Goal: Communication & Community: Answer question/provide support

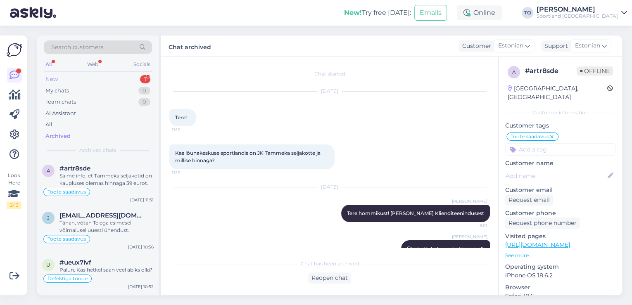
scroll to position [102, 0]
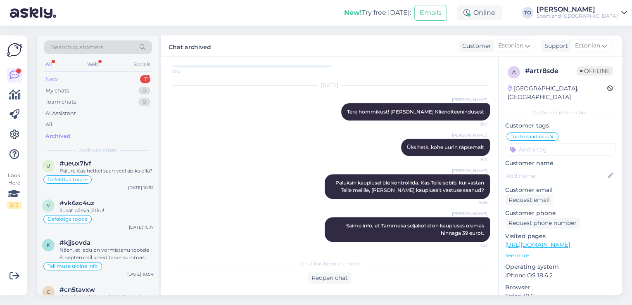
click at [120, 74] on div "New 1" at bounding box center [98, 80] width 108 height 12
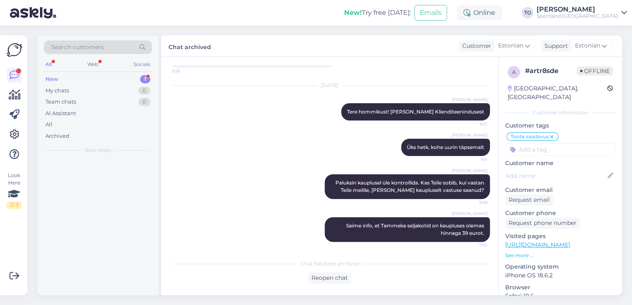
scroll to position [0, 0]
click at [101, 167] on div "#ug31gpgh 1" at bounding box center [107, 168] width 94 height 7
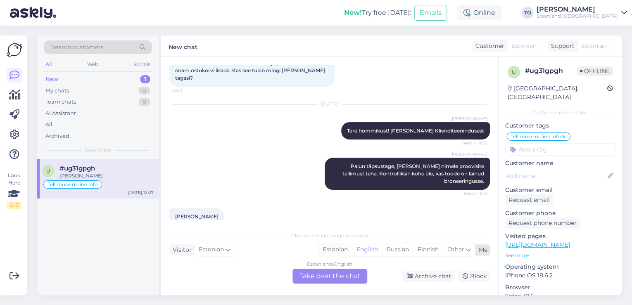
drag, startPoint x: 341, startPoint y: 250, endPoint x: 333, endPoint y: 274, distance: 25.9
click at [341, 250] on div "Estonian" at bounding box center [335, 250] width 33 height 12
click at [333, 275] on div "Estonian to Estonian Take over the chat" at bounding box center [330, 276] width 75 height 15
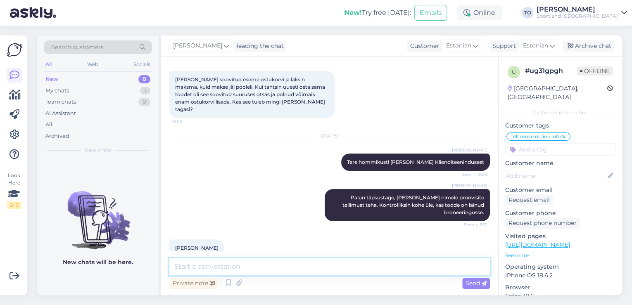
click at [222, 267] on textarea at bounding box center [329, 266] width 321 height 17
type textarea "Ü"
type textarea "Tänan, kohe uurin täpsemalt"
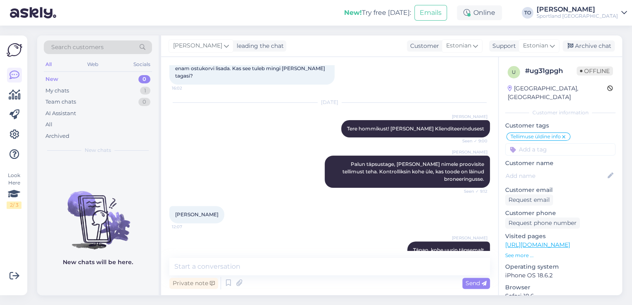
scroll to position [74, 0]
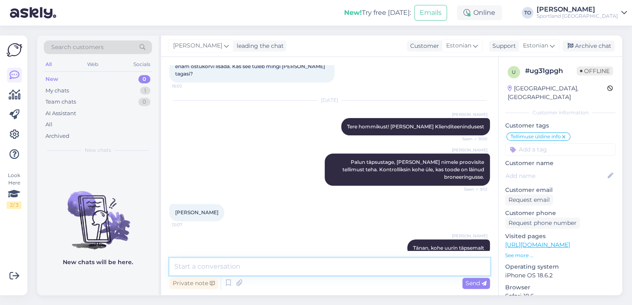
click at [250, 267] on textarea at bounding box center [329, 266] width 321 height 17
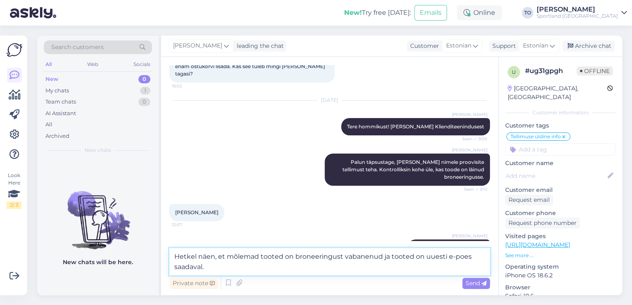
click at [293, 258] on textarea "Hetkel näen, et mõlemad tooted on broneeringust vabanenud ja tooted on uuesti e…" at bounding box center [329, 261] width 321 height 27
click at [352, 268] on textarea "Hetkel näen, et mõlemad tooted on nüüdseks broneeringust vabanenud ja tooted on…" at bounding box center [329, 261] width 321 height 27
type textarea "Hetkel näen, et mõlemad tooted on nüüdseks broneeringust vabanenud ja tooted on…"
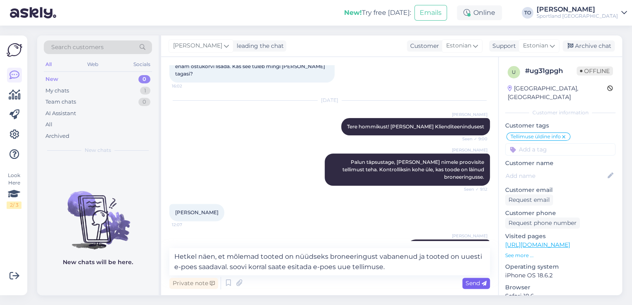
click at [467, 284] on span "Send" at bounding box center [476, 283] width 21 height 7
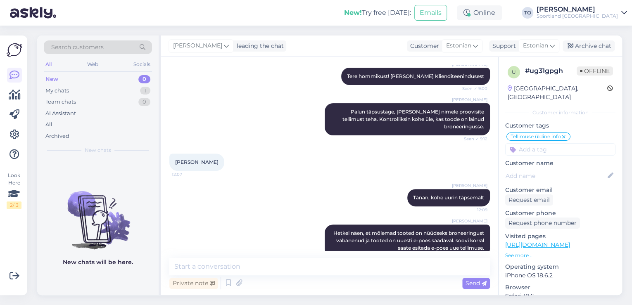
scroll to position [124, 0]
click at [592, 48] on div "Archive chat" at bounding box center [589, 46] width 52 height 11
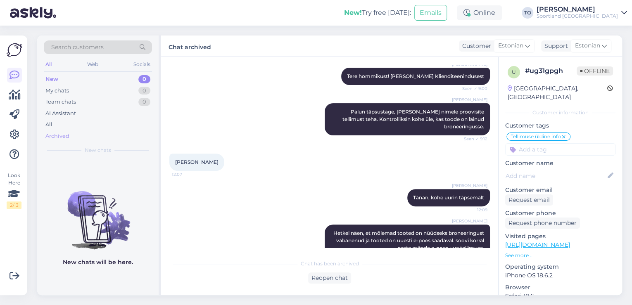
click at [62, 138] on div "Archived" at bounding box center [57, 136] width 24 height 8
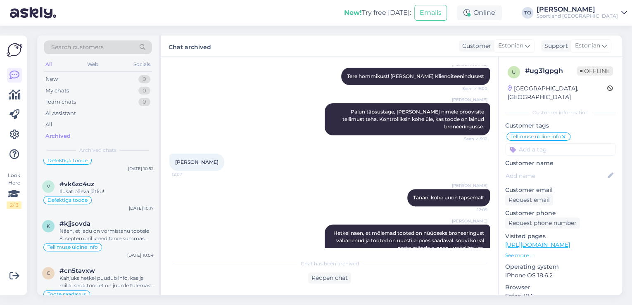
scroll to position [33, 0]
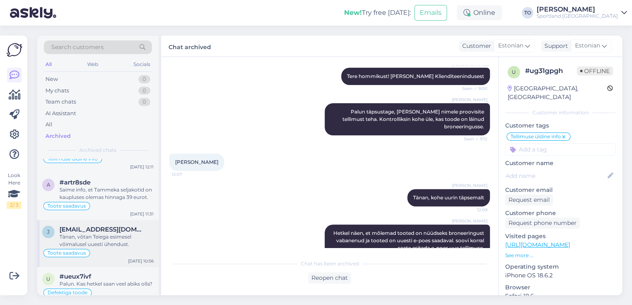
click at [112, 234] on div "Tänan, võtan Teiega esimesel võimalusel uuesti ühendust." at bounding box center [107, 241] width 94 height 15
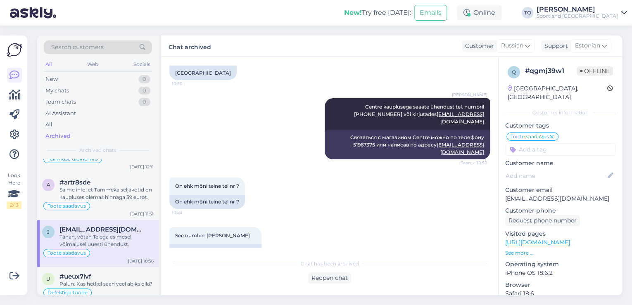
scroll to position [2164, 0]
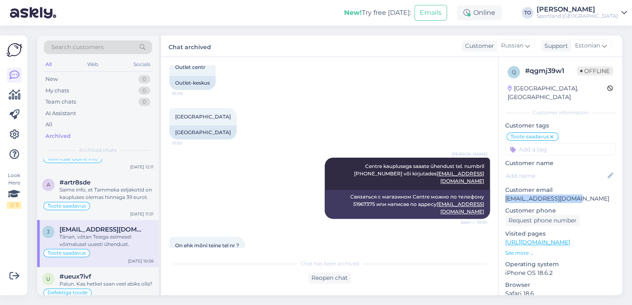
drag, startPoint x: 573, startPoint y: 190, endPoint x: 505, endPoint y: 189, distance: 67.8
click at [505, 189] on div "q # qgmj39w1 Offline [GEOGRAPHIC_DATA], [GEOGRAPHIC_DATA] Customer information …" at bounding box center [561, 237] width 124 height 360
copy p "[EMAIL_ADDRESS][DOMAIN_NAME]"
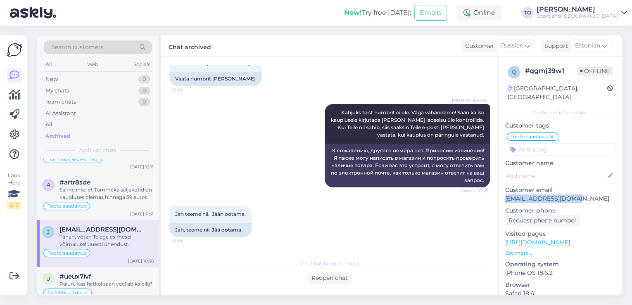
scroll to position [2428, 0]
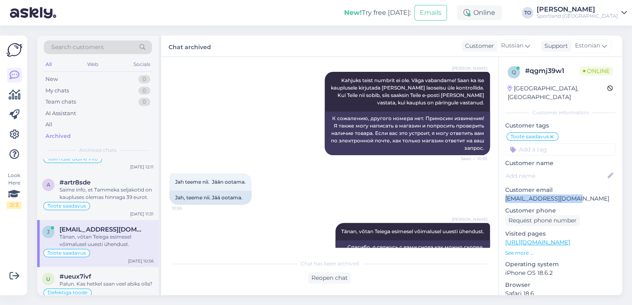
click at [104, 48] on div "Search customers" at bounding box center [98, 48] width 108 height 14
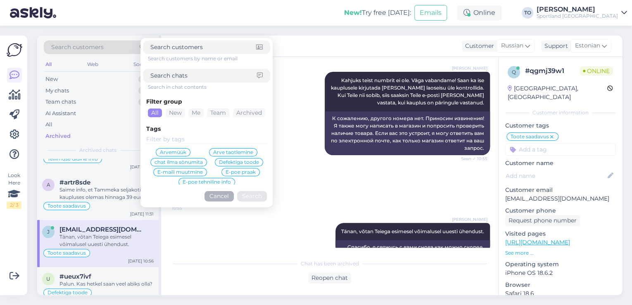
click at [202, 80] on input at bounding box center [203, 76] width 107 height 9
type input "d"
click at [14, 134] on icon at bounding box center [15, 135] width 10 height 10
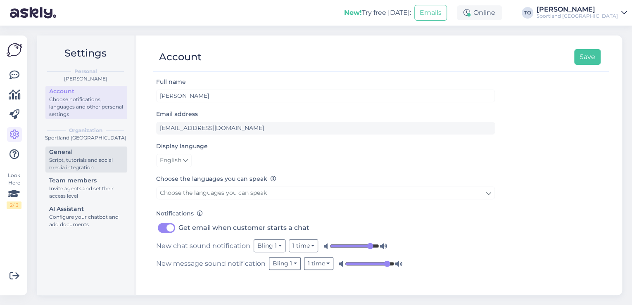
click at [82, 159] on div "Script, tutorials and social media integration" at bounding box center [86, 164] width 74 height 15
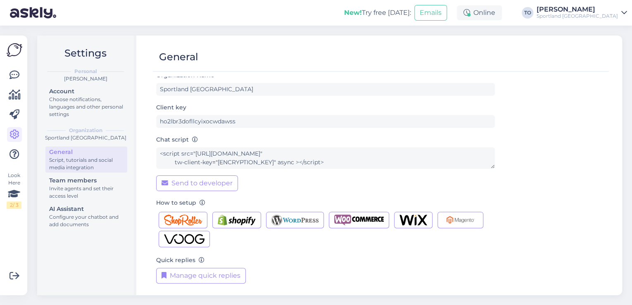
scroll to position [8, 0]
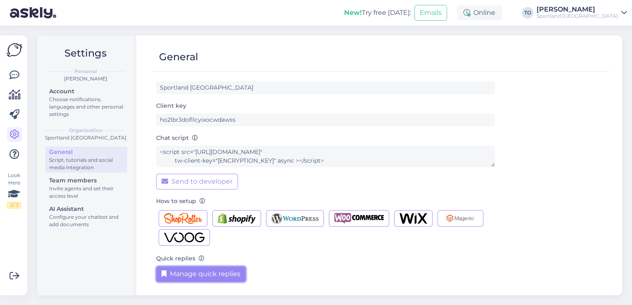
click at [199, 276] on button "Manage quick replies" at bounding box center [201, 275] width 90 height 16
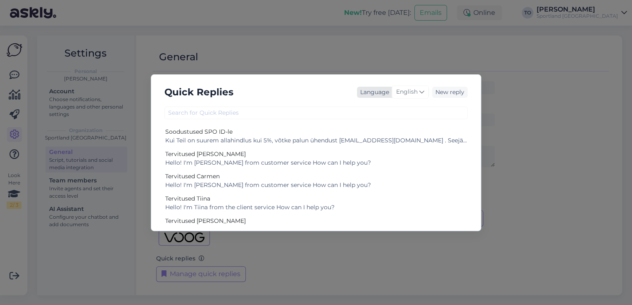
click at [415, 91] on span "English" at bounding box center [406, 92] width 21 height 9
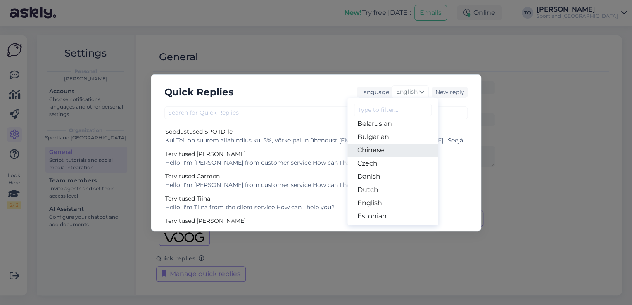
scroll to position [66, 0]
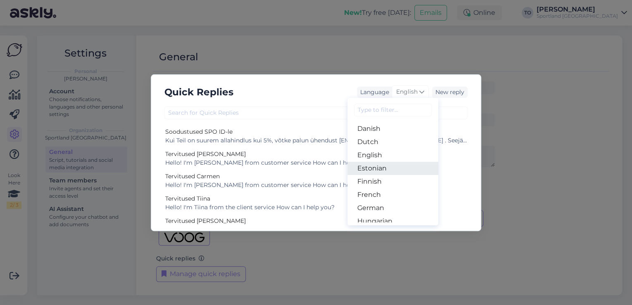
click at [389, 167] on link "Estonian" at bounding box center [393, 168] width 91 height 13
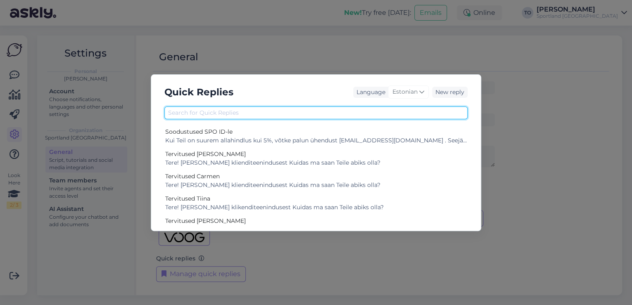
click at [326, 116] on input "text" at bounding box center [316, 113] width 303 height 13
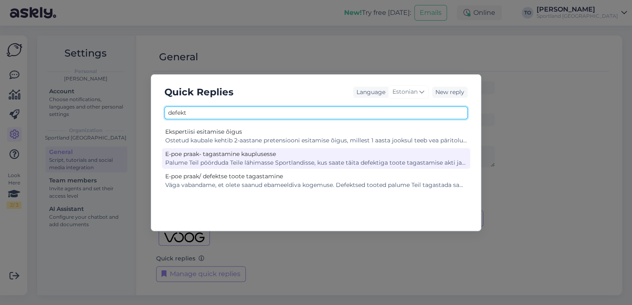
type input "defekt"
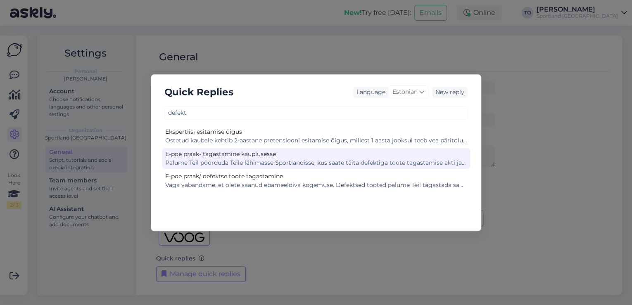
click at [326, 160] on div "Palume Teil pöörduda Teile lähimasse Sportlandisse, kus saate täita defektiga t…" at bounding box center [316, 163] width 302 height 9
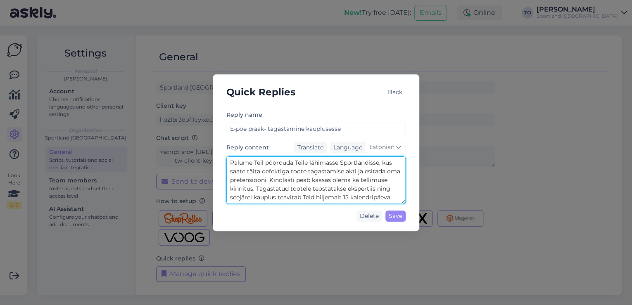
scroll to position [17, 0]
drag, startPoint x: 230, startPoint y: 160, endPoint x: 382, endPoint y: 200, distance: 157.2
click at [382, 200] on textarea "Palume Teil pöörduda Teile lähimasse Sportlandisse, kus saate täita defektiga t…" at bounding box center [316, 181] width 179 height 48
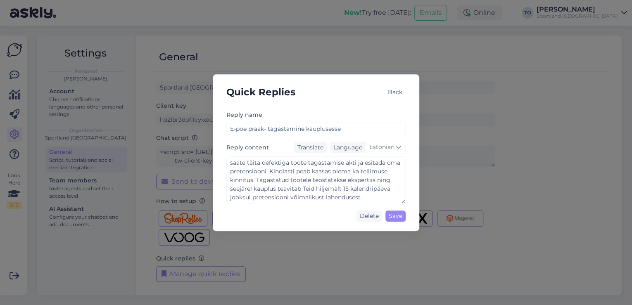
click at [392, 92] on div "Back" at bounding box center [395, 92] width 21 height 11
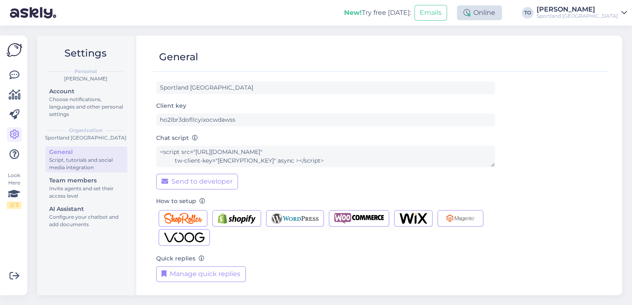
click at [470, 12] on icon at bounding box center [467, 13] width 7 height 7
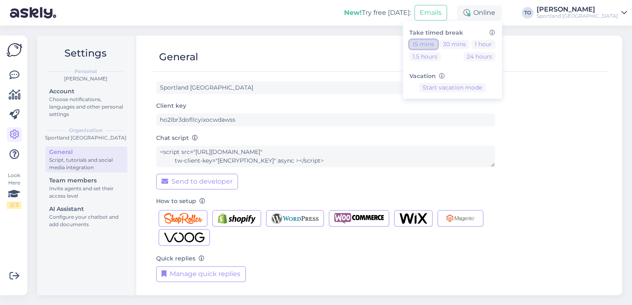
click at [438, 41] on button "15 mins" at bounding box center [424, 44] width 28 height 9
click at [618, 13] on link "[PERSON_NAME] Sportland [GEOGRAPHIC_DATA]" at bounding box center [582, 12] width 91 height 13
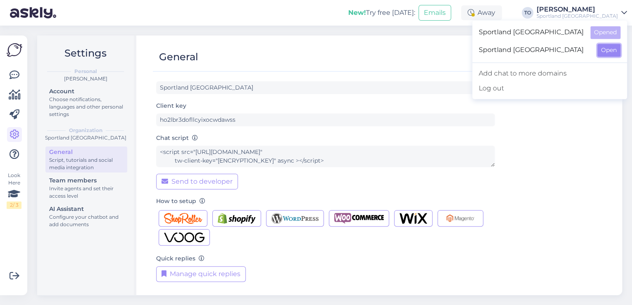
click at [603, 49] on button "Open" at bounding box center [609, 50] width 23 height 13
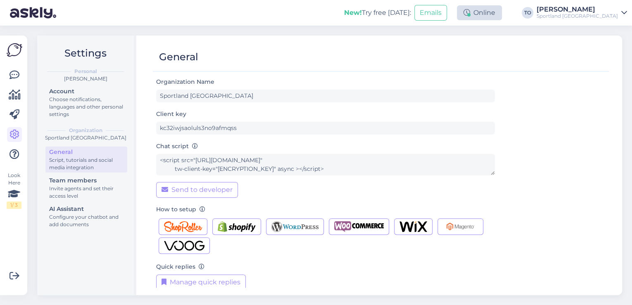
click at [502, 10] on div "Online" at bounding box center [479, 12] width 45 height 15
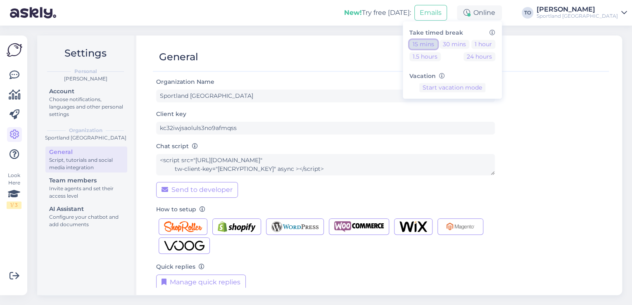
click at [438, 41] on button "15 mins" at bounding box center [424, 44] width 28 height 9
click at [470, 114] on button "End break" at bounding box center [453, 113] width 36 height 9
click at [594, 12] on div "[PERSON_NAME]" at bounding box center [577, 9] width 81 height 7
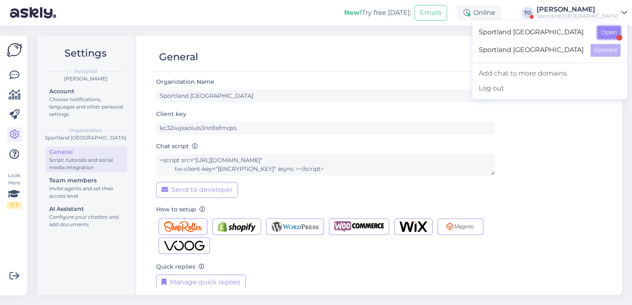
click at [603, 31] on button "Open" at bounding box center [609, 32] width 23 height 13
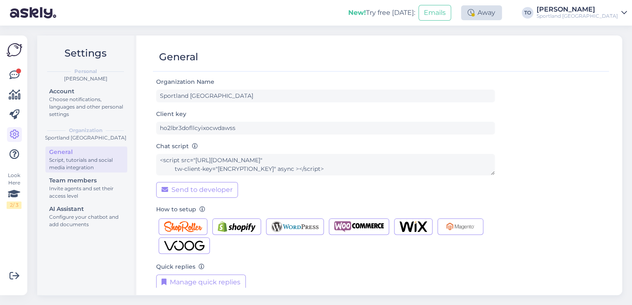
click at [502, 13] on div "Away" at bounding box center [481, 12] width 41 height 15
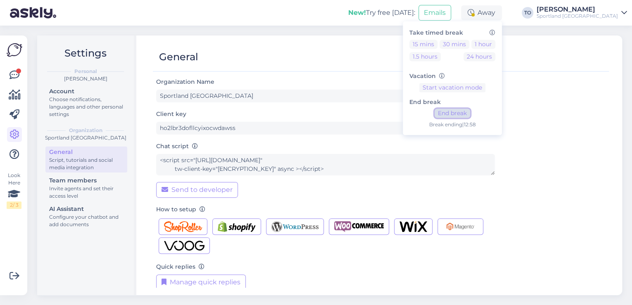
click at [470, 112] on button "End break" at bounding box center [453, 113] width 36 height 9
click at [17, 76] on icon at bounding box center [15, 75] width 10 height 10
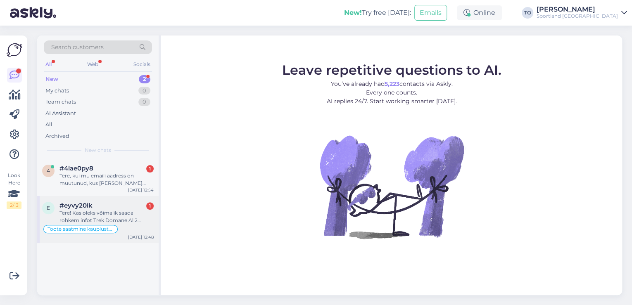
click at [110, 222] on div "Tere! Kas oleks võimalik saada rohkem infot Trek Domane Al 2 (tootekood: 530136…" at bounding box center [107, 217] width 94 height 15
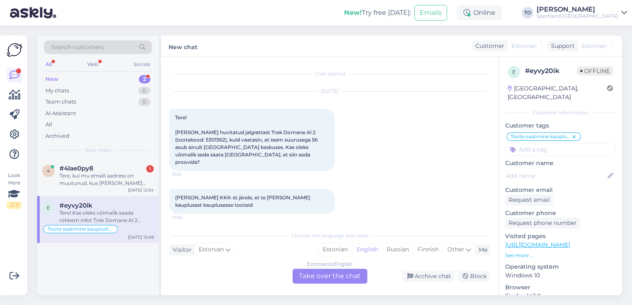
scroll to position [142, 0]
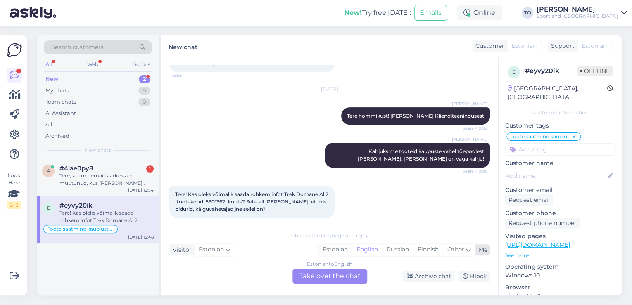
click at [335, 250] on div "Estonian" at bounding box center [335, 250] width 33 height 12
click at [336, 276] on div "Estonian to Estonian Take over the chat" at bounding box center [330, 276] width 75 height 15
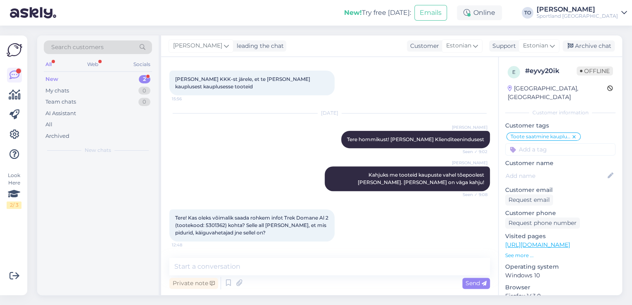
scroll to position [111, 0]
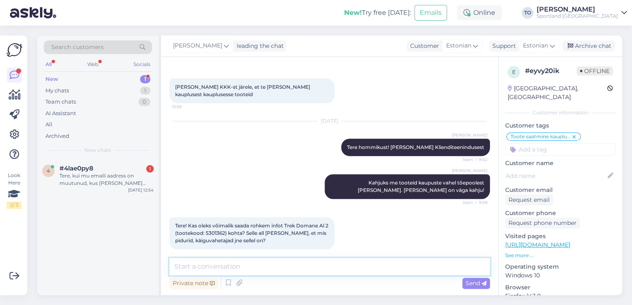
click at [289, 271] on textarea at bounding box center [329, 266] width 321 height 17
type textarea "Tere!"
click at [475, 286] on span "Send" at bounding box center [476, 283] width 21 height 7
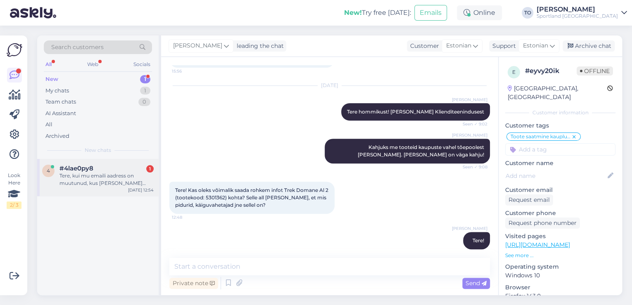
click at [131, 175] on div "Tere, kui mu emaili aadress on muutunud, kus [PERSON_NAME] muuta?" at bounding box center [107, 179] width 94 height 15
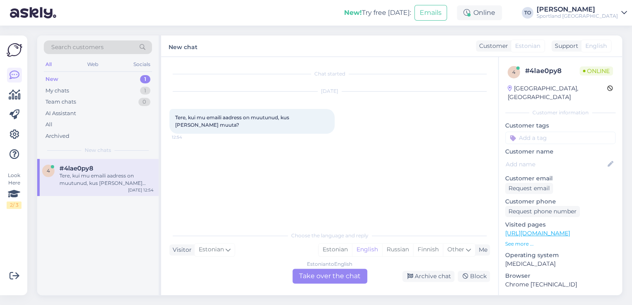
scroll to position [0, 0]
click at [334, 246] on div "Estonian" at bounding box center [335, 250] width 33 height 12
drag, startPoint x: 331, startPoint y: 275, endPoint x: 283, endPoint y: 275, distance: 47.5
click at [330, 275] on div "Estonian to Estonian Take over the chat" at bounding box center [330, 276] width 75 height 15
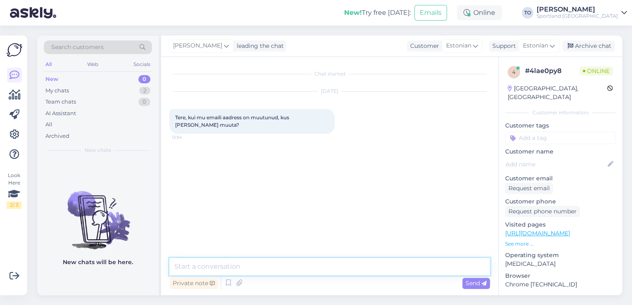
click at [263, 268] on textarea at bounding box center [329, 266] width 321 height 17
type textarea "Tere! Olen Tiina Klienditeenindusest"
click at [283, 263] on textarea at bounding box center [329, 266] width 321 height 17
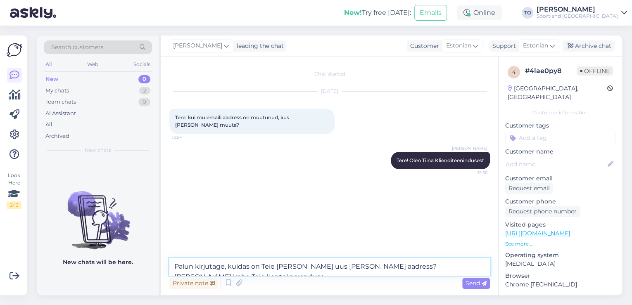
type textarea "Palun kirjutage, kuidas on Teie [PERSON_NAME] uus [PERSON_NAME] aadress? [PERSO…"
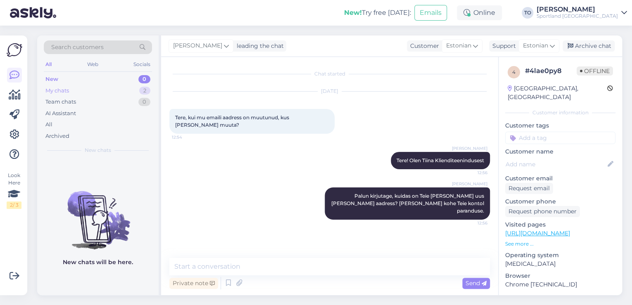
click at [89, 91] on div "My chats 2" at bounding box center [98, 91] width 108 height 12
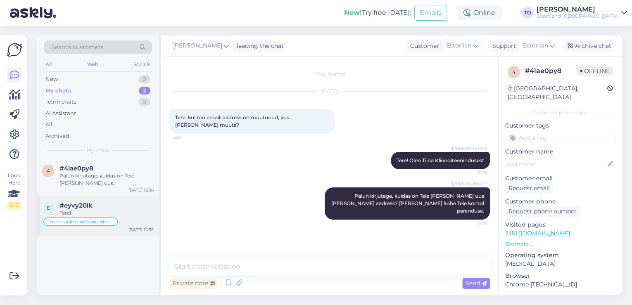
click at [130, 205] on div "#eyvy20ik" at bounding box center [107, 205] width 94 height 7
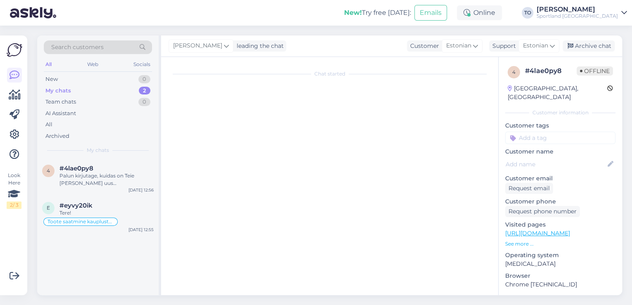
scroll to position [146, 0]
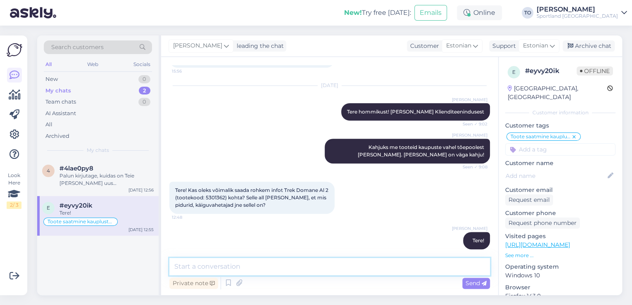
click at [316, 270] on textarea at bounding box center [329, 266] width 321 height 17
type textarea "Üks hetk, kohe uurin täpsemalt"
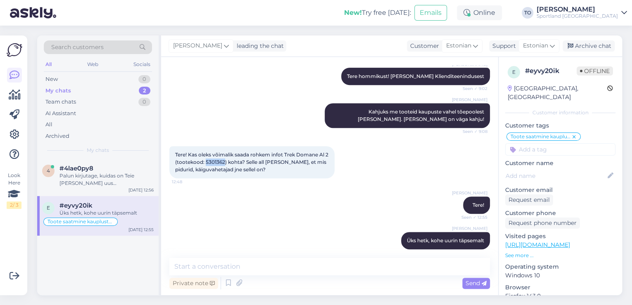
drag, startPoint x: 210, startPoint y: 154, endPoint x: 230, endPoint y: 153, distance: 19.9
click at [230, 153] on span "Tere! Kas oleks võimalik saada rohkem infot Trek Domane Al 2 (tootekood: 530136…" at bounding box center [252, 162] width 155 height 21
copy span "5301362"
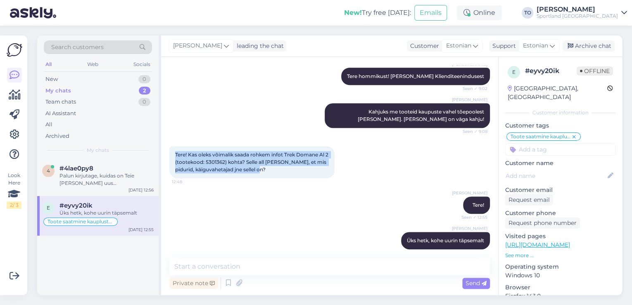
drag, startPoint x: 175, startPoint y: 144, endPoint x: 270, endPoint y: 162, distance: 96.3
click at [270, 162] on div "Tere! Kas oleks võimalik saada rohkem infot Trek Domane Al 2 (tootekood: 530136…" at bounding box center [251, 162] width 165 height 32
copy span "Tere! Kas oleks võimalik saada rohkem infot Trek Domane Al 2 (tootekood: 530136…"
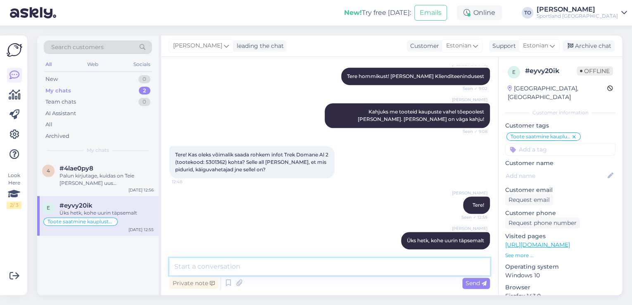
click at [252, 269] on textarea at bounding box center [329, 266] width 321 height 17
paste textarea "Tüüpilised: Tektro C550 mehhaanilised ketaspidurid (“mechanical disc brake”), f…"
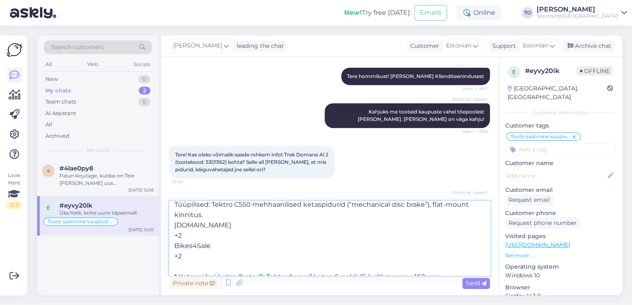
scroll to position [0, 0]
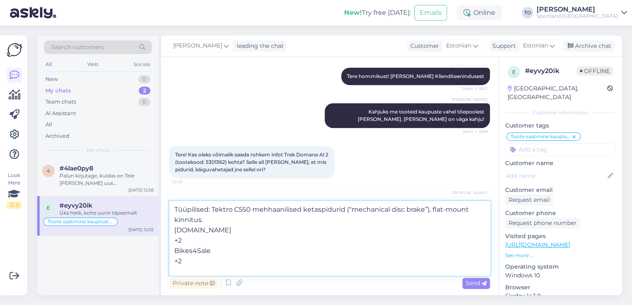
drag, startPoint x: 174, startPoint y: 231, endPoint x: 197, endPoint y: 258, distance: 35.5
click at [197, 258] on textarea "Tüüpilised: Tektro C550 mehhaanilised ketaspidurid (“mechanical disc brake”), f…" at bounding box center [329, 238] width 321 height 74
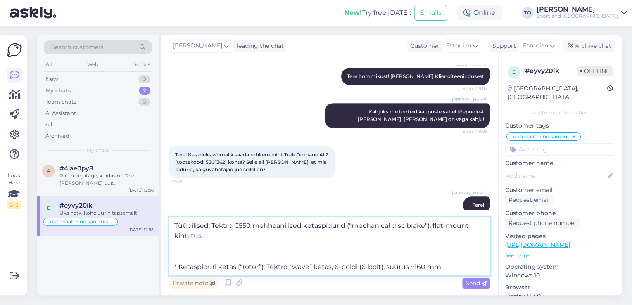
click at [174, 265] on textarea "Tüüpilised: Tektro C550 mehhaanilised ketaspidurid (“mechanical disc brake”), f…" at bounding box center [329, 246] width 321 height 58
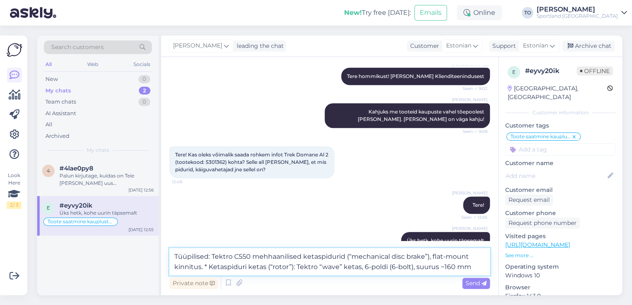
click at [209, 268] on textarea "Tüüpilised: Tektro C550 mehhaanilised ketaspidurid (“mechanical disc brake”), f…" at bounding box center [329, 261] width 321 height 27
drag, startPoint x: 208, startPoint y: 258, endPoint x: 176, endPoint y: 256, distance: 31.9
click at [176, 256] on textarea "Tüüpilised: Tektro C550 mehhaanilised ketaspidurid (“mechanical disc brake”), f…" at bounding box center [329, 261] width 321 height 27
type textarea "Pidurid: Tektro C550 mehhaanilised ketaspidurid (“mechanical disc brake”), flat…"
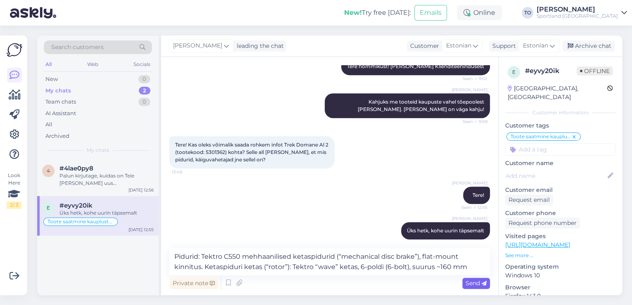
click at [475, 281] on span "Send" at bounding box center [476, 283] width 21 height 7
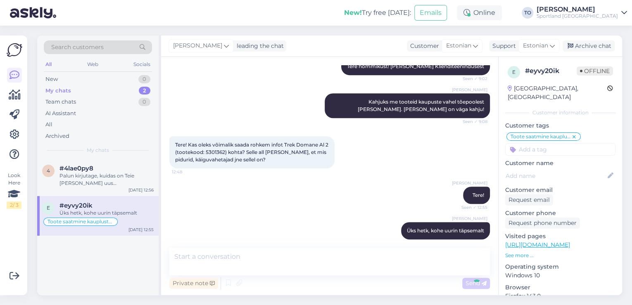
scroll to position [240, 0]
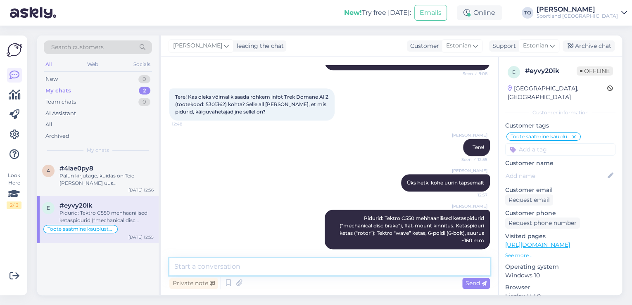
click at [258, 263] on textarea at bounding box center [329, 266] width 321 height 17
paste textarea "* Vändakomplekt: Shimano RS200, kompakt vändad (“compact crankset”) 50/34 hamma…"
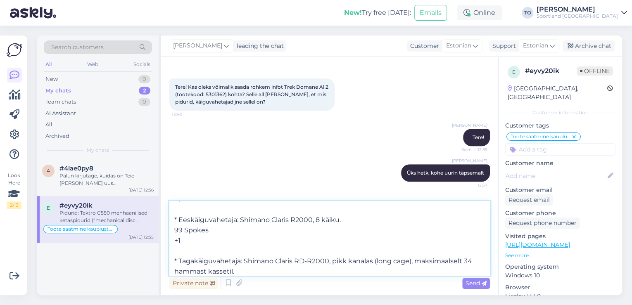
scroll to position [0, 0]
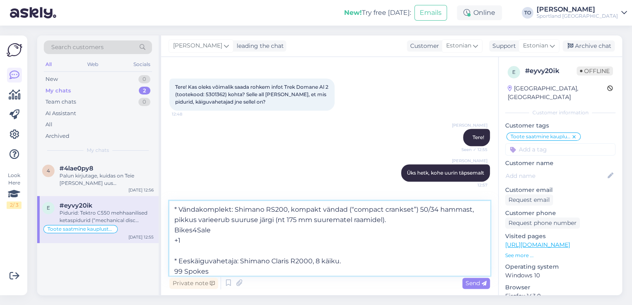
click at [177, 209] on textarea "* Vändakomplekt: Shimano RS200, kompakt vändad (“compact crankset”) 50/34 hamma…" at bounding box center [329, 238] width 321 height 74
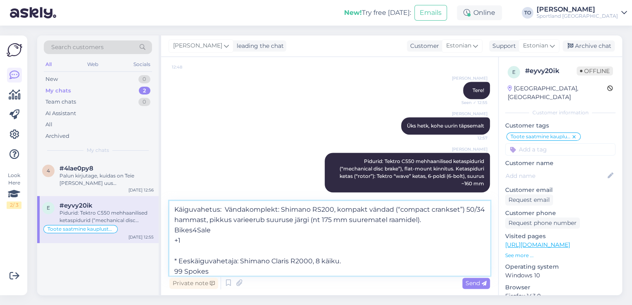
drag, startPoint x: 181, startPoint y: 241, endPoint x: 175, endPoint y: 233, distance: 10.3
click at [175, 233] on textarea "Käiguvahetus: Vändakomplekt: Shimano RS200, kompakt vändad (“compact crankset”)…" at bounding box center [329, 238] width 321 height 74
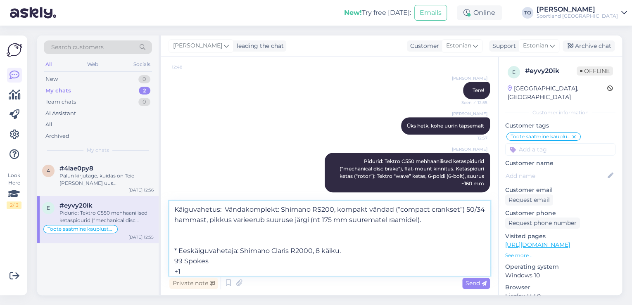
scroll to position [33, 0]
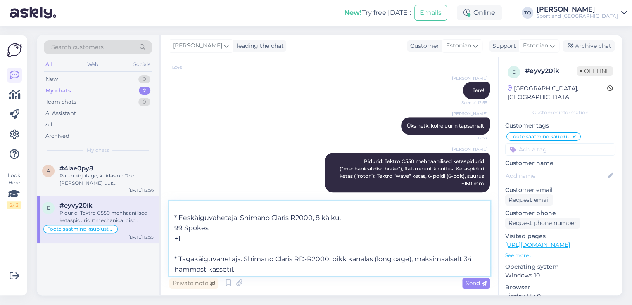
drag, startPoint x: 183, startPoint y: 240, endPoint x: 173, endPoint y: 229, distance: 14.9
click at [173, 229] on textarea "Käiguvahetus: Vändakomplekt: Shimano RS200, kompakt vändad (“compact crankset”)…" at bounding box center [329, 238] width 321 height 74
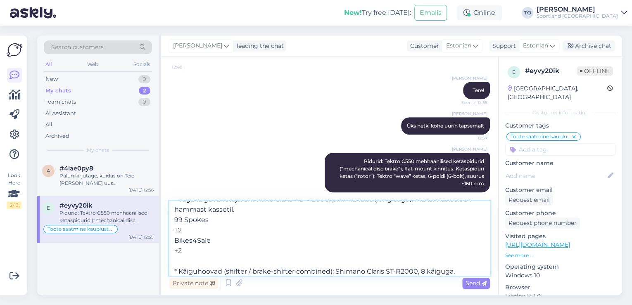
scroll to position [82, 0]
drag, startPoint x: 185, startPoint y: 231, endPoint x: 174, endPoint y: 219, distance: 16.4
click at [174, 219] on textarea "Käiguvahetus: Vändakomplekt: Shimano RS200, kompakt vändad (“compact crankset”)…" at bounding box center [329, 238] width 321 height 74
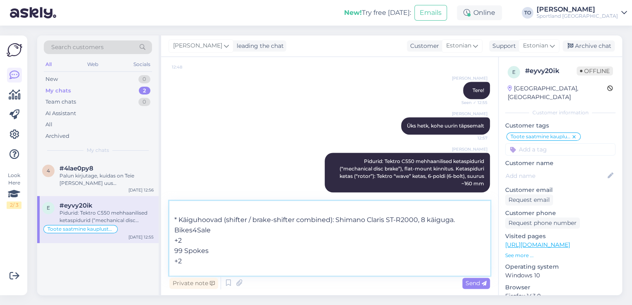
scroll to position [115, 0]
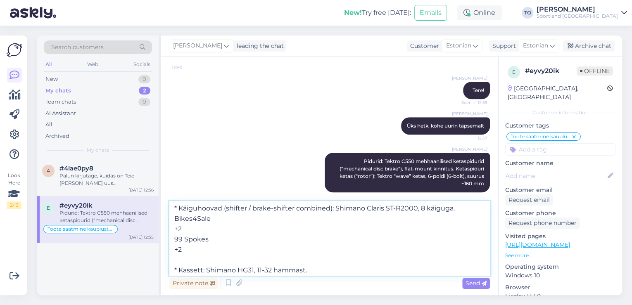
drag, startPoint x: 186, startPoint y: 248, endPoint x: 172, endPoint y: 222, distance: 30.0
click at [172, 222] on textarea "Käiguvahetus: Vändakomplekt: Shimano RS200, kompakt vändad (“compact crankset”)…" at bounding box center [329, 238] width 321 height 74
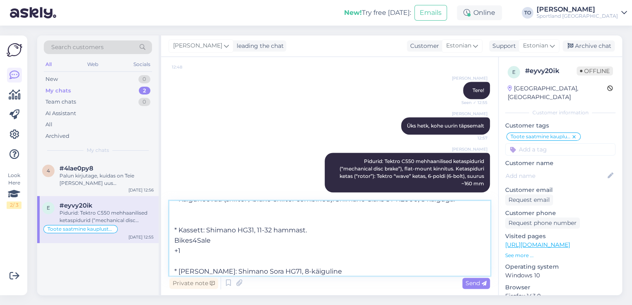
scroll to position [129, 0]
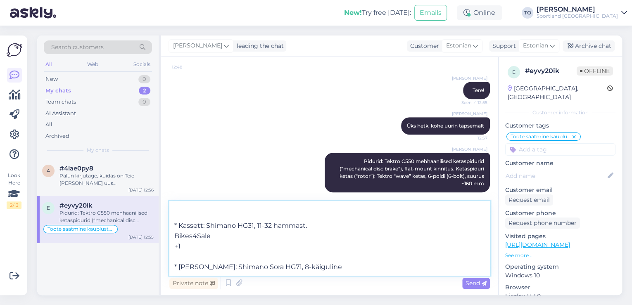
drag, startPoint x: 191, startPoint y: 246, endPoint x: 172, endPoint y: 236, distance: 21.6
click at [172, 236] on textarea "Käiguvahetus: Vändakomplekt: Shimano RS200, kompakt vändad (“compact crankset”)…" at bounding box center [329, 238] width 321 height 74
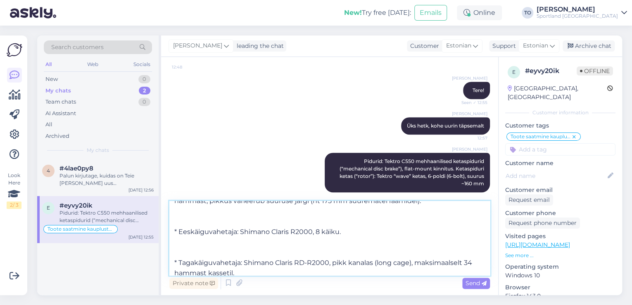
scroll to position [0, 0]
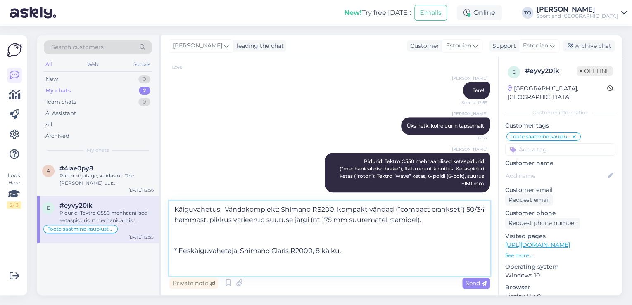
click at [367, 209] on textarea "Käiguvahetus: Vändakomplekt: Shimano RS200, kompakt vändad (“compact crankset”)…" at bounding box center [329, 238] width 321 height 74
type textarea "Käiguvahetus: Vändakomplekt: Shimano RS200, kompaktvändad (“compact crankset”) …"
click at [477, 281] on span "Send" at bounding box center [476, 283] width 21 height 7
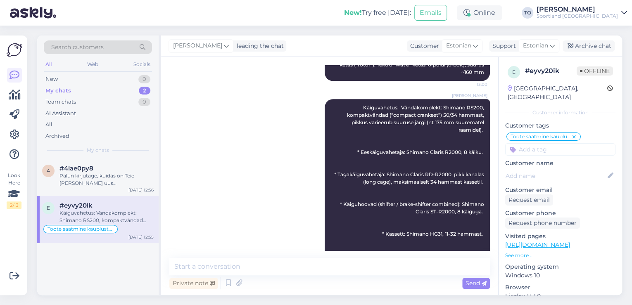
scroll to position [424, 0]
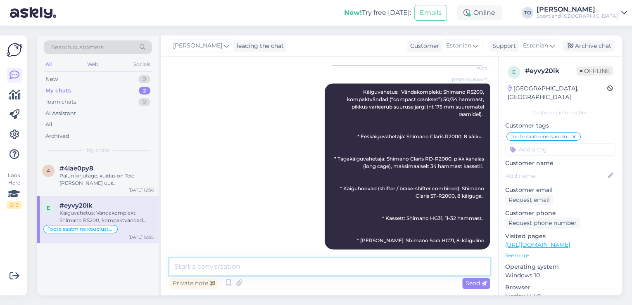
click at [327, 261] on textarea at bounding box center [329, 266] width 321 height 17
paste textarea "100 Series Alpha Aluminium raam"
type textarea "Raam: 100 Series Alpha Aluminium raam"
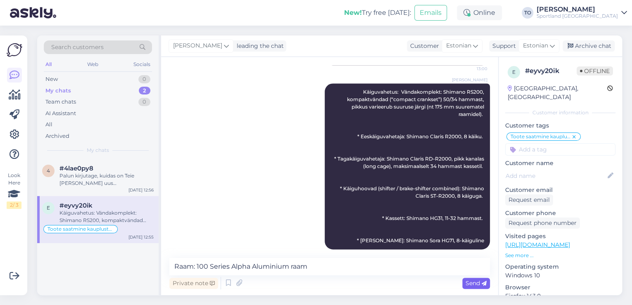
click at [475, 284] on span "Send" at bounding box center [476, 283] width 21 height 7
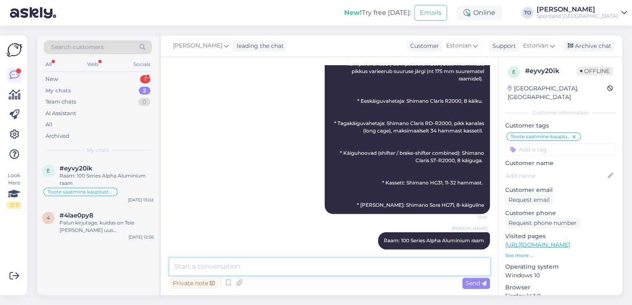
click at [285, 261] on textarea at bounding box center [329, 266] width 321 height 17
paste textarea "Veljed: [PERSON_NAME] Paradigm SL, “Tubeless Ready”, 24‑välguauku, velje siselä…"
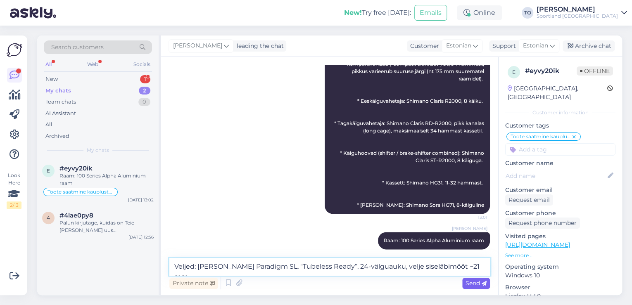
type textarea "Veljed: [PERSON_NAME] Paradigm SL, “Tubeless Ready”, 24‑välguauku, velje siselä…"
click at [477, 283] on span "Send" at bounding box center [476, 283] width 21 height 7
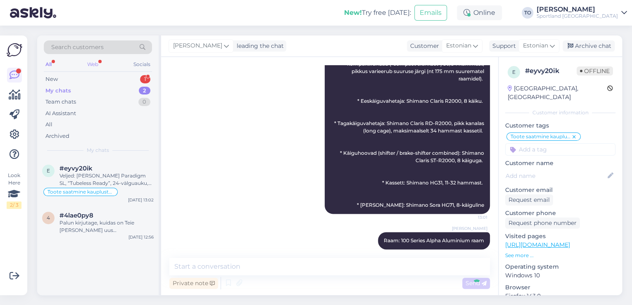
scroll to position [503, 0]
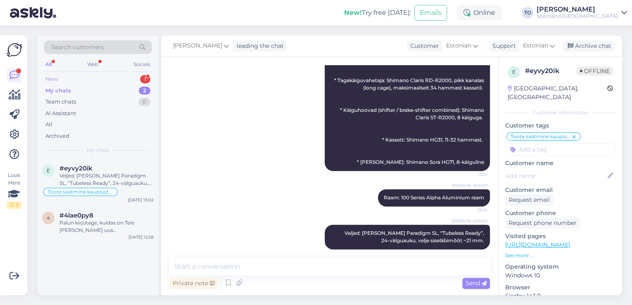
click at [90, 76] on div "New 1" at bounding box center [98, 80] width 108 height 12
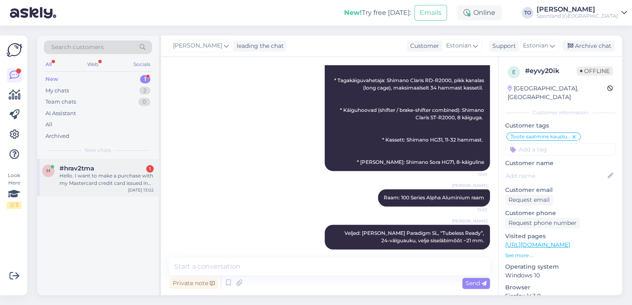
click at [88, 170] on span "#hrav2tma" at bounding box center [77, 168] width 35 height 7
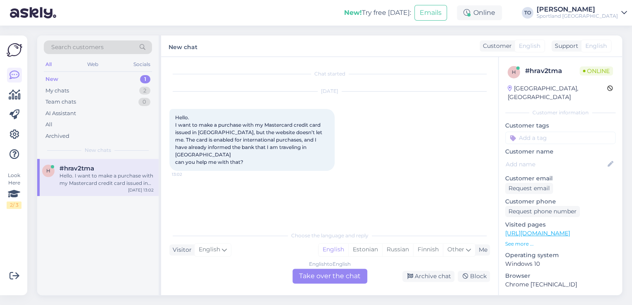
scroll to position [0, 0]
click at [368, 252] on div "Estonian" at bounding box center [365, 250] width 34 height 12
click at [337, 270] on div "English to Estonian Take over the chat" at bounding box center [330, 276] width 75 height 15
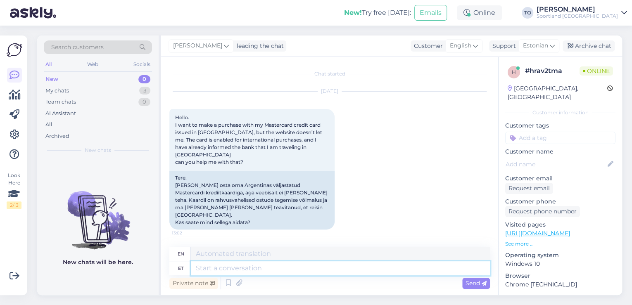
click at [314, 264] on textarea at bounding box center [340, 269] width 299 height 14
type textarea "Tere!"
type textarea "Hello!"
type textarea "Tere! [GEOGRAPHIC_DATA]"
type textarea "Hello! I am"
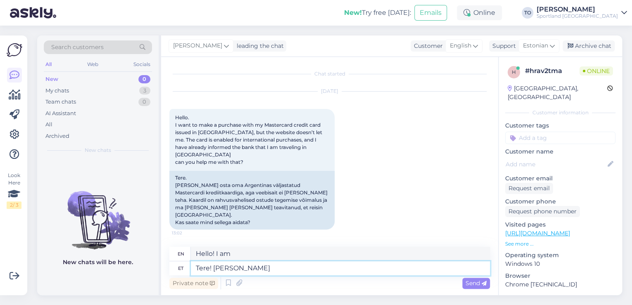
type textarea "Tere! [PERSON_NAME]"
type textarea "Hello! I'm Tiina"
type textarea "Tere! Olen Tiina Klienditeenindusest"
type textarea "Hello! I'm Tiina from Customer Service"
type textarea "Tere! Olen Tiina Klienditeenindusest"
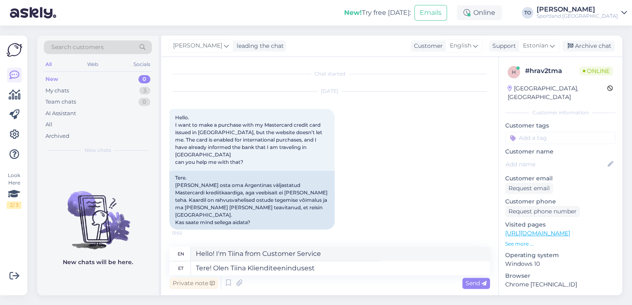
click at [475, 280] on span "Send" at bounding box center [476, 283] width 21 height 7
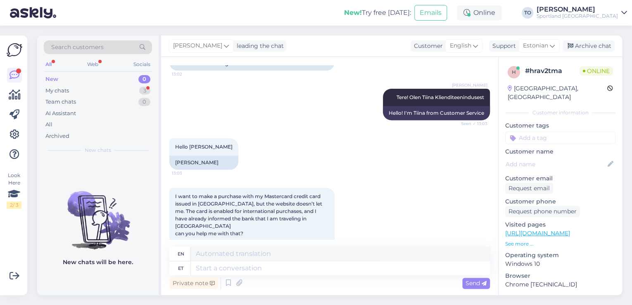
scroll to position [192, 0]
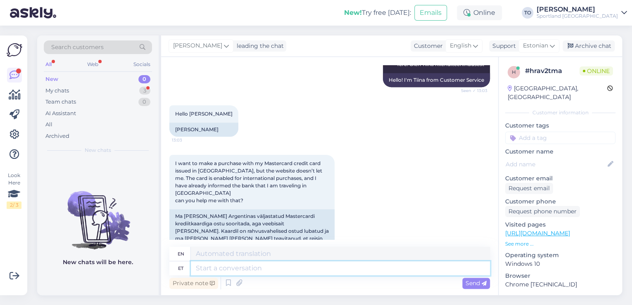
click at [246, 263] on textarea at bounding box center [340, 269] width 299 height 14
type textarea "Palun"
type textarea "Please"
type textarea "Palun täpsustage, kas"
type textarea "Please specify,"
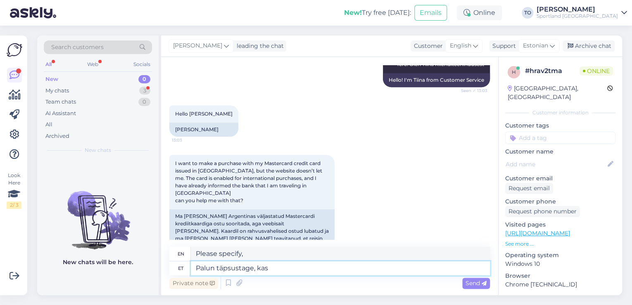
type textarea "Palun täpsustage, kas"
type textarea "Please specify whether"
type textarea "Palun täpsustage, kas Te"
type textarea "Please specify whether you"
type textarea "Palun täpsustage, kas Te maksmisel"
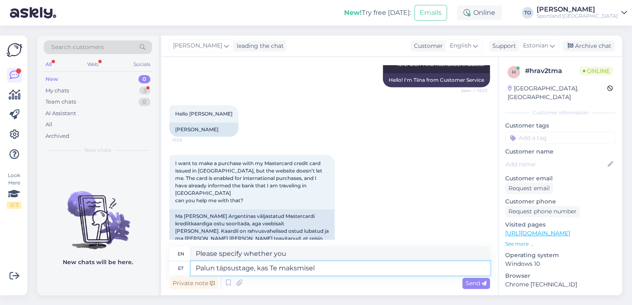
type textarea "Please specify whether you are paying"
type textarea "Palun täpsustage, kas Te maksmisel valisite"
type textarea "Please specify whether you selected when paying."
type textarea "Palun täpsustage, kas Te maksmisel valisite [PERSON_NAME]"
type textarea "Please specify whether you selected payment cards when paying."
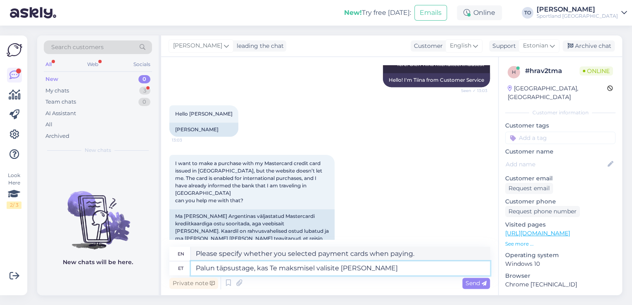
type textarea "Palun täpsustage, kas Te maksmisel valisite [PERSON_NAME]:"
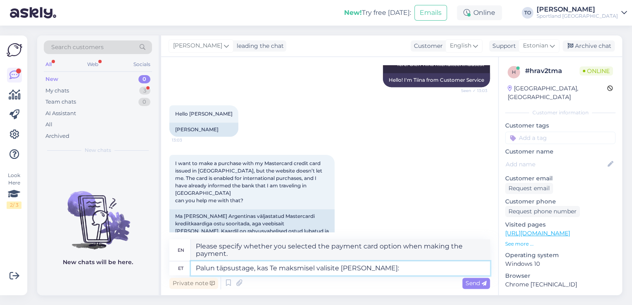
type textarea "Please specify whether you selected the payment card option when making the pay…"
type textarea "Palun täpsustage, kas Te maksmisel valisite [PERSON_NAME]:"
click at [399, 246] on textarea "Please specify whether you selected the payment card option when making the pay…" at bounding box center [340, 250] width 299 height 21
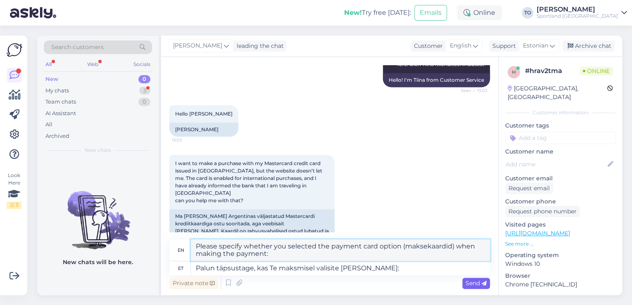
type textarea "Please specify whether you selected the payment card option (maksekaardid) when…"
click at [473, 282] on span "Send" at bounding box center [476, 283] width 21 height 7
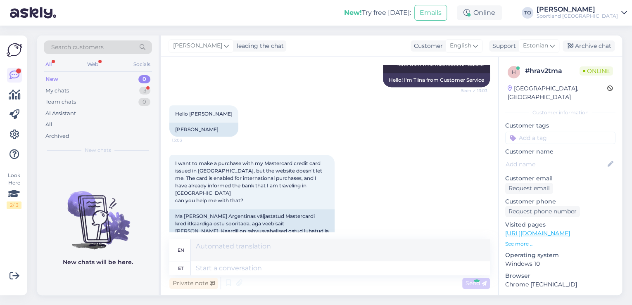
scroll to position [257, 0]
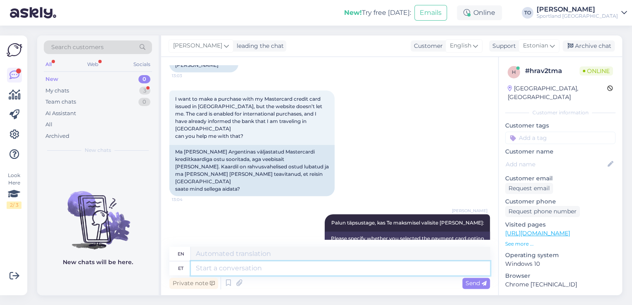
click at [298, 271] on textarea at bounding box center [340, 269] width 299 height 14
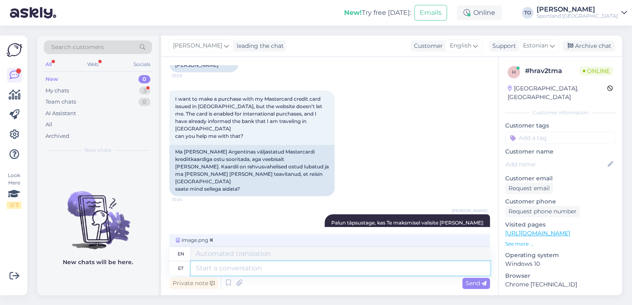
scroll to position [264, 0]
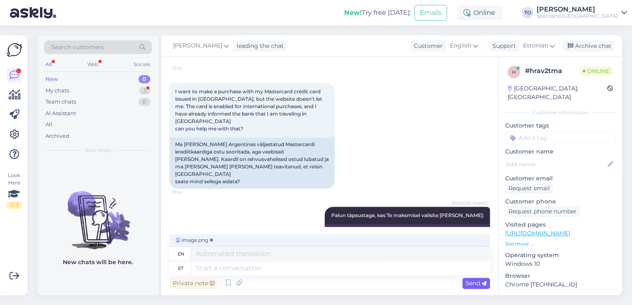
click at [474, 288] on div "Send" at bounding box center [477, 283] width 28 height 11
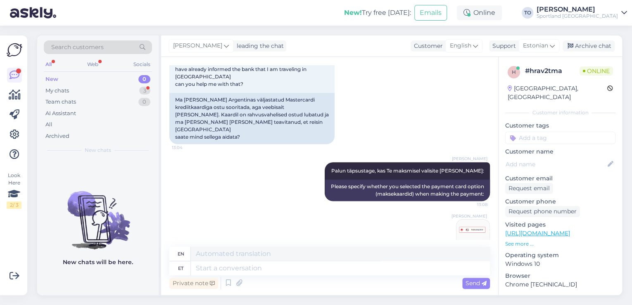
click at [486, 219] on div "Chat started [DATE] Hello. I want to make a purchase with my Mastercard credit …" at bounding box center [333, 152] width 328 height 174
click at [482, 220] on img at bounding box center [473, 236] width 33 height 33
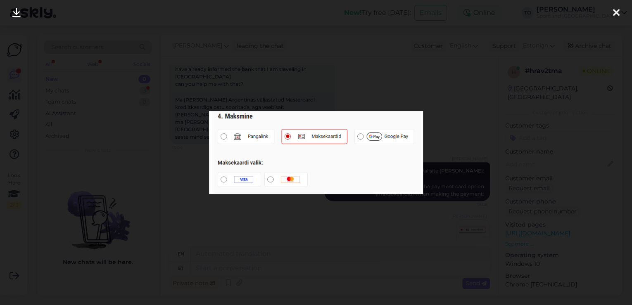
drag, startPoint x: 616, startPoint y: 7, endPoint x: 599, endPoint y: 22, distance: 22.3
click at [616, 8] on icon at bounding box center [616, 13] width 7 height 11
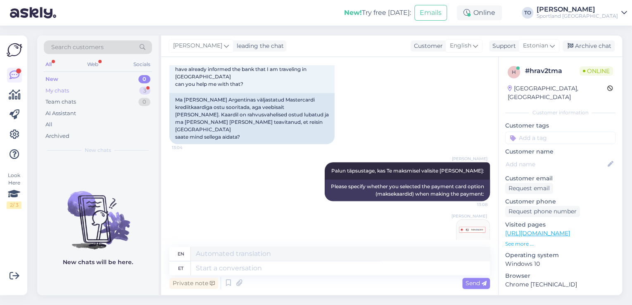
click at [104, 90] on div "My chats 3" at bounding box center [98, 91] width 108 height 12
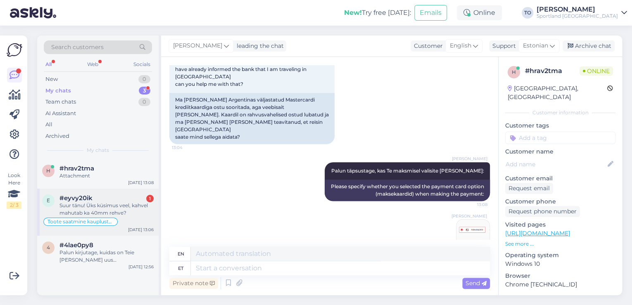
click at [131, 207] on div "Suur tänu! Üks küsimus veel, kahvel mahutab ka 40mm rehve?" at bounding box center [107, 209] width 94 height 15
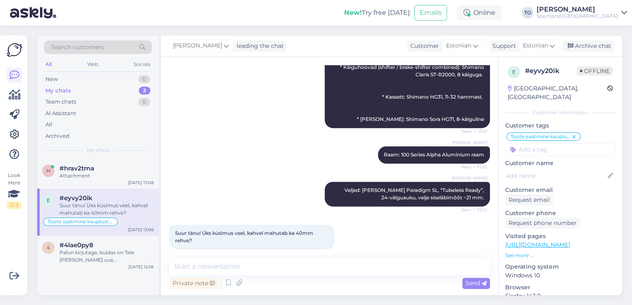
scroll to position [546, 0]
click at [247, 265] on textarea at bounding box center [329, 266] width 321 height 17
drag, startPoint x: 175, startPoint y: 225, endPoint x: 194, endPoint y: 232, distance: 20.4
click at [194, 232] on div "Suur tänu! Üks küsimus veel, kahvel mahutab ka 40mm rehve? 13:06" at bounding box center [251, 237] width 165 height 25
copy span "Suur tänu! Üks küsimus veel, kahvel mahutab ka 40mm rehve?"
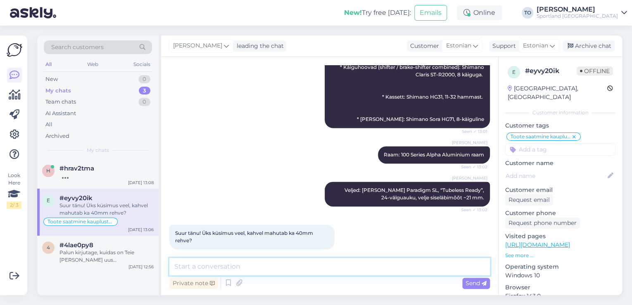
click at [236, 267] on textarea at bounding box center [329, 266] width 321 height 17
paste textarea "spetsifikatsioon ütleb, et maksimaalne laius rehvi jaoks [PERSON_NAME] porilaua…"
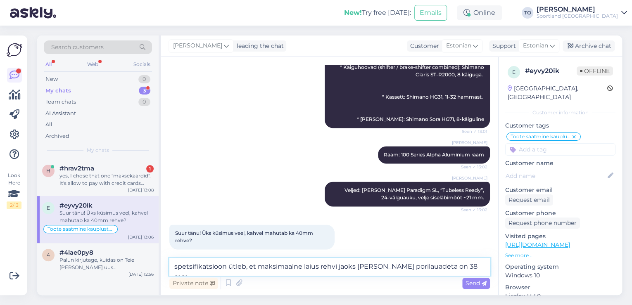
click at [178, 270] on textarea "spetsifikatsioon ütleb, et maksimaalne laius rehvi jaoks [PERSON_NAME] porilaua…" at bounding box center [329, 266] width 321 height 17
click at [457, 267] on textarea "Spetsifikatsioon ütleb, et maksimaalne laius rehvi jaoks [PERSON_NAME] porilaua…" at bounding box center [329, 266] width 321 height 17
click at [465, 263] on textarea "Spetsifikatsioon ütleb, et maksimaalne laius rehvi jaoks [PERSON_NAME] porilaua…" at bounding box center [329, 266] width 321 height 17
paste textarea "Jah — on võimalik panna 40 mm rehvi ette, aga see võib [PERSON_NAME] pingutatud…"
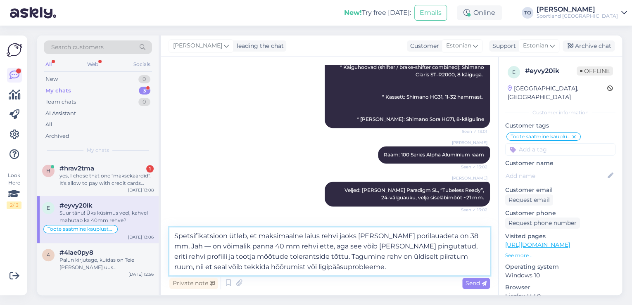
drag, startPoint x: 413, startPoint y: 246, endPoint x: 431, endPoint y: 264, distance: 25.7
click at [431, 264] on textarea "Spetsifikatsioon ütleb, et maksimaalne laius rehvi jaoks [PERSON_NAME] porilaua…" at bounding box center [329, 252] width 321 height 48
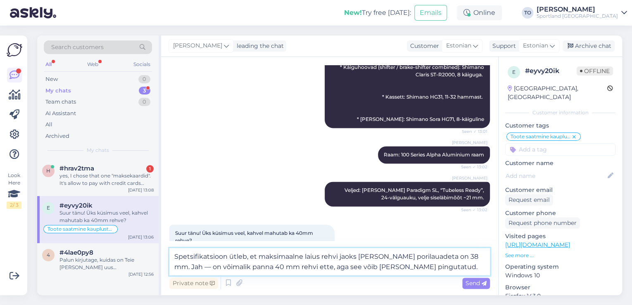
click at [295, 269] on textarea "Spetsifikatsioon ütleb, et maksimaalne laius rehvi jaoks [PERSON_NAME] porilaua…" at bounding box center [329, 261] width 321 height 27
drag, startPoint x: 337, startPoint y: 270, endPoint x: 327, endPoint y: 270, distance: 9.9
click at [327, 270] on textarea "Spetsifikatsioon ütleb, et maksimaalne laius rehvi jaoks [PERSON_NAME] porilaua…" at bounding box center [329, 261] width 321 height 27
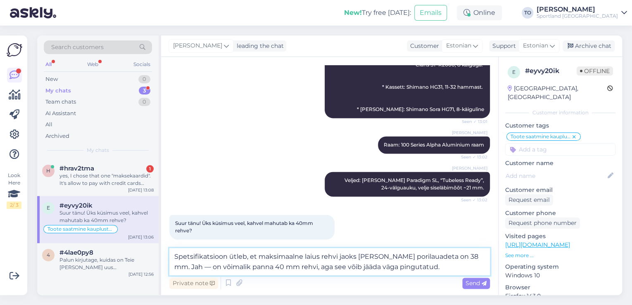
type textarea "Spetsifikatsioon ütleb, et maksimaalne laius rehvi jaoks [PERSON_NAME] porilaua…"
click at [476, 282] on span "Send" at bounding box center [476, 283] width 21 height 7
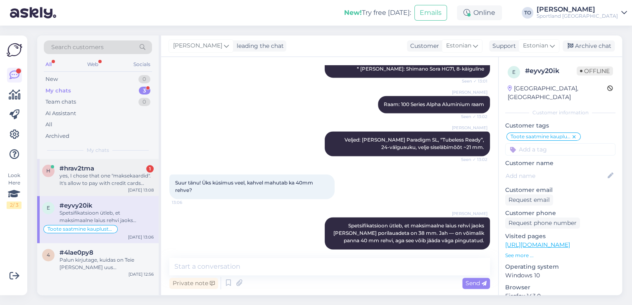
click at [97, 170] on div "#hrav2tma 1" at bounding box center [107, 168] width 94 height 7
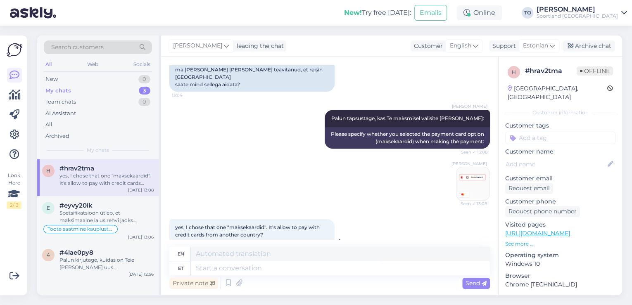
scroll to position [373, 0]
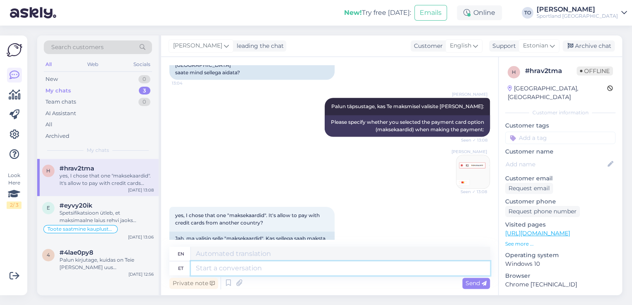
click at [262, 271] on textarea at bounding box center [340, 269] width 299 height 14
type textarea "Teis"
type textarea "On the other"
type textarea "Teiste"
type textarea "Others"
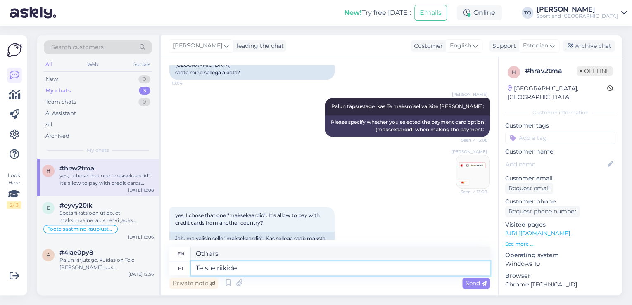
type textarea "Teiste riikide"
type textarea "Other countries"
type textarea "Teiste riikide kaard"
type textarea "Other countries' arc"
type textarea "Teiste riikide kaardid"
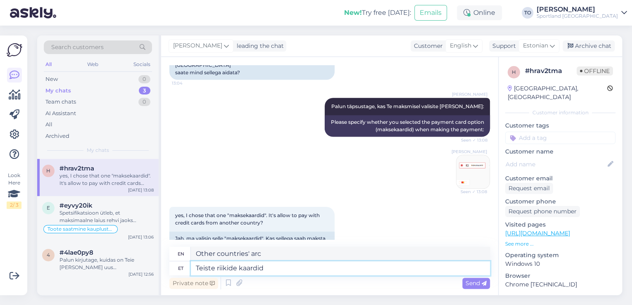
type textarea "Maps of other countries"
type textarea "Teiste riikide kaardid toimivad"
type textarea "Cards from other countries work"
type textarea "Teiste riikide kaardid toimivad samuti"
type textarea "Maps from other countries work as well"
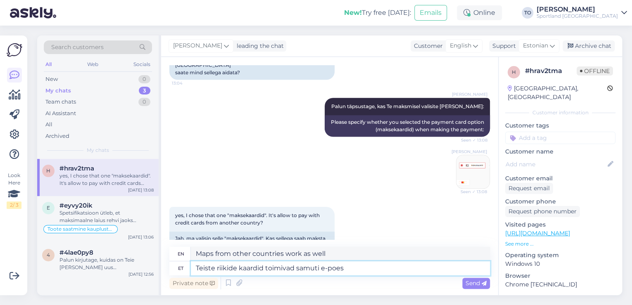
type textarea "Teiste riikide kaardid toimivad samuti e-poes."
type textarea "Cards from other countries also work in the online store."
type textarea "Teiste riikide kaardid toimivad samuti e-poes. [PERSON_NAME]"
type textarea "Cards from other countries also work in the online store. If"
type textarea "Teiste riikide kaardid toimivad samuti e-poes. Kui tehing e"
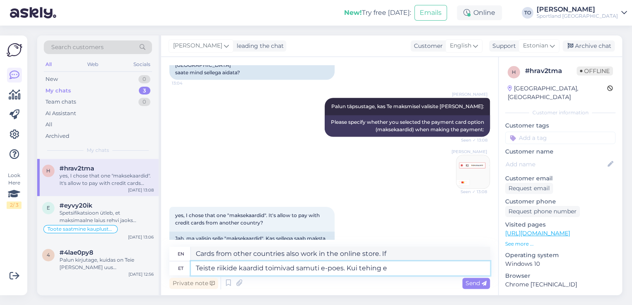
type textarea "Cards from other countries also work in the online store. If the transaction"
type textarea "Teiste riikide kaardid toimivad samuti e-poes. Kui tehing ei"
type textarea "Cards from other countries also work in the online store. If the transaction do…"
type textarea "Teiste riikide kaardid toimivad samuti e-poes. Kui tehing ei lähe"
type textarea "Cards from other countries also work in the online store. If the transaction do…"
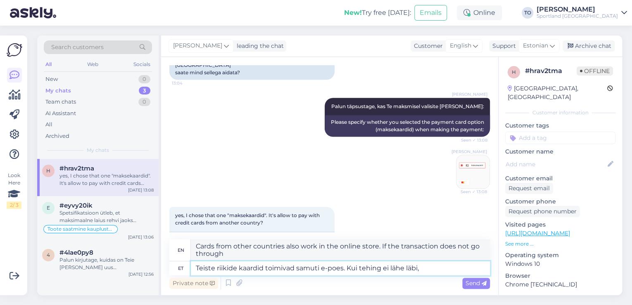
type textarea "Teiste riikide kaardid toimivad samuti e-poes. Kui tehing ei lähe läbi, s"
type textarea "Cards from other countries also work in the online store. If the transaction do…"
type textarea "Teiste riikide kaardid toimivad samuti e-poes. Kui tehing ei lähe läbi, siis pa…"
type textarea "Cards from other countries also work in the online store. If the transaction do…"
type textarea "Teiste riikide kaardid toimivad samuti e-poes. Kui tehing ei lähe läbi, siis pa…"
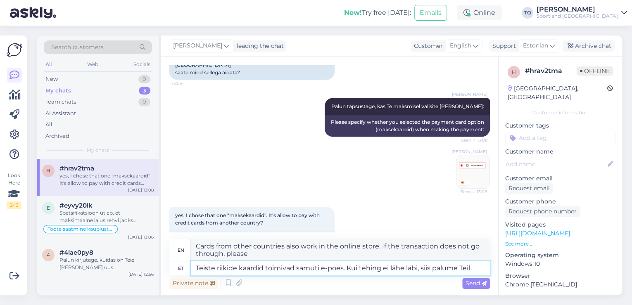
type textarea "Cards from other countries also work in the online store. If the transaction do…"
type textarea "Teiste riikide kaardid toimivad samuti e-poes. Kui tehing ei lähe läbi, siis pa…"
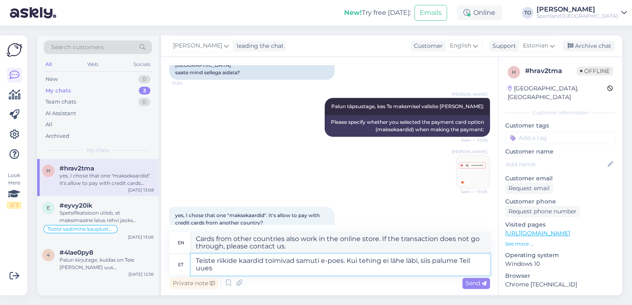
type textarea "Cards from other countries also work in the online store. If the transaction do…"
type textarea "Teiste riikide kaardid toimivad samuti e-poes. Kui tehing ei lähe läbi, siis pa…"
type textarea "Cards from other countries also work in the online store. If the transaction do…"
type textarea "Teiste riikide kaardid toimivad samuti e-poes. Kui tehing ei lähe läbi, siis pa…"
type textarea "Cards from other countries also work in the online store. If the transaction do…"
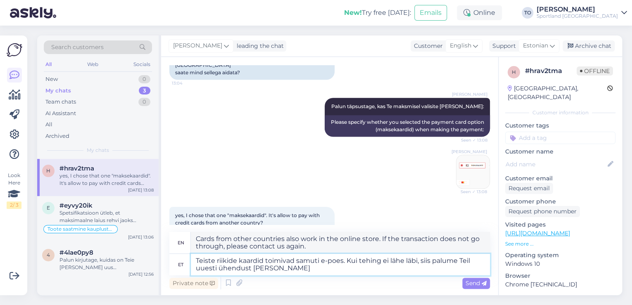
type textarea "Teiste riikide kaardid toimivad samuti e-poes. Kui tehing ei lähe läbi, siis pa…"
type textarea "Cards from other countries also work in the online store. If the transaction do…"
type textarea "Teiste riikide kaardid toimivad samuti e-poes. Kui tehing ei lähe läbi, siis pa…"
click at [474, 283] on span "Send" at bounding box center [476, 283] width 21 height 7
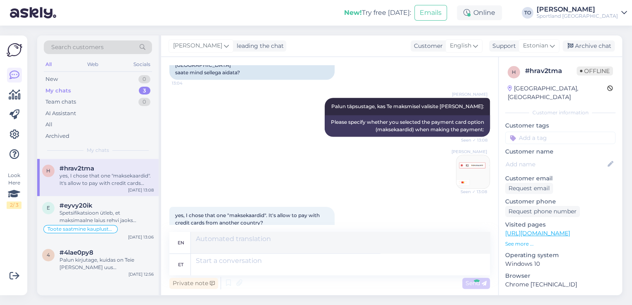
scroll to position [453, 0]
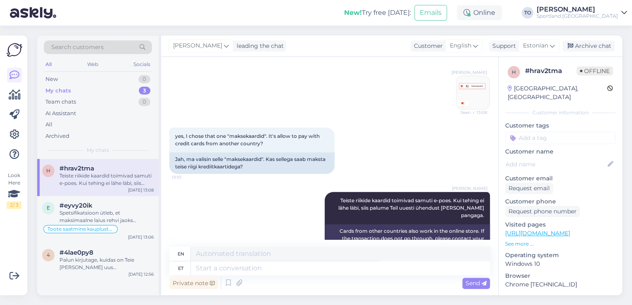
click at [551, 132] on input at bounding box center [561, 138] width 110 height 12
type input "tehnili"
click at [582, 166] on div "E-poe tehniline info" at bounding box center [560, 170] width 57 height 8
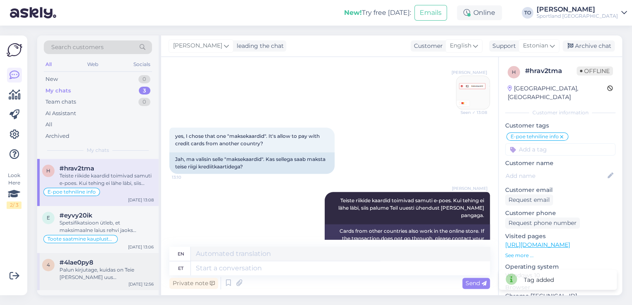
click at [129, 274] on div "Palun kirjutage, kuidas on Teie [PERSON_NAME] uus [PERSON_NAME] aadress? [PERSO…" at bounding box center [107, 274] width 94 height 15
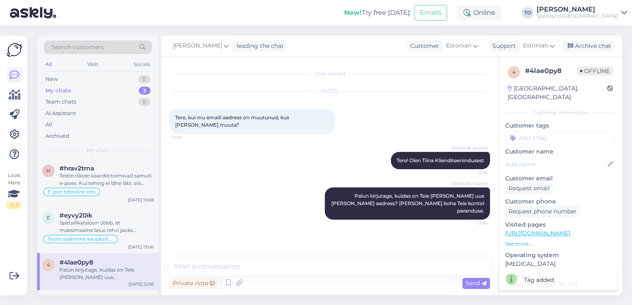
scroll to position [0, 0]
click at [531, 132] on input at bounding box center [561, 138] width 110 height 12
type input "mail"
click at [573, 157] on span "E-maili muutmine" at bounding box center [560, 159] width 45 height 5
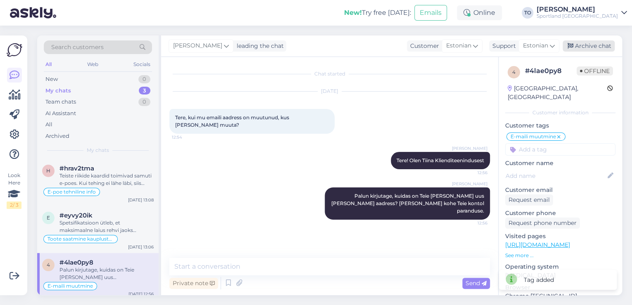
click at [578, 49] on div "Archive chat" at bounding box center [589, 46] width 52 height 11
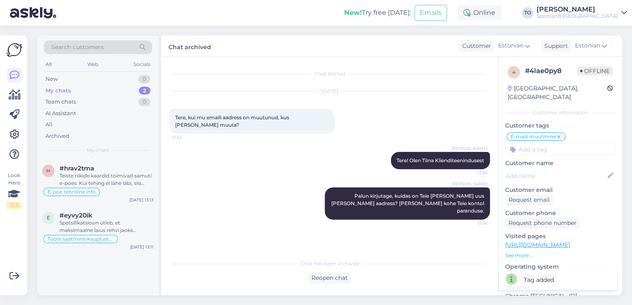
drag, startPoint x: 106, startPoint y: 235, endPoint x: 169, endPoint y: 269, distance: 71.2
click at [107, 235] on div "Toote saatmine kaupluste vahel" at bounding box center [80, 239] width 74 height 8
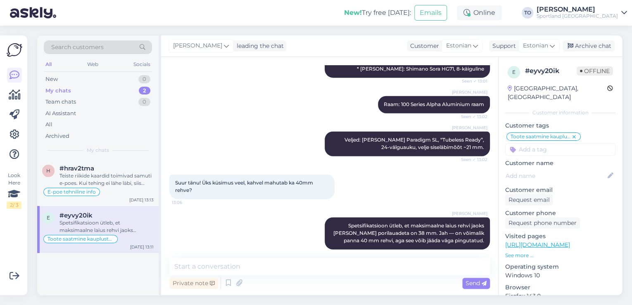
scroll to position [596, 0]
click at [549, 144] on input at bounding box center [561, 149] width 110 height 12
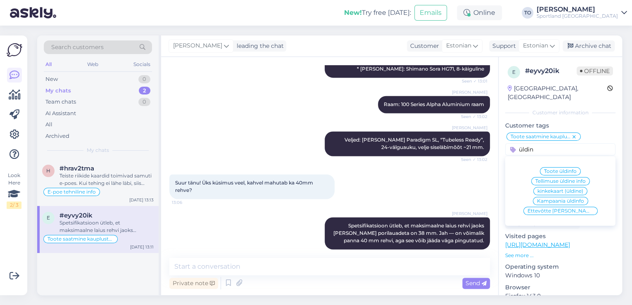
type input "üldin"
click at [553, 179] on span "Tellimuse üldine info" at bounding box center [561, 181] width 50 height 5
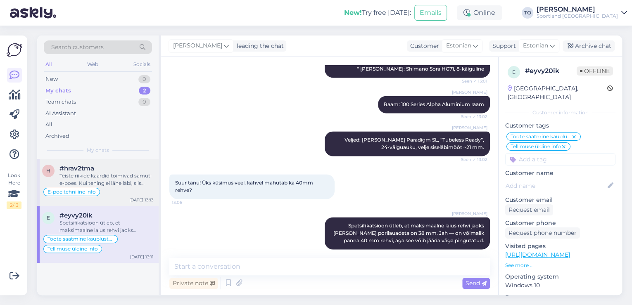
click at [110, 176] on div "Teiste riikide kaardid toimivad samuti e-poes. Kui tehing ei lähe läbi, siis pa…" at bounding box center [107, 179] width 94 height 15
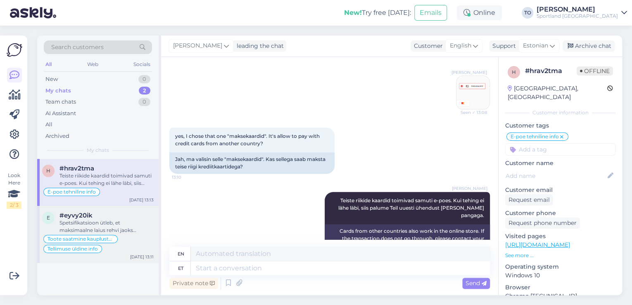
click at [124, 236] on div "Toote saatmine kaupluste vahel Tellimuse [PERSON_NAME] info" at bounding box center [98, 244] width 112 height 20
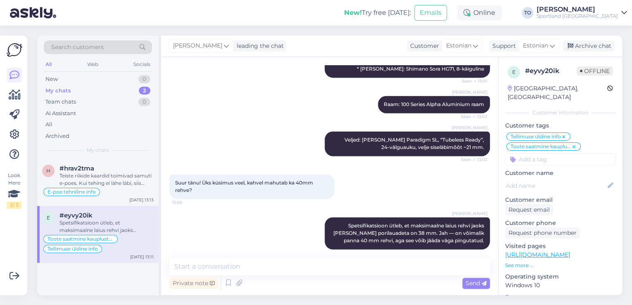
click at [583, 40] on div "[PERSON_NAME] leading the chat Customer Estonian Support Estonian Archive chat" at bounding box center [391, 46] width 461 height 21
click at [588, 47] on div "Archive chat" at bounding box center [589, 46] width 52 height 11
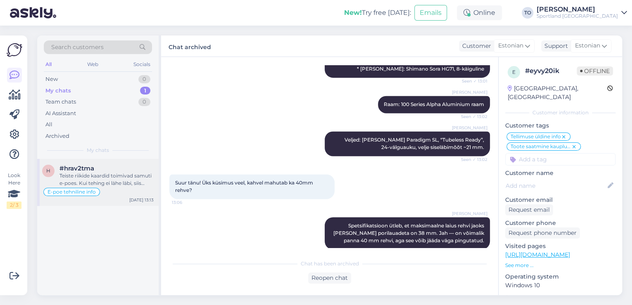
click at [131, 183] on div "Teiste riikide kaardid toimivad samuti e-poes. Kui tehing ei lähe läbi, siis pa…" at bounding box center [107, 179] width 94 height 15
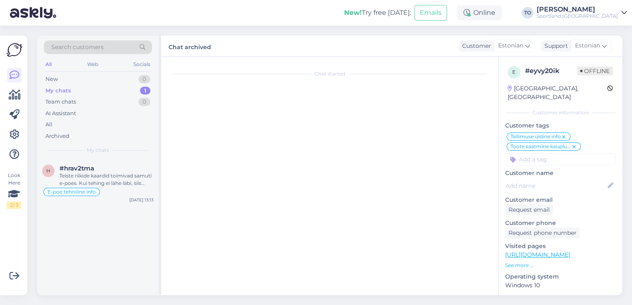
scroll to position [453, 0]
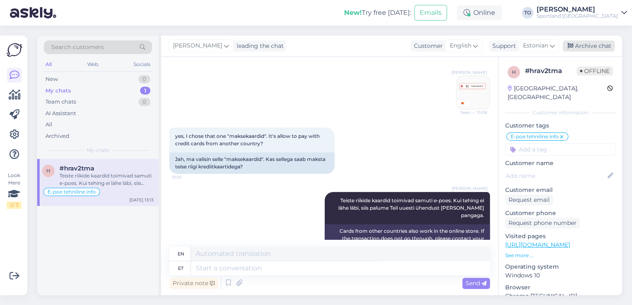
click at [605, 48] on div "Archive chat" at bounding box center [589, 46] width 52 height 11
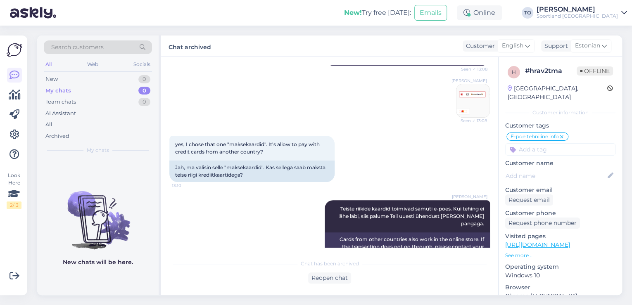
click at [117, 47] on div "Search customers" at bounding box center [98, 48] width 108 height 14
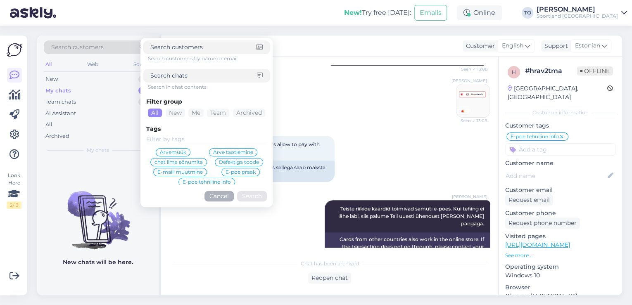
click at [174, 77] on input at bounding box center [203, 76] width 107 height 9
paste input "4000495396"
type input "4000495396"
click at [258, 195] on button "Search" at bounding box center [252, 196] width 30 height 10
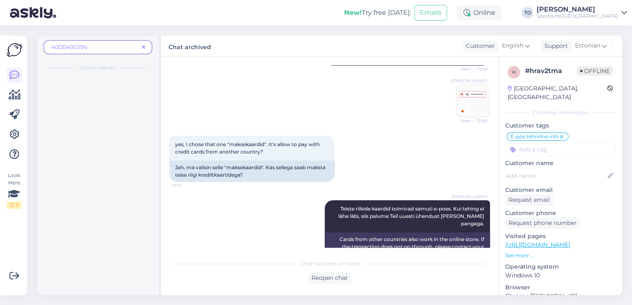
click at [141, 42] on div "4000495396" at bounding box center [98, 48] width 108 height 14
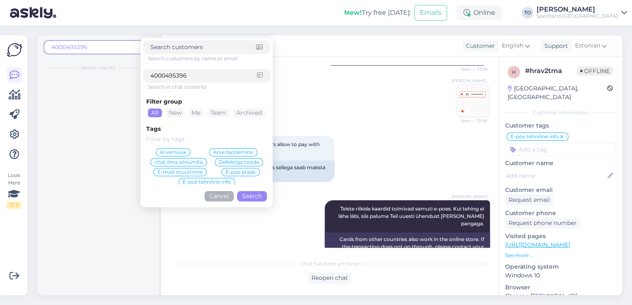
click at [94, 8] on div "New! Try free [DATE]: Emails Online TO [PERSON_NAME] Sportland [GEOGRAPHIC_DATA]" at bounding box center [316, 13] width 632 height 26
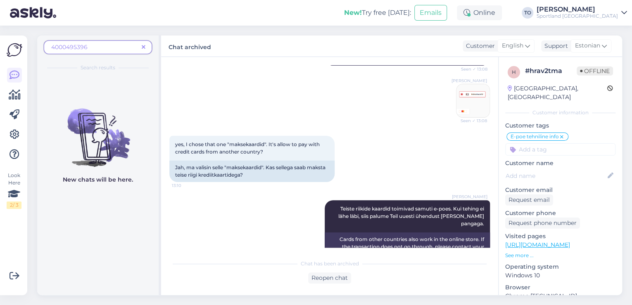
click at [145, 45] on icon at bounding box center [144, 48] width 4 height 6
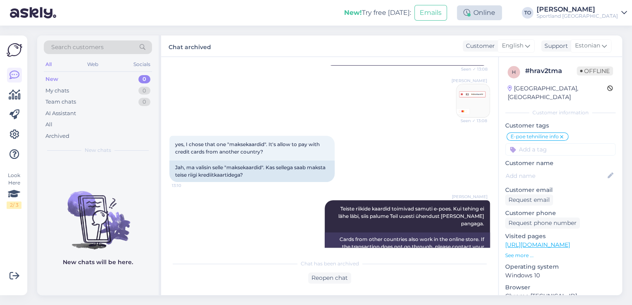
click at [502, 12] on div "Online" at bounding box center [479, 12] width 45 height 15
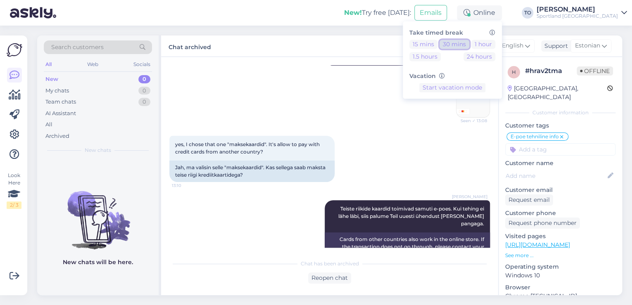
click at [470, 45] on button "30 mins" at bounding box center [455, 44] width 30 height 9
click at [606, 10] on div "[PERSON_NAME]" at bounding box center [577, 9] width 81 height 7
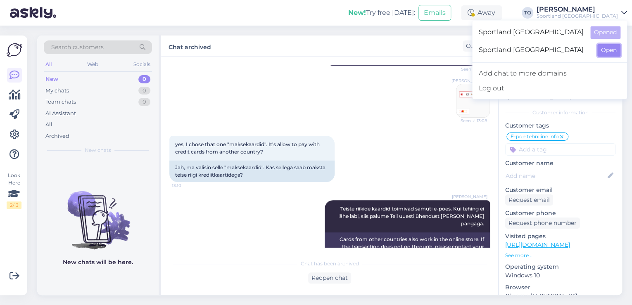
click at [607, 50] on button "Open" at bounding box center [609, 50] width 23 height 13
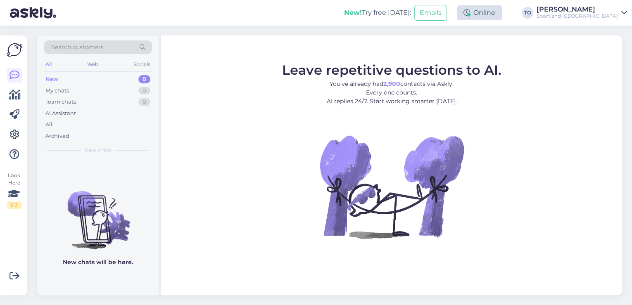
click at [470, 12] on icon at bounding box center [467, 13] width 7 height 7
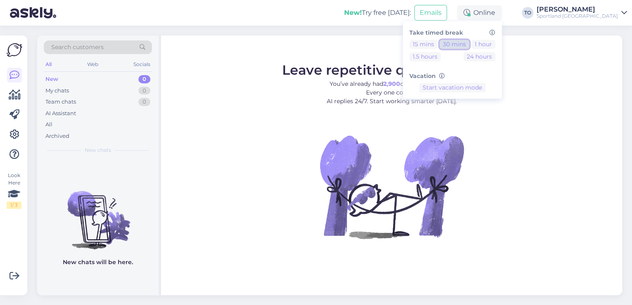
click at [470, 45] on button "30 mins" at bounding box center [455, 44] width 30 height 9
click at [470, 111] on button "End break" at bounding box center [453, 113] width 36 height 9
click at [587, 13] on div "Sportland [GEOGRAPHIC_DATA]" at bounding box center [577, 16] width 81 height 7
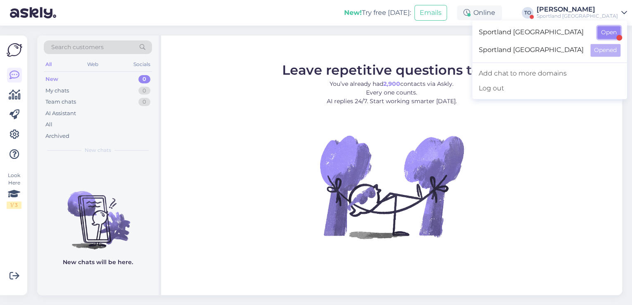
click at [608, 32] on button "Open" at bounding box center [609, 32] width 23 height 13
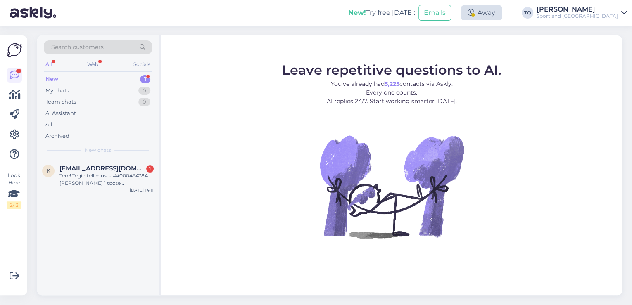
click at [502, 15] on div "Away" at bounding box center [481, 12] width 41 height 15
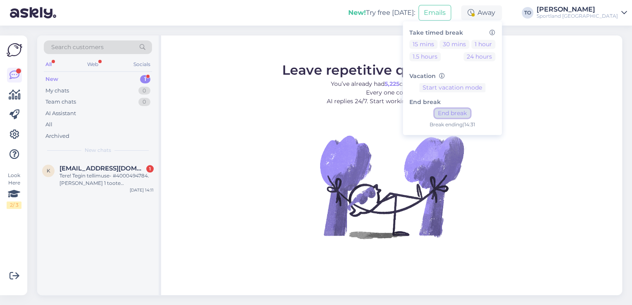
click at [470, 112] on button "End break" at bounding box center [453, 113] width 36 height 9
click at [119, 172] on div "Tere! Tegin tellimuse- #4000494784. [PERSON_NAME] 1 toote [PERSON_NAME] nüüd oo…" at bounding box center [107, 179] width 94 height 15
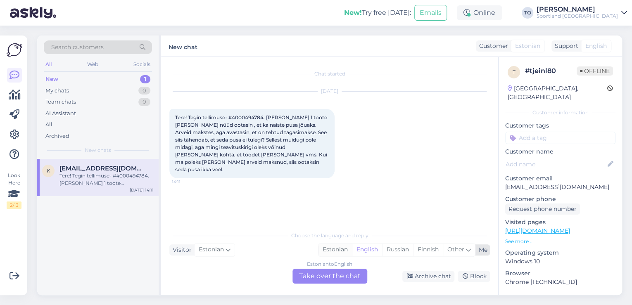
click at [339, 250] on div "Estonian" at bounding box center [335, 250] width 33 height 12
click at [331, 274] on div "Estonian to Estonian Take over the chat" at bounding box center [330, 276] width 75 height 15
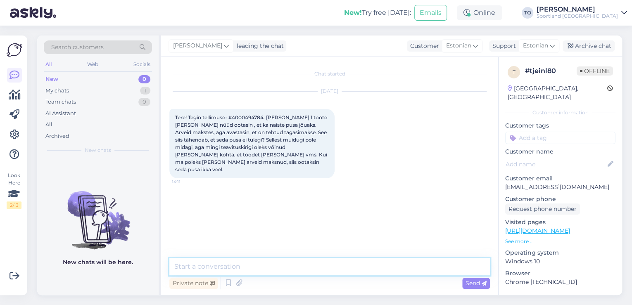
click at [276, 272] on textarea at bounding box center [329, 266] width 321 height 17
type textarea "Tere! Olen Tiina Klienditeenindusest"
click at [251, 261] on textarea at bounding box center [329, 266] width 321 height 17
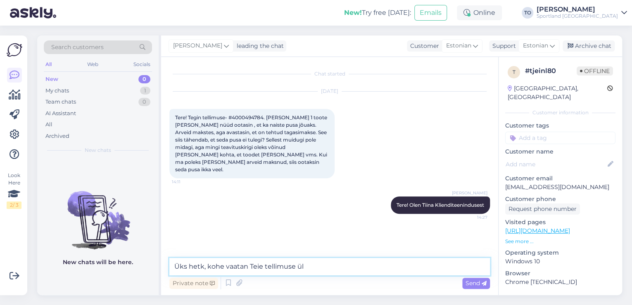
type textarea "Üks hetk, kohe vaatan Teie tellimuse üle"
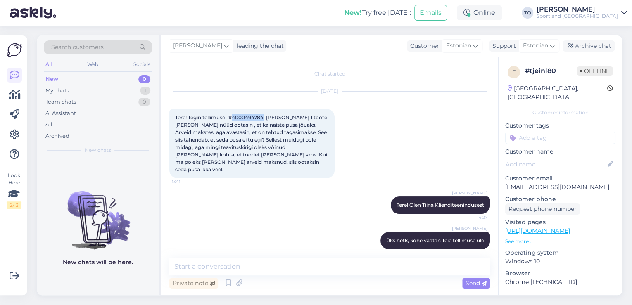
drag, startPoint x: 235, startPoint y: 117, endPoint x: 265, endPoint y: 117, distance: 29.8
click at [265, 117] on span "Tere! Tegin tellimuse- #4000494784. [PERSON_NAME] 1 toote [PERSON_NAME] nüüd oo…" at bounding box center [251, 144] width 153 height 58
copy span "4000494784"
click at [238, 266] on textarea at bounding box center [329, 266] width 321 height 17
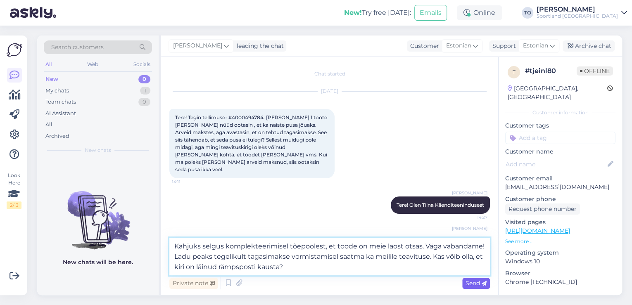
type textarea "Kahjuks selgus komplekteerimisel tõepoolest, et toode on meie laost otsas. Väga…"
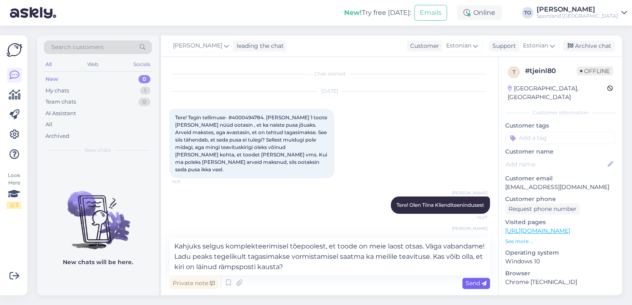
click at [486, 285] on icon at bounding box center [484, 283] width 5 height 5
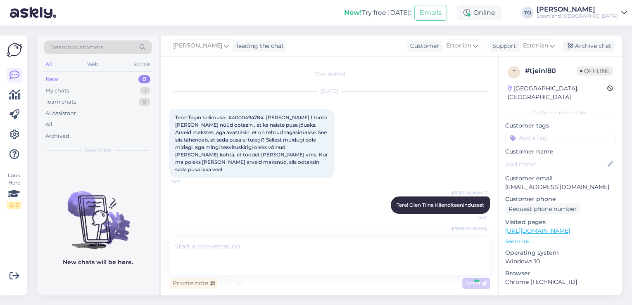
scroll to position [58, 0]
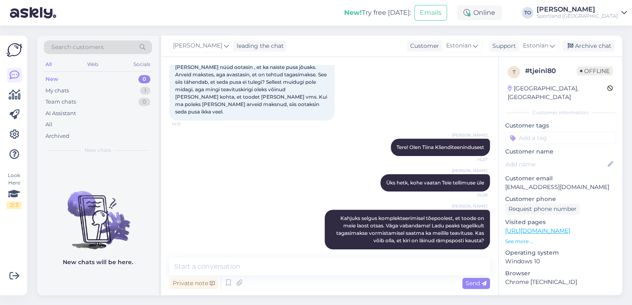
click at [525, 132] on input at bounding box center [561, 138] width 110 height 12
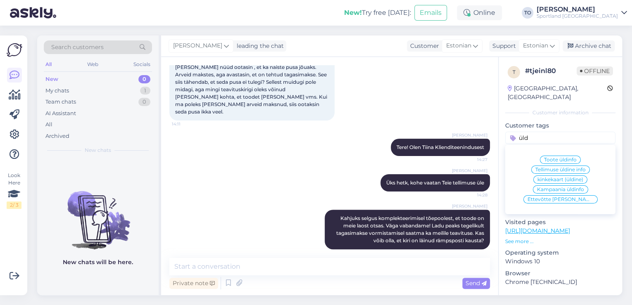
type input "üld"
click at [582, 167] on span "Tellimuse üldine info" at bounding box center [561, 169] width 50 height 5
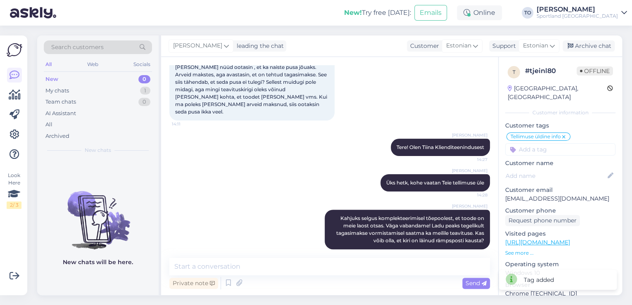
click at [596, 52] on div "[PERSON_NAME] leading the chat Customer Estonian Support Estonian Archive chat" at bounding box center [391, 46] width 461 height 21
click at [596, 46] on div "Archive chat" at bounding box center [589, 46] width 52 height 11
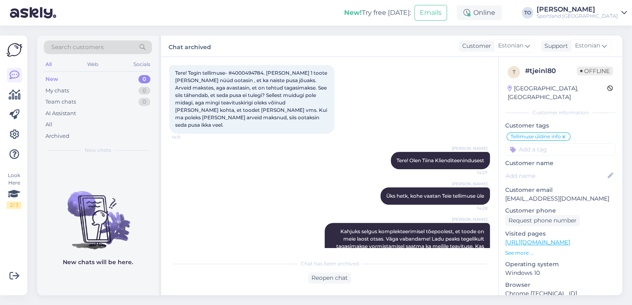
scroll to position [61, 0]
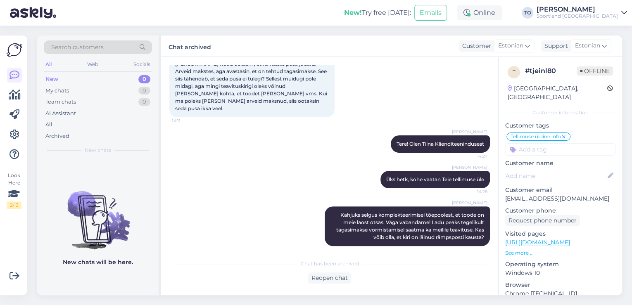
click at [77, 79] on div "New 0" at bounding box center [98, 80] width 108 height 12
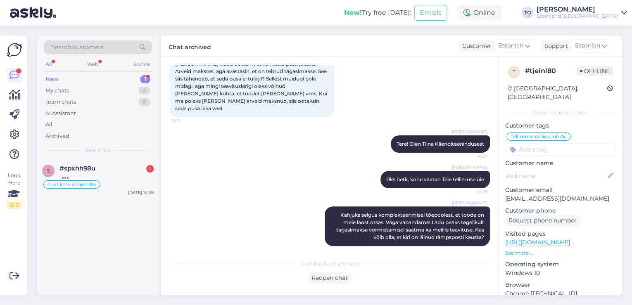
drag, startPoint x: 111, startPoint y: 176, endPoint x: 217, endPoint y: 180, distance: 105.5
click at [119, 176] on div at bounding box center [107, 175] width 94 height 7
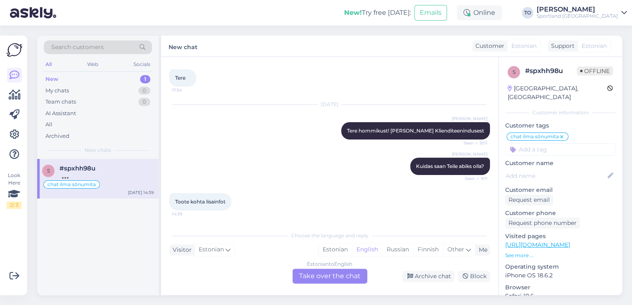
scroll to position [83, 0]
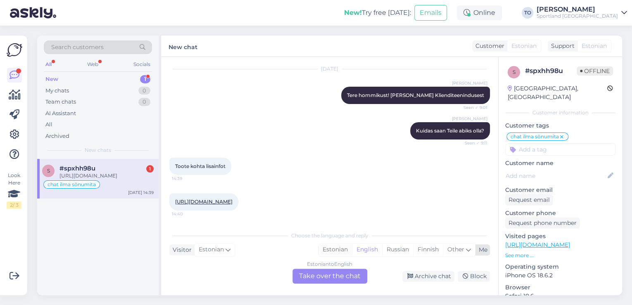
click at [325, 253] on div "Estonian" at bounding box center [335, 250] width 33 height 12
click at [327, 275] on div "Estonian to Estonian Take over the chat" at bounding box center [330, 276] width 75 height 15
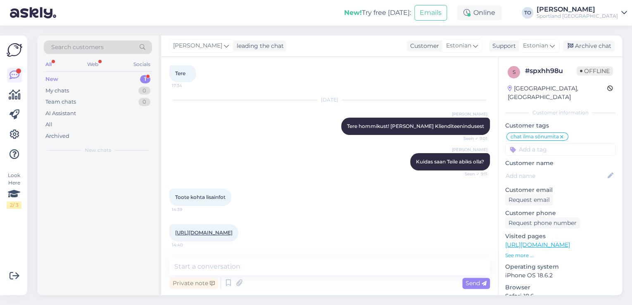
scroll to position [51, 0]
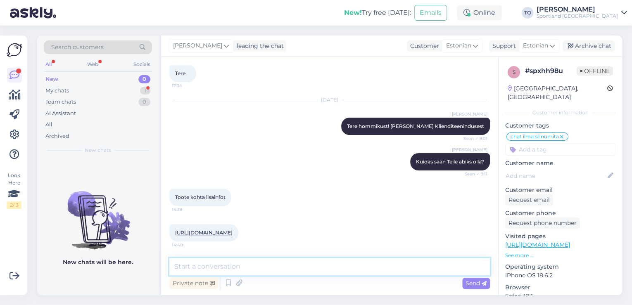
click at [291, 265] on textarea at bounding box center [329, 266] width 321 height 17
type textarea "Tere!"
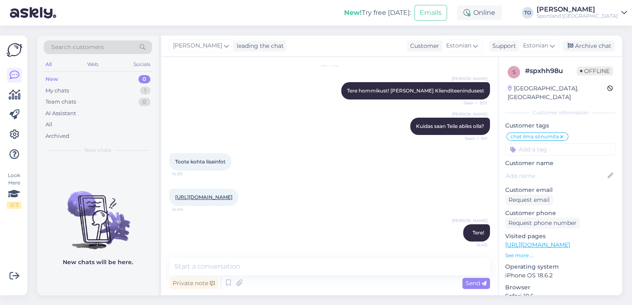
click at [233, 194] on link "[URL][DOMAIN_NAME]" at bounding box center [203, 197] width 57 height 6
click at [240, 267] on textarea at bounding box center [329, 266] width 321 height 17
type textarea "k"
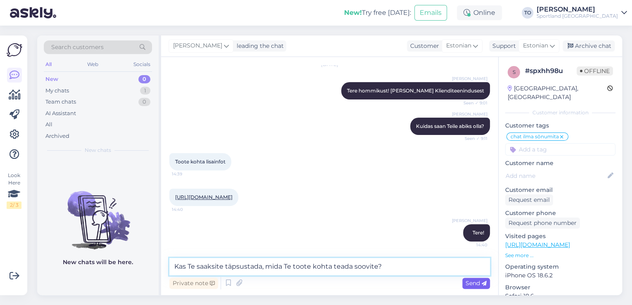
type textarea "Kas Te saaksite täpsustada, mida Te toote kohta teada soovite?"
click at [470, 280] on span "Send" at bounding box center [476, 283] width 21 height 7
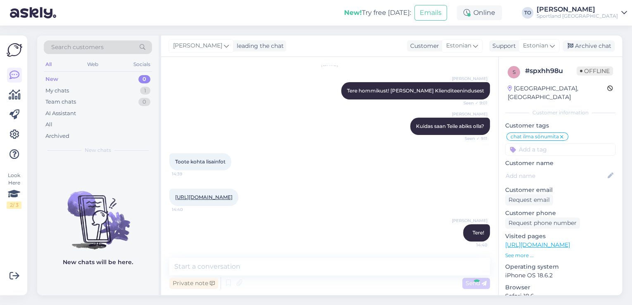
scroll to position [130, 0]
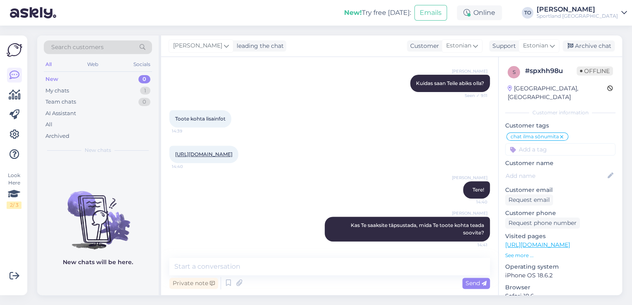
click at [539, 143] on input at bounding box center [561, 149] width 110 height 12
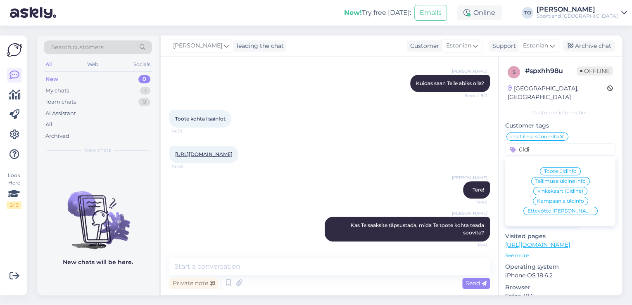
type input "üldi"
click at [558, 169] on span "Toote üldinfo" at bounding box center [560, 171] width 33 height 5
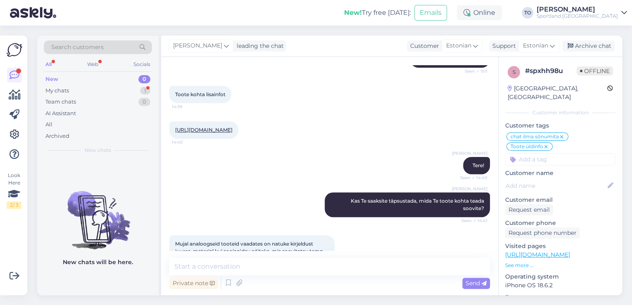
scroll to position [180, 0]
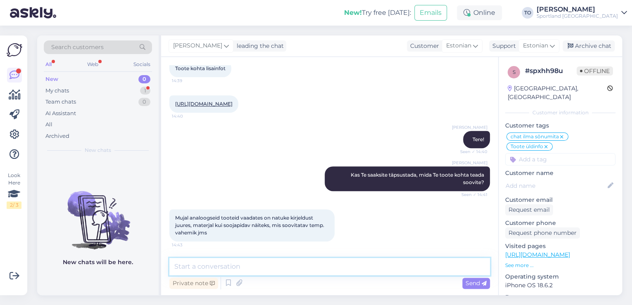
click at [290, 271] on textarea at bounding box center [329, 266] width 321 height 17
type textarea "Üks hetk, kohe uurin täpsemalt"
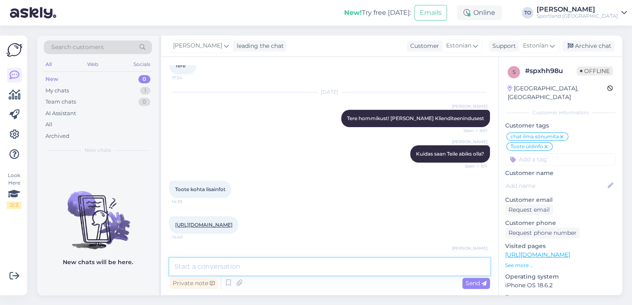
scroll to position [51, 0]
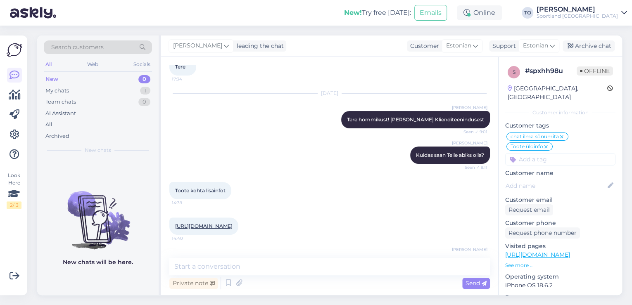
click at [210, 224] on link "[URL][DOMAIN_NAME]" at bounding box center [203, 226] width 57 height 6
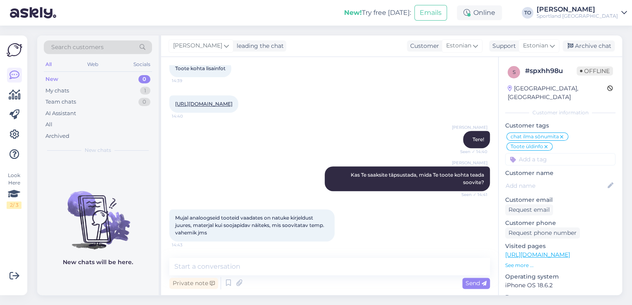
scroll to position [216, 0]
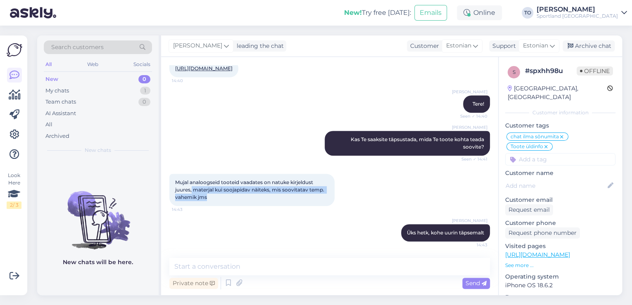
drag, startPoint x: 192, startPoint y: 190, endPoint x: 210, endPoint y: 196, distance: 19.0
click at [210, 196] on div "Mujal analoogseid tooteid vaadates on natuke kirjeldust juures, materjal kui so…" at bounding box center [251, 190] width 165 height 32
copy span "materjal kui soojapidav näiteks, mis soovitatav temp. vahemik jms"
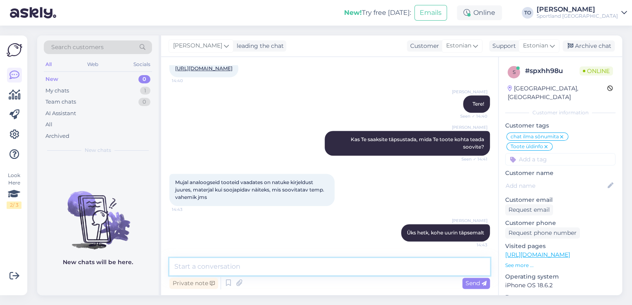
click at [250, 270] on textarea at bounding box center [329, 266] width 321 height 17
paste textarea "Funktsioonid: Maximotion+ 1.5 mm neopreenpaneelid, mida kasutatakse võtmepiirko…"
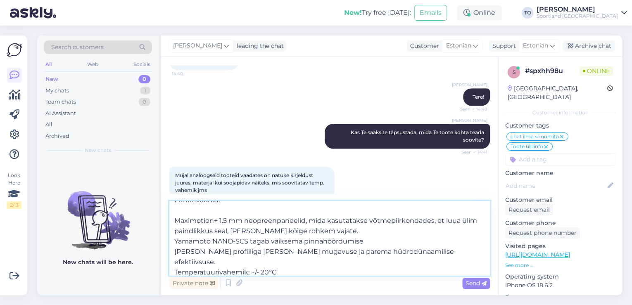
scroll to position [0, 0]
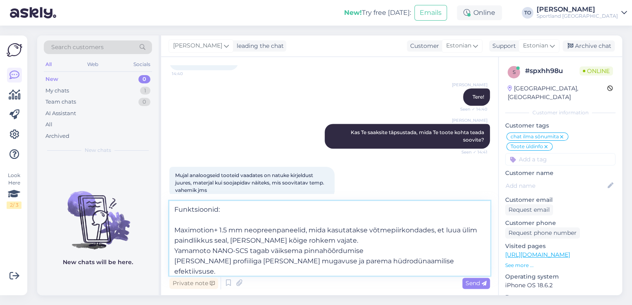
click at [177, 209] on textarea "Funktsioonid: Maximotion+ 1.5 mm neopreenpaneelid, mida kasutatakse võtmepiirko…" at bounding box center [329, 238] width 321 height 74
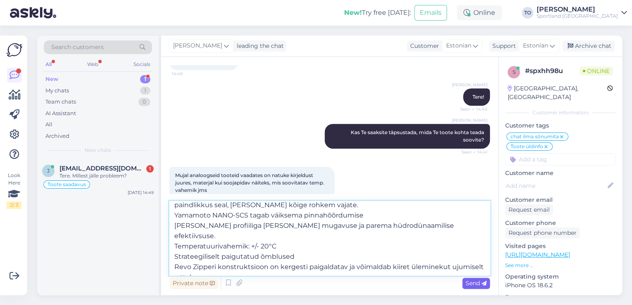
type textarea "Toote funktsioonid: Maximotion+ 1.5 mm neopreenpaneelid, mida kasutatakse võtme…"
click at [472, 286] on span "Send" at bounding box center [476, 283] width 21 height 7
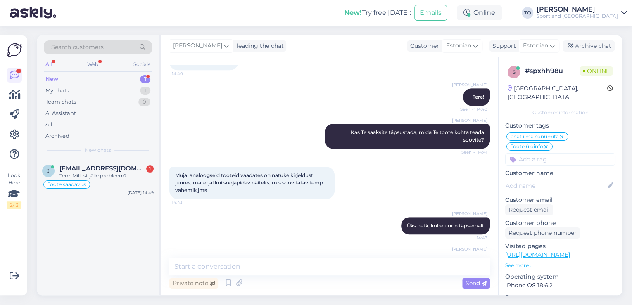
scroll to position [0, 0]
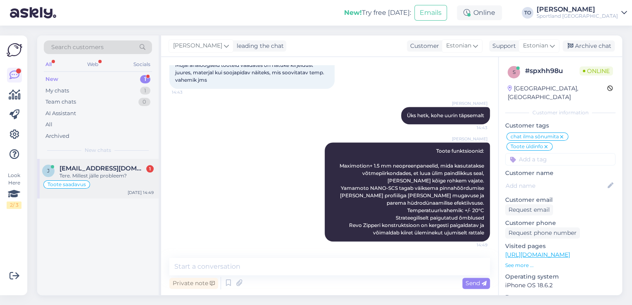
click at [117, 181] on div "Toote saadavus" at bounding box center [98, 185] width 112 height 10
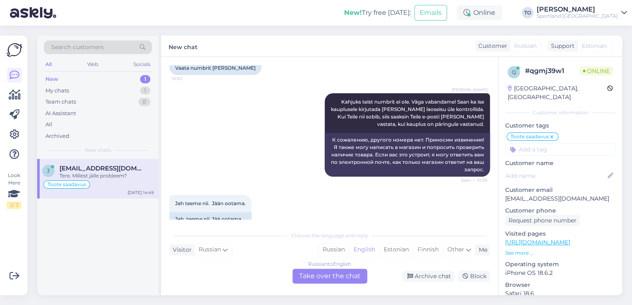
scroll to position [2506, 0]
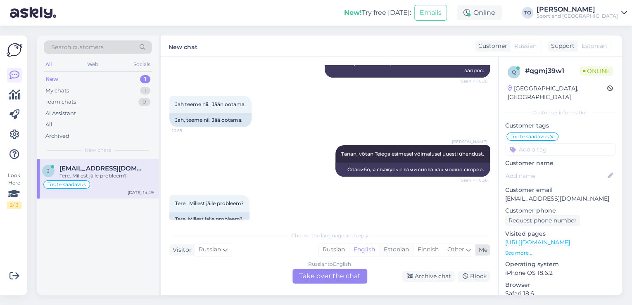
click at [393, 248] on div "Estonian" at bounding box center [396, 250] width 34 height 12
click at [347, 274] on div "Russian to Estonian Take over the chat" at bounding box center [330, 276] width 75 height 15
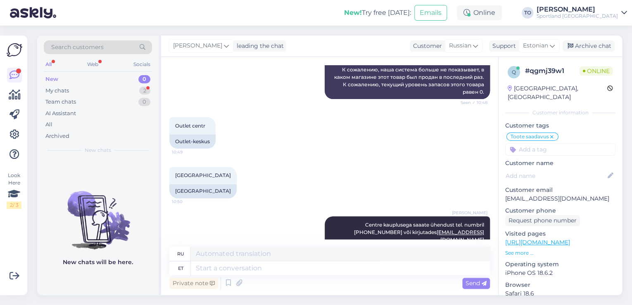
scroll to position [2535, 0]
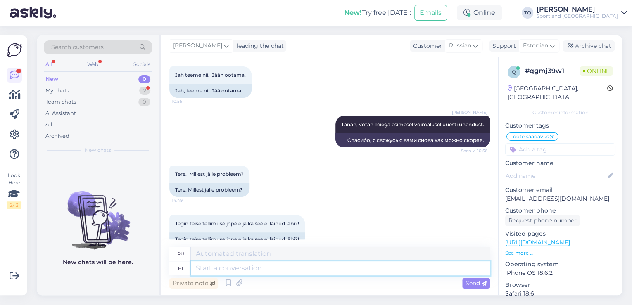
click at [326, 268] on textarea at bounding box center [340, 269] width 299 height 14
type textarea "kahjuks"
type textarea "к сожалению"
type textarea "k"
type textarea "Centre"
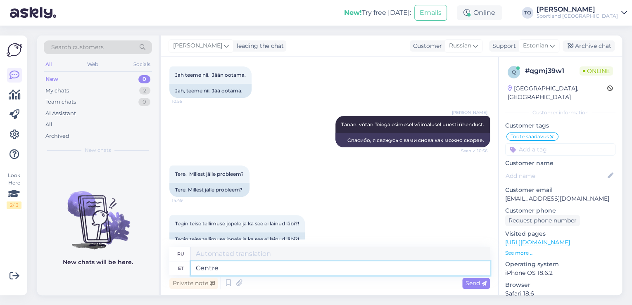
type textarea "Центр"
type textarea "Centre kauplus"
type textarea "Центральный магазин"
type textarea "Centre kauplus kontro"
type textarea "Счет центрального магазина"
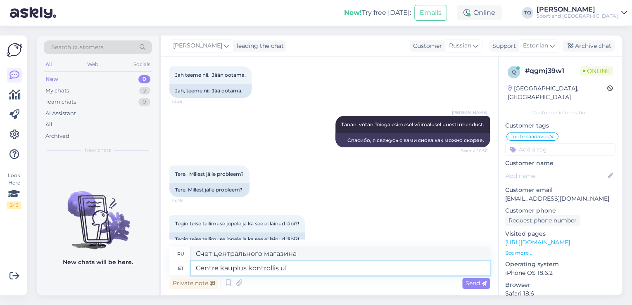
type textarea "Centre kauplus kontrollis üle"
type textarea "Центральный магазин проверен"
type textarea "Centre kauplus kontrollis üle,"
type textarea "В магазине «Центр» проверили,"
type textarea "Centre kauplus kontrollis üle, kahjuks se"
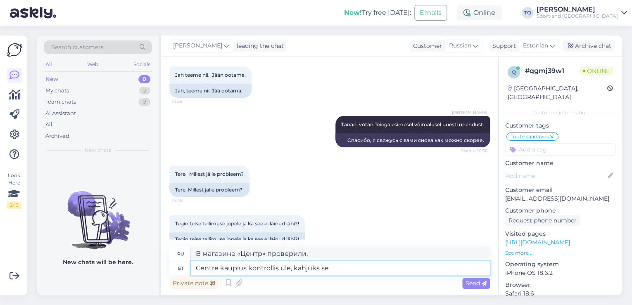
type textarea "К сожалению, магазин в центре проверили."
type textarea "Centre kauplus kontrollis üle, kahjuks seda"
type textarea "В магазине «Центр» проверили, к сожалению, это"
type textarea "Centre kauplus kontrollis üle, kahjuks seda toodet e"
type textarea "Магазин «Центр» проверил, к сожалению, этот товар"
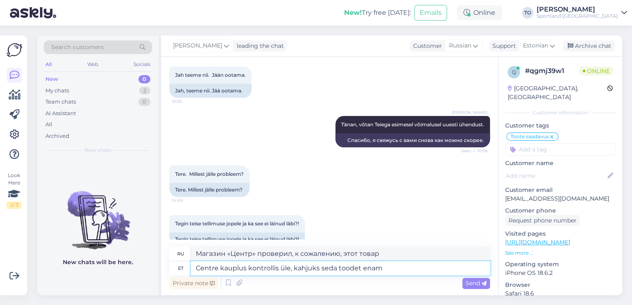
type textarea "Centre kauplus kontrollis üle, kahjuks seda toodet enam s"
type textarea "Магазин «Центр» проверил, к сожалению, этот товар больше не доступен."
type textarea "Centre kauplus kontrollis üle, kahjuks seda toodet enam saadaval eil"
type textarea "В магазине «Центр» проверили, к сожалению, этот товар вчера уже не был доступен."
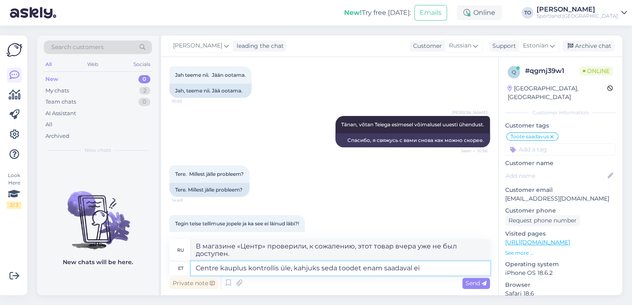
type textarea "Centre kauplus kontrollis üle, kahjuks seda toodet enam saadaval ei o"
type textarea "Магазин «Центр» проверил, к сожалению, этот товар больше не доступен."
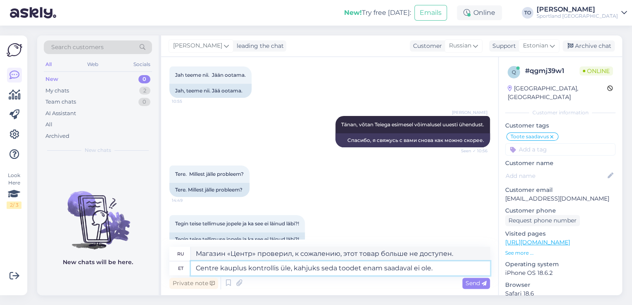
type textarea "Centre kauplus kontrollis üle, kahjuks seda toodet enam saadaval ei ole."
type textarea "Магазин «Центр» проверил, к сожалению, данный товар больше не доступен."
type textarea "Centre kauplus kontrollis üle, kahjuks seda toodet enam saadaval ei ole. Väga"
type textarea "Магазин "Центр" проверил, к сожалению, этот товар больше не доступен. Очень"
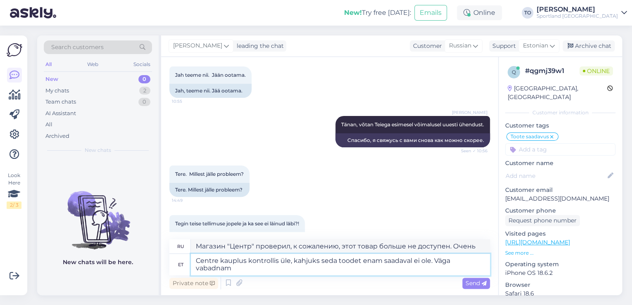
type textarea "Centre kauplus kontrollis üle, kahjuks seda toodet enam saadaval ei ole. Väga v…"
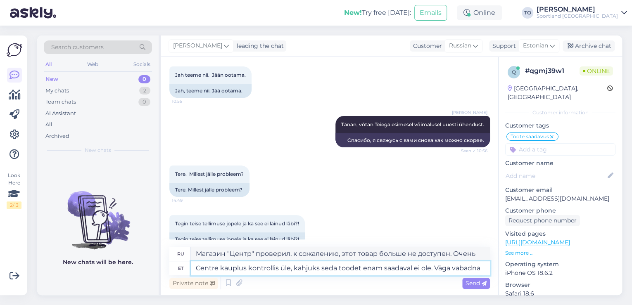
type textarea "Магазин "Центр" проверил, к сожалению, этот товар больше не доступен. Очень бес…"
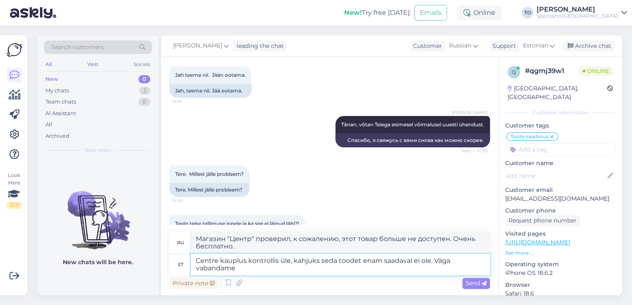
type textarea "Centre kauplus kontrollis üle, kahjuks seda toodet enam saadaval ei ole. Väga v…"
type textarea "Магазин «Центр» проверил, к сожалению, этого товара больше нет в наличии. Прино…"
type textarea "Centre kauplus kontrollis üle, kahjuks seda toodet enam saadaval ei ole. Väga v…"
type textarea "Магазин «Центр» проверил, к сожалению, этого товара больше нет в наличии. Прино…"
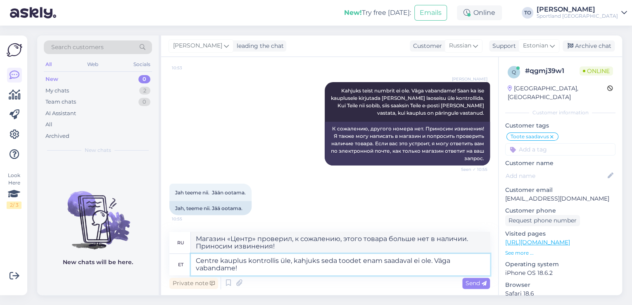
scroll to position [2550, 0]
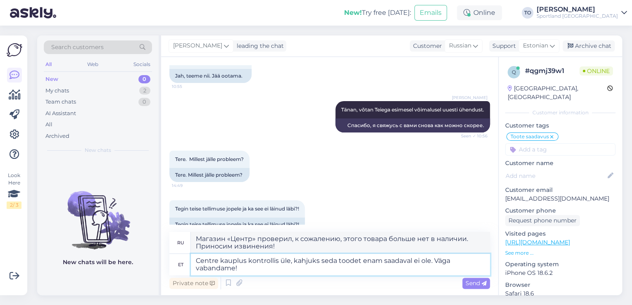
click at [269, 271] on textarea "Centre kauplus kontrollis üle, kahjuks seda toodet enam saadaval ei ole. Väga v…" at bounding box center [340, 264] width 299 height 21
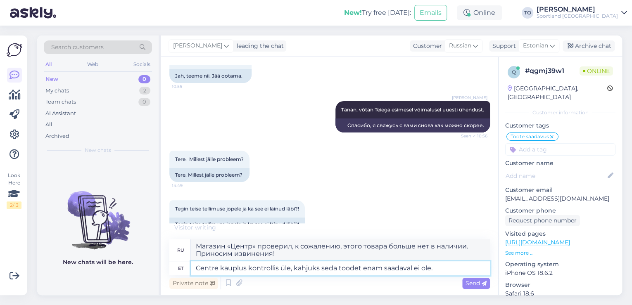
type textarea "Centre kauplus kontrollis üle, kahjuks seda toodet enam saadaval ei ole"
type textarea "Магазин "Центр" проверил, к сожалению, этот товар больше не доступен. Очень"
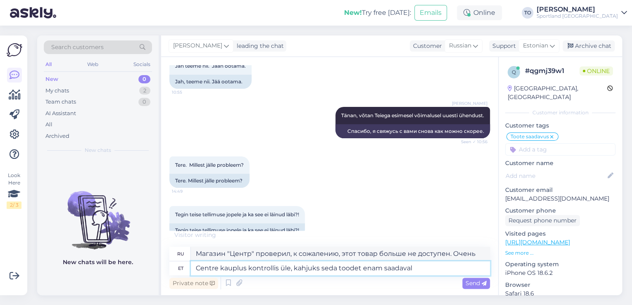
type textarea "Centre kauplus kontrollis üle, kahjuks seda toodet enam saadaval"
type textarea "Магазин «Центр» проверил, к сожалению, данный товар больше не доступен."
type textarea "Centre kauplus kontrollis üle, kahjuks seda toodet enam"
type textarea "Магазин «Центр» проверил, к сожалению, этот товар больше не доступен."
type textarea "Centre kauplus kontrollis üle, kahjuks se"
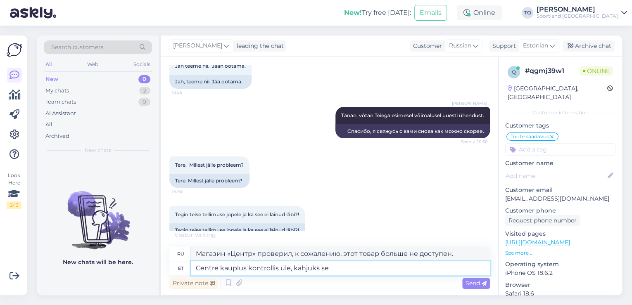
type textarea "Магазин «Центр» проверил, к сожалению, этот товар"
type textarea "Centre kauplus kontrollis üle, kahjuks"
type textarea "В магазине «Центр» проверили, к сожалению, это"
type textarea "Centre kauplus kontrollis ül"
type textarea "К сожалению, магазин в центре проверили."
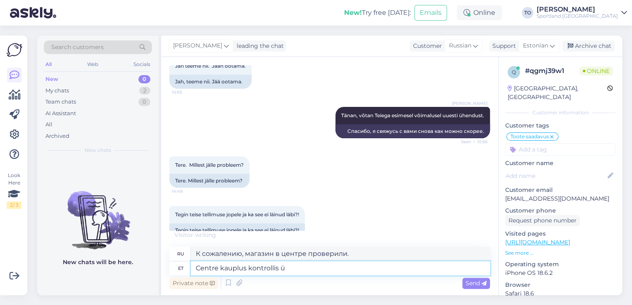
type textarea "Centre kauplus kontrollis"
type textarea "В магазине «Центр» проверили,"
type textarea "Centre kauplus kont"
type textarea "Центральный магазин проверен"
type textarea "Centr"
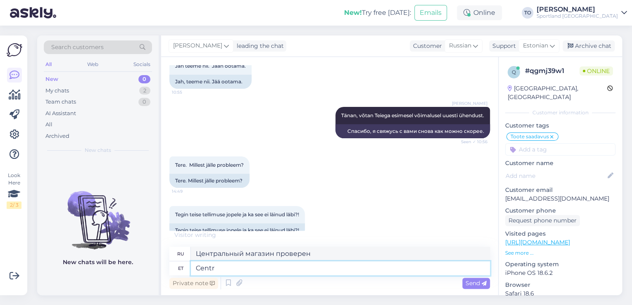
type textarea "Центральный магазин"
type textarea "Cent"
type textarea "Центр"
type textarea "C"
type textarea "palun"
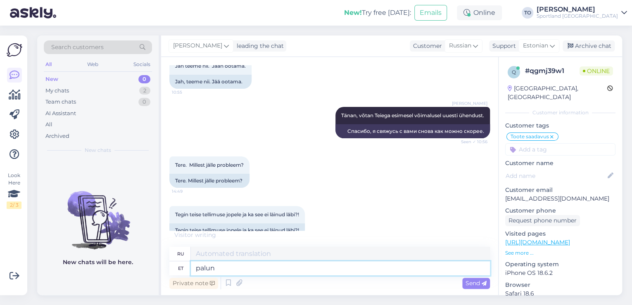
type textarea "пожалуйста"
type textarea "p"
type textarea "Palun"
type textarea "Пожалуйста"
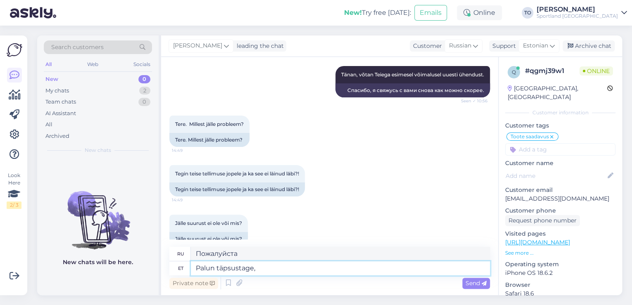
type textarea "Palun täpsustage, k"
type textarea "Пожалуйста, уточните,"
type textarea "Palun täpsustage, kuidas"
type textarea "Пожалуйста, укажите, как"
type textarea "Palun täpsustage, kuidas on"
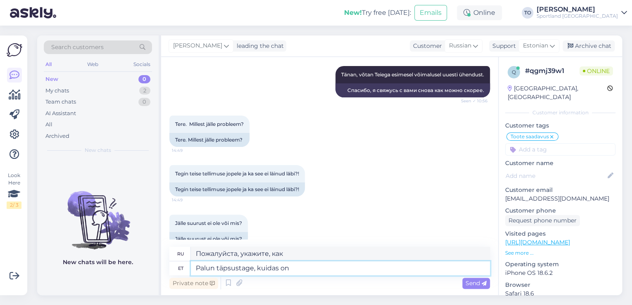
type textarea "Пожалуйста, уточните, как это."
type textarea "Palun täpsustage, kuidas on Teie t"
type textarea "Пожалуйста, уточните, как у вас дела"
type textarea "Palun täpsustage, kuidas on Teie tellimuse"
type textarea "Пожалуйста, уточните, как ваш заказ"
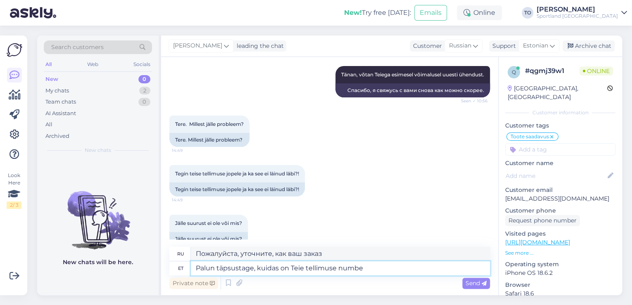
type textarea "Palun täpsustage, kuidas on Teie tellimuse number"
type textarea "Укажите, пожалуйста, номер вашего заказа."
type textarea "Palun täpsustage, kuidas on Teie tellimuse number?"
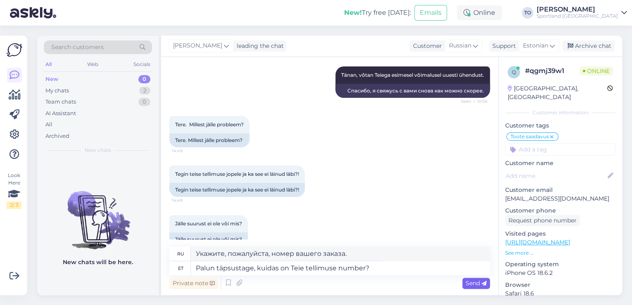
click at [471, 284] on span "Send" at bounding box center [476, 283] width 21 height 7
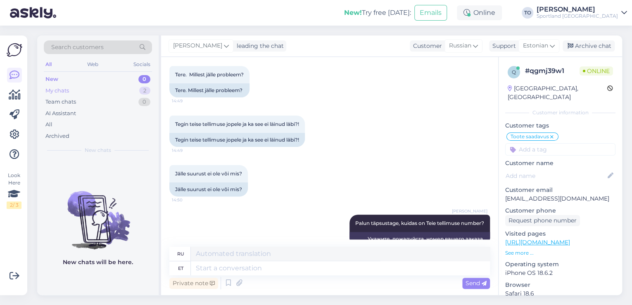
click at [77, 90] on div "My chats 2" at bounding box center [98, 91] width 108 height 12
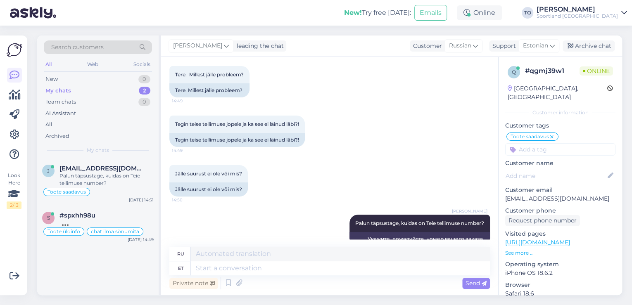
scroll to position [2634, 0]
click at [142, 222] on div at bounding box center [107, 222] width 94 height 7
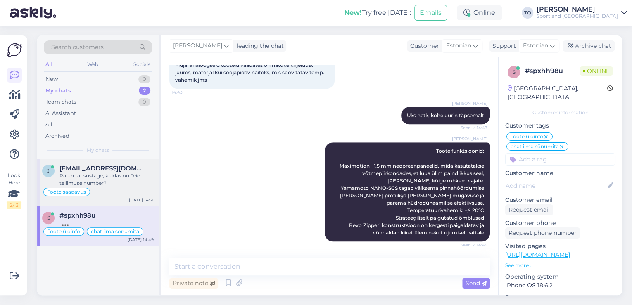
click at [122, 173] on div "Palun täpsustage, kuidas on Teie tellimuse number?" at bounding box center [107, 179] width 94 height 15
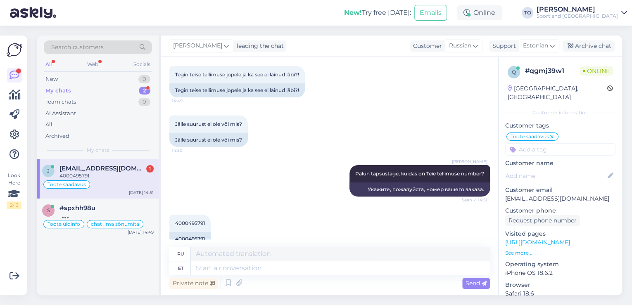
scroll to position [2684, 0]
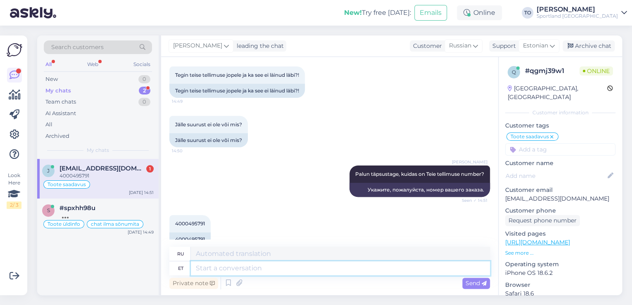
click at [257, 267] on textarea at bounding box center [340, 269] width 299 height 14
type textarea "Tänan"
type textarea "Спасибо"
type textarea "Tänan,"
type textarea "Спасибо,"
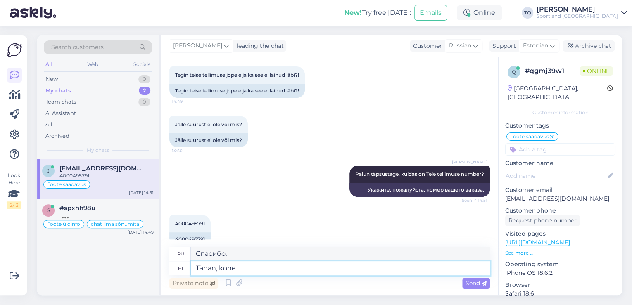
type textarea "Tänan, kohe"
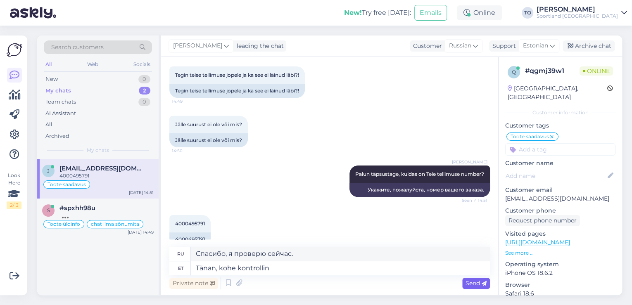
click at [481, 288] on div "Send" at bounding box center [477, 283] width 28 height 11
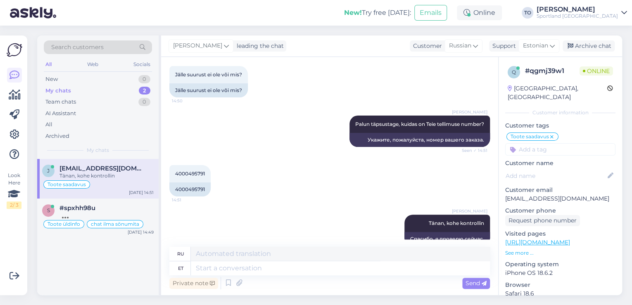
scroll to position [2734, 0]
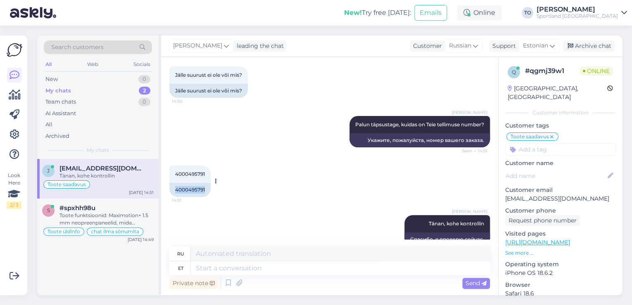
drag, startPoint x: 176, startPoint y: 174, endPoint x: 206, endPoint y: 174, distance: 30.6
click at [206, 183] on div "4000495791" at bounding box center [189, 190] width 41 height 14
copy div "4000495791"
click at [144, 226] on div "Ehk siis +/- 3-5c ma eeldan. 1.5mm igalpool paksus, siis pigem õhuke, on silma …" at bounding box center [107, 219] width 94 height 15
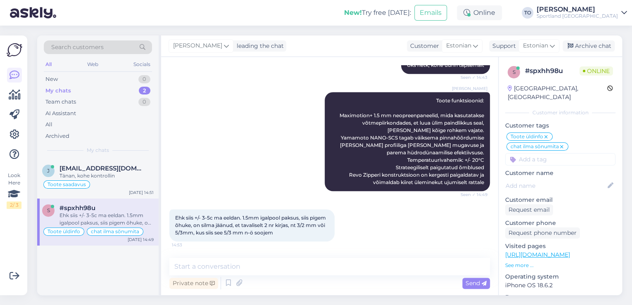
scroll to position [384, 0]
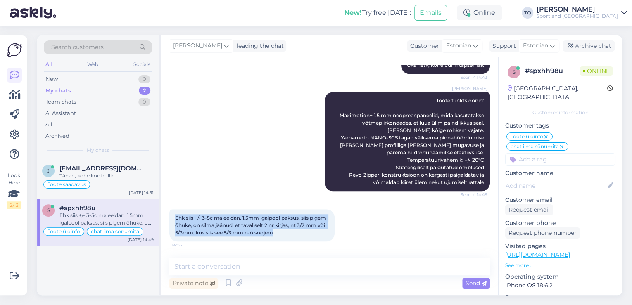
drag, startPoint x: 176, startPoint y: 218, endPoint x: 277, endPoint y: 234, distance: 102.6
click at [277, 234] on div "Ehk siis +/- 3-5c ma eeldan. 1.5mm igalpool paksus, siis pigem õhuke, on silma …" at bounding box center [251, 226] width 165 height 32
copy span "Ehk siis +/- 3-5c ma eeldan. 1.5mm igalpool paksus, siis pigem õhuke, on silma …"
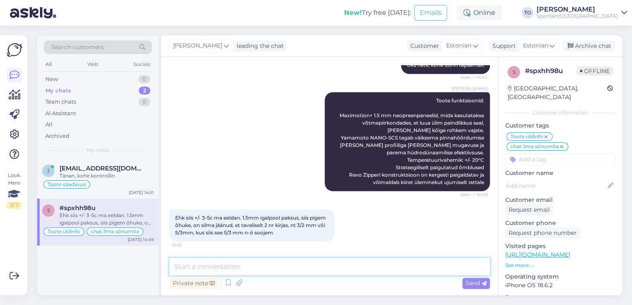
click at [258, 268] on textarea at bounding box center [329, 266] width 321 height 17
paste textarea "Kui sul on 1.5 mm kõikjal või väga õhukesed paneelid ka torsos, siis: See ei ol…"
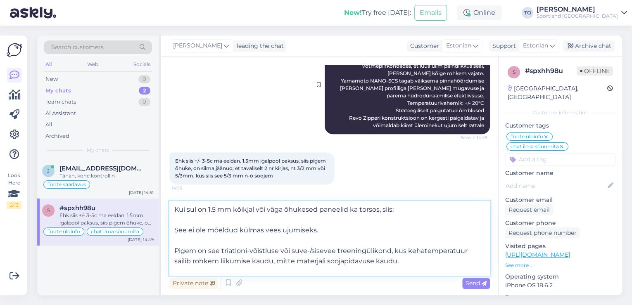
scroll to position [441, 0]
drag, startPoint x: 402, startPoint y: 212, endPoint x: 174, endPoint y: 213, distance: 228.2
click at [174, 213] on textarea "Kui sul on 1.5 mm kõikjal või väga õhukesed paneelid ka torsos, siis: See ei ol…" at bounding box center [329, 238] width 321 height 74
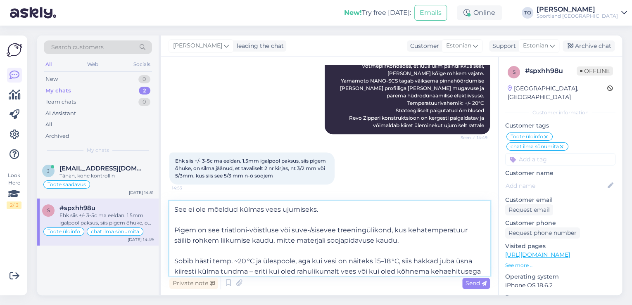
click at [175, 231] on textarea "See ei ole mõeldud külmas vees ujumiseks. Pigem on see triatloni‑võistluse või …" at bounding box center [329, 238] width 321 height 74
drag, startPoint x: 229, startPoint y: 210, endPoint x: 217, endPoint y: 210, distance: 12.4
click at [217, 210] on textarea "Antud toode See ei ole mõeldud külmas vees ujumiseks. Pigem on see triatloni‑võ…" at bounding box center [329, 238] width 321 height 74
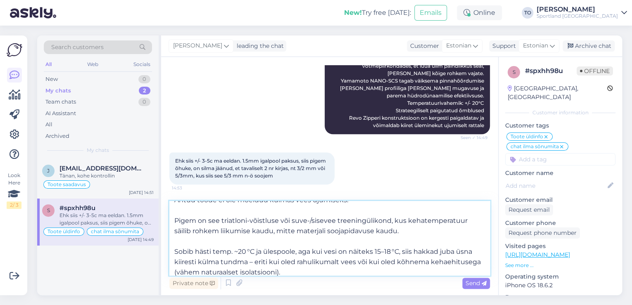
scroll to position [15, 0]
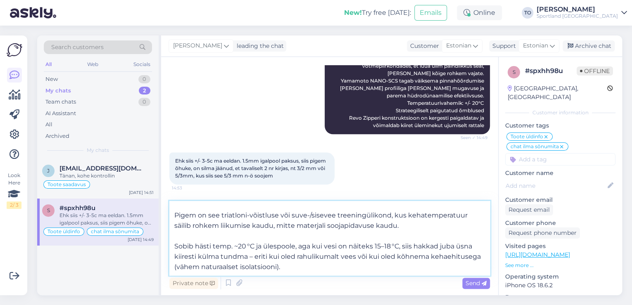
drag, startPoint x: 433, startPoint y: 246, endPoint x: 451, endPoint y: 262, distance: 24.0
click at [451, 262] on textarea "Antud toode ei ole mõeldud külmas vees ujumiseks. Pigem on see triatloni‑võistl…" at bounding box center [329, 238] width 321 height 74
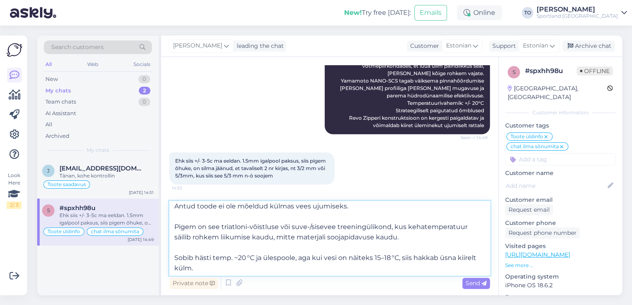
scroll to position [5, 0]
click at [469, 286] on span "Send" at bounding box center [476, 283] width 21 height 7
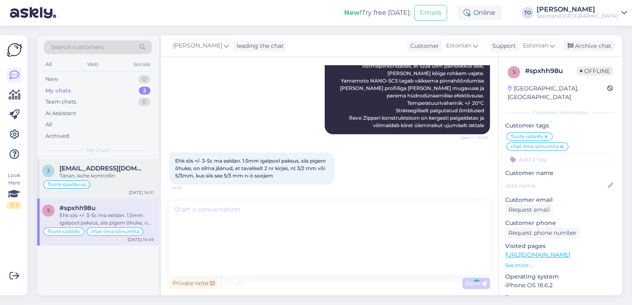
scroll to position [0, 0]
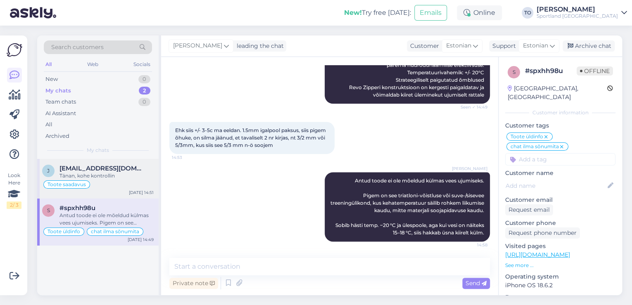
click at [132, 171] on span "[EMAIL_ADDRESS][DOMAIN_NAME]" at bounding box center [103, 168] width 86 height 7
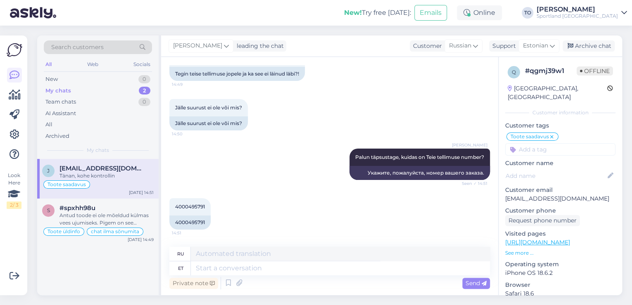
scroll to position [2734, 0]
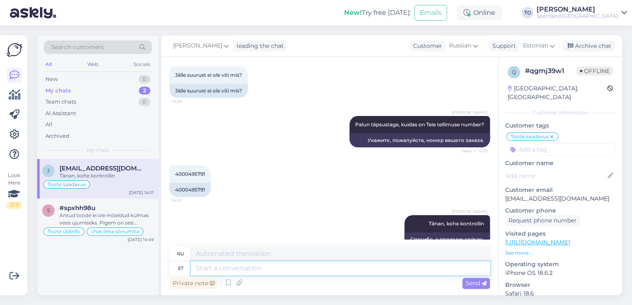
click at [340, 269] on textarea at bounding box center [340, 269] width 299 height 14
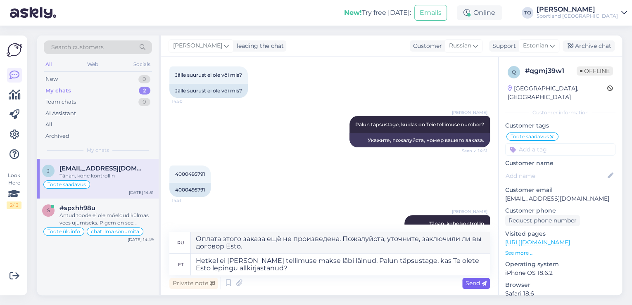
click at [470, 280] on span "Send" at bounding box center [476, 283] width 21 height 7
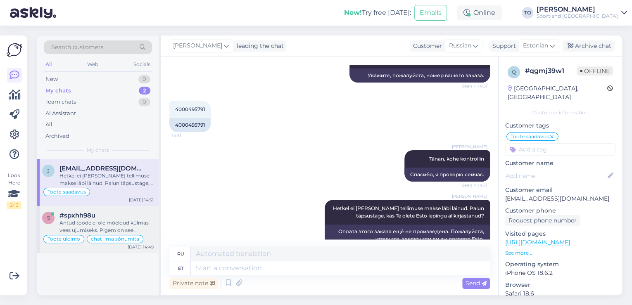
click at [98, 224] on div "Antud toode ei ole mõeldud külmas vees ujumiseks. Pigem on see triatloni‑võistl…" at bounding box center [107, 226] width 94 height 15
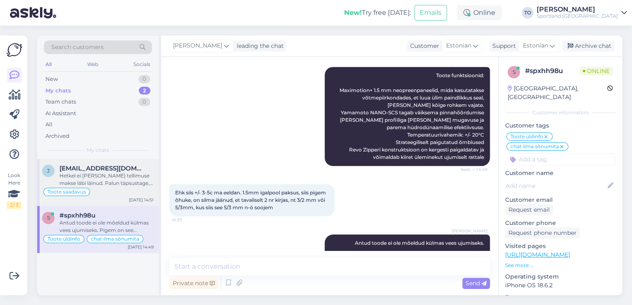
click at [135, 182] on div "Hetkel ei [PERSON_NAME] tellimuse makse läbi läinud. Palun täpsustage, kas Te o…" at bounding box center [107, 179] width 94 height 15
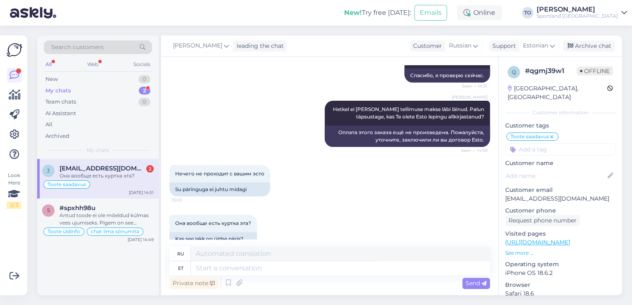
scroll to position [2897, 0]
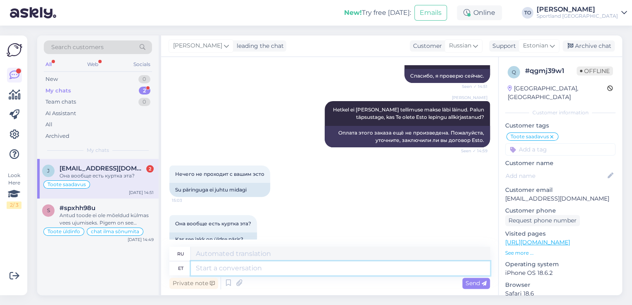
click at [303, 265] on textarea at bounding box center [340, 269] width 299 height 14
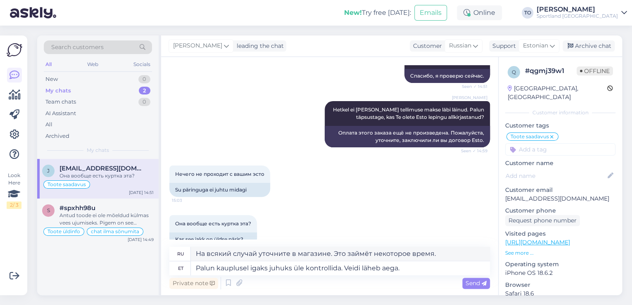
drag, startPoint x: 485, startPoint y: 284, endPoint x: 411, endPoint y: 303, distance: 76.4
click at [483, 284] on icon at bounding box center [484, 283] width 5 height 5
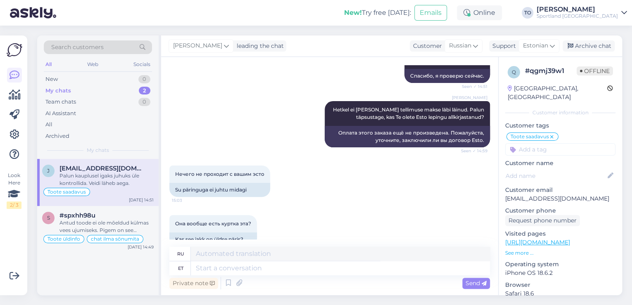
scroll to position [2962, 0]
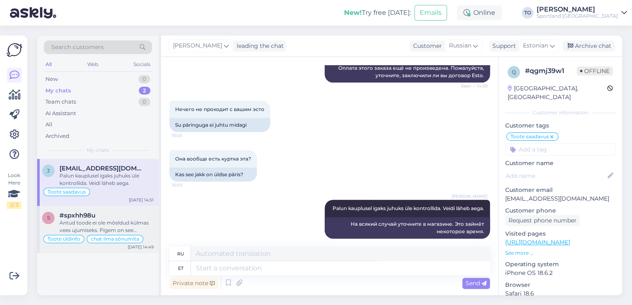
click at [124, 224] on div "Antud toode ei ole mõeldud külmas vees ujumiseks. Pigem on see triatloni‑võistl…" at bounding box center [107, 226] width 94 height 15
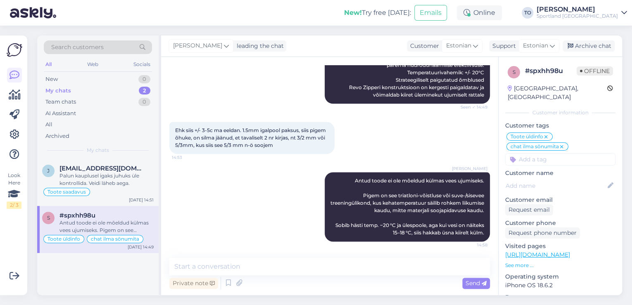
scroll to position [471, 0]
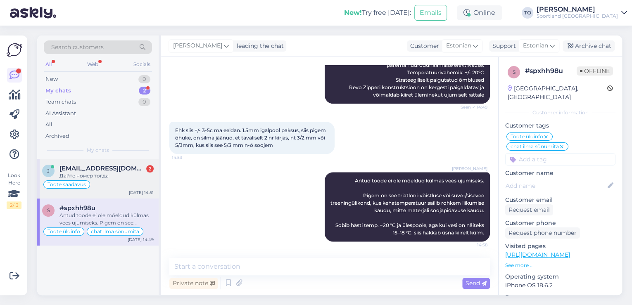
click at [129, 177] on div "Дайте номер тогда" at bounding box center [107, 175] width 94 height 7
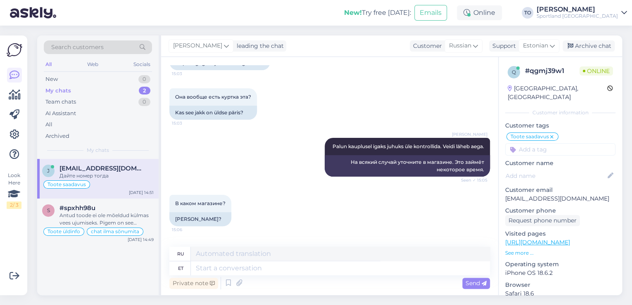
scroll to position [3061, 0]
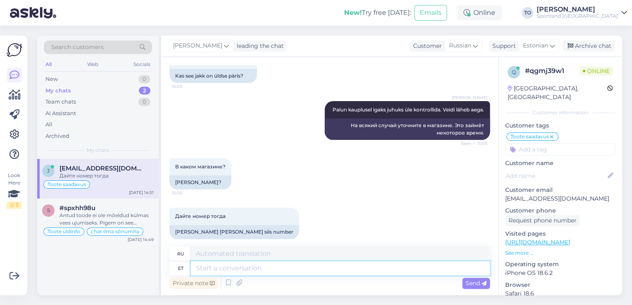
click at [303, 272] on textarea at bounding box center [340, 269] width 299 height 14
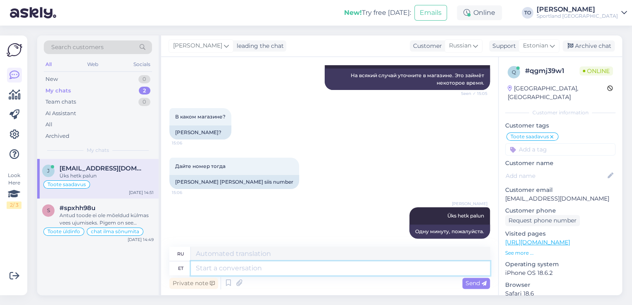
click at [347, 266] on textarea at bounding box center [340, 269] width 299 height 14
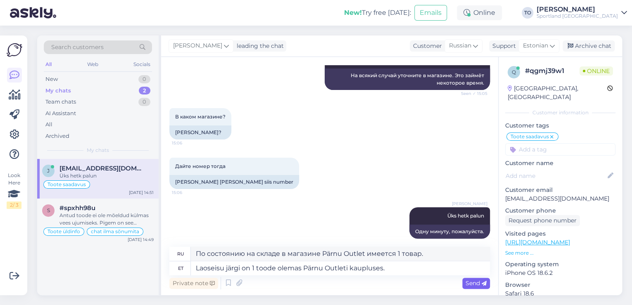
click at [477, 281] on span "Send" at bounding box center [476, 283] width 21 height 7
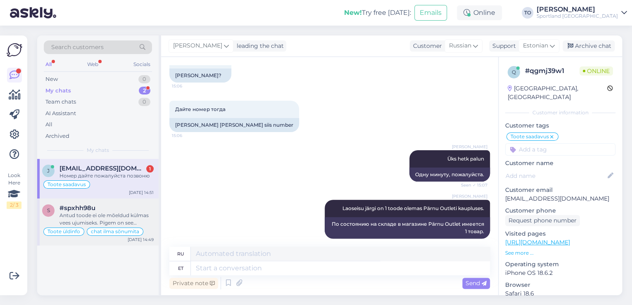
scroll to position [3218, 0]
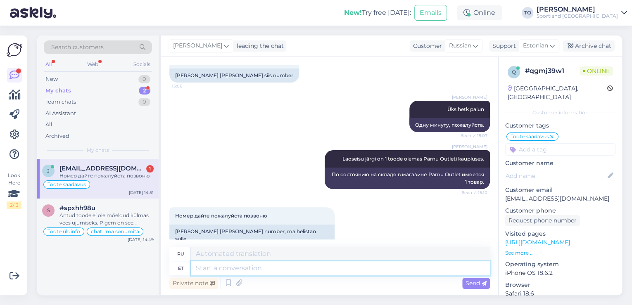
click at [244, 270] on textarea at bounding box center [340, 269] width 299 height 14
paste textarea "[EMAIL_ADDRESS][DOMAIN_NAME] [PHONE_NUMBER]"
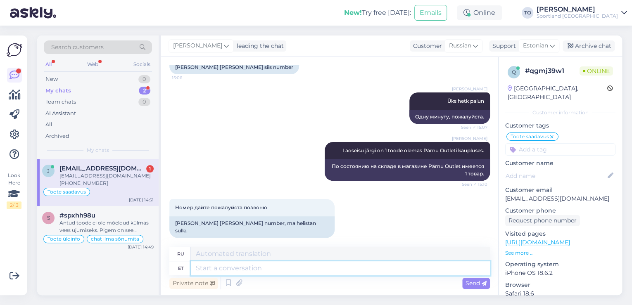
scroll to position [3282, 0]
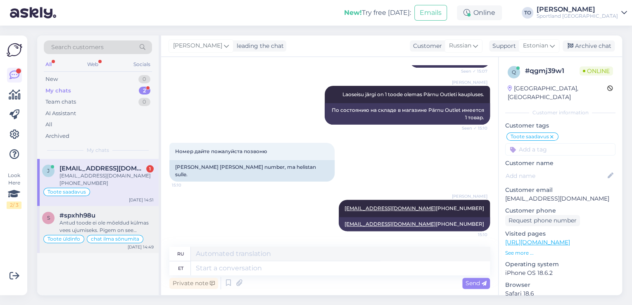
click at [139, 225] on div "Antud toode ei ole mõeldud külmas vees ujumiseks. Pigem on see triatloni‑võistl…" at bounding box center [107, 226] width 94 height 15
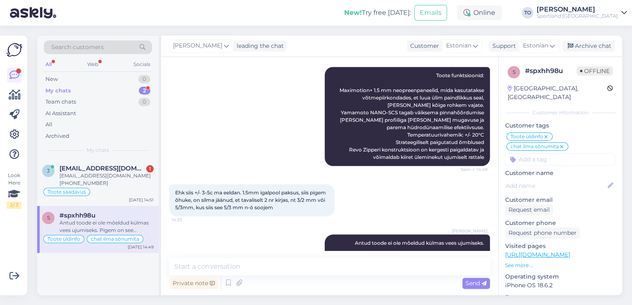
scroll to position [471, 0]
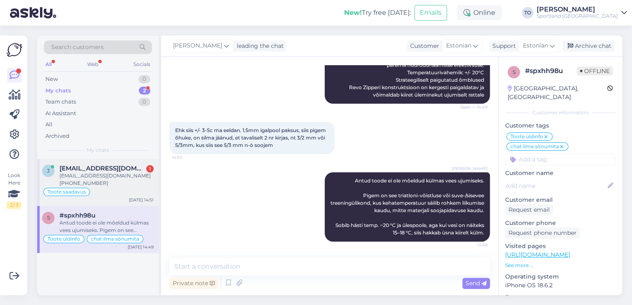
click at [134, 180] on div "[EMAIL_ADDRESS][DOMAIN_NAME] [PHONE_NUMBER]" at bounding box center [107, 179] width 94 height 15
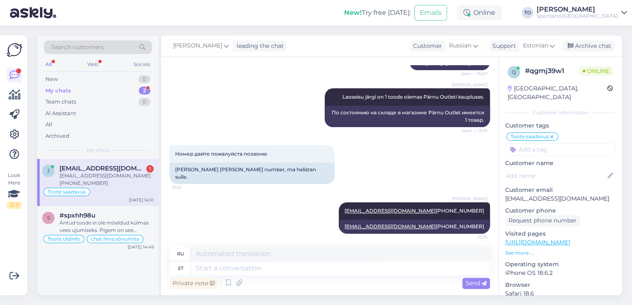
scroll to position [3282, 0]
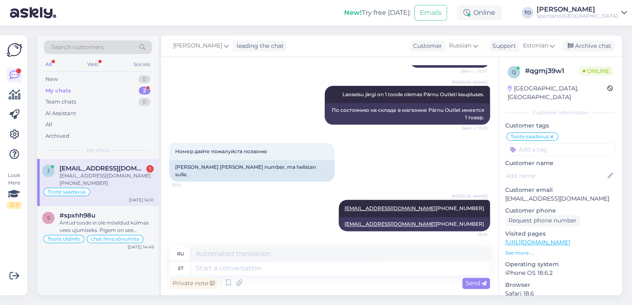
click at [135, 174] on div "[EMAIL_ADDRESS][DOMAIN_NAME] [PHONE_NUMBER]" at bounding box center [107, 179] width 94 height 15
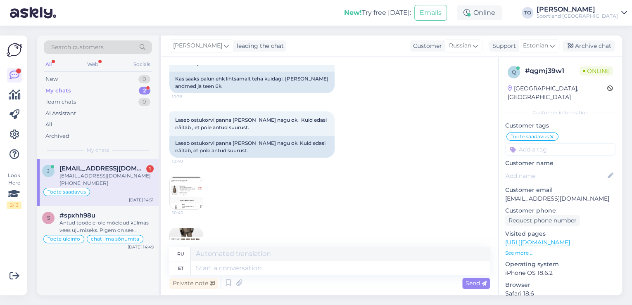
scroll to position [1389, 0]
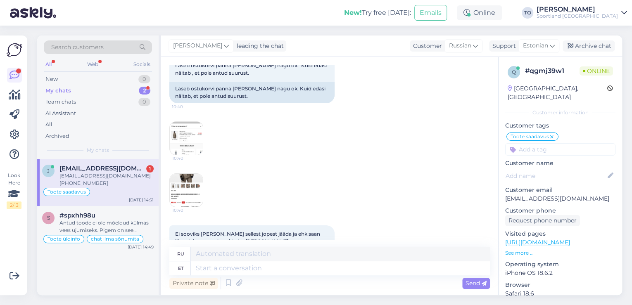
click at [137, 88] on div "My chats 2" at bounding box center [98, 91] width 108 height 12
click at [136, 179] on div "[EMAIL_ADDRESS][DOMAIN_NAME] [PHONE_NUMBER]" at bounding box center [107, 179] width 94 height 15
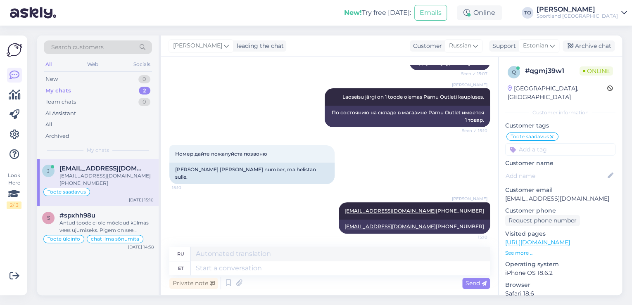
scroll to position [3282, 0]
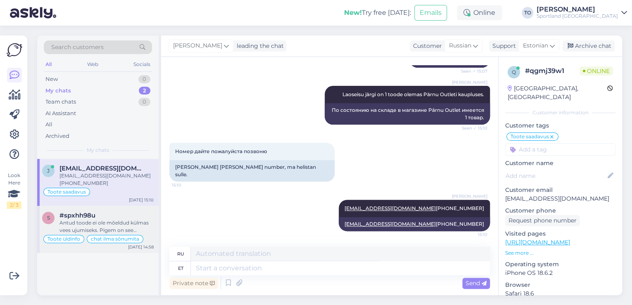
click at [129, 224] on div "Antud toode ei ole mõeldud külmas vees ujumiseks. Pigem on see triatloni‑võistl…" at bounding box center [107, 226] width 94 height 15
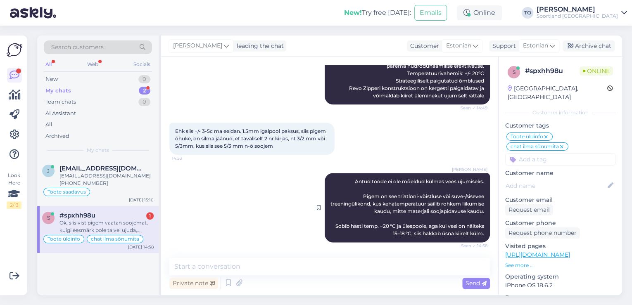
scroll to position [529, 0]
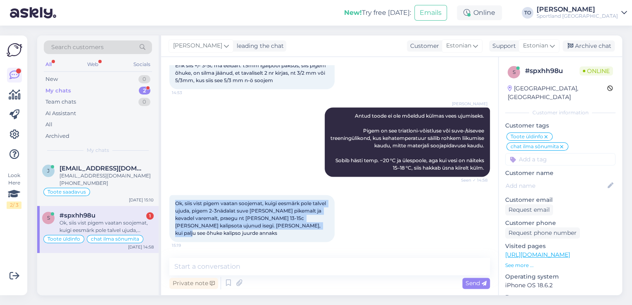
drag, startPoint x: 177, startPoint y: 209, endPoint x: 302, endPoint y: 238, distance: 128.9
click at [302, 238] on div "Ok, siis vist pigem vaatan soojemat, kuigi eesmärk pole talvel ujuda, pigem 2-3…" at bounding box center [251, 218] width 165 height 47
copy span "Ok, siis vist pigem vaatan soojemat, kuigi eesmärk pole talvel ujuda, pigem 2-3…"
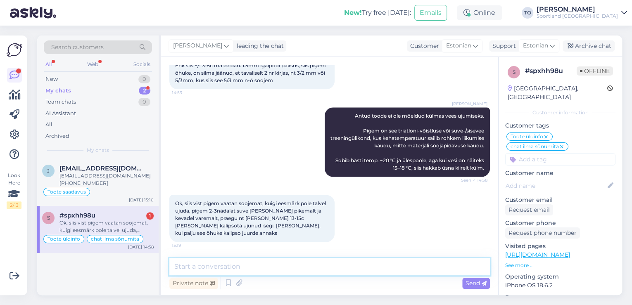
click at [291, 272] on textarea at bounding box center [329, 266] width 321 height 17
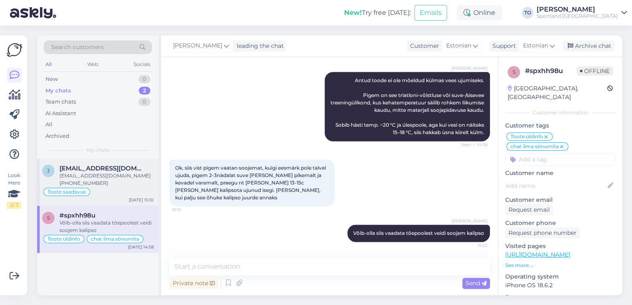
click at [107, 182] on div "[EMAIL_ADDRESS][DOMAIN_NAME] [PHONE_NUMBER]" at bounding box center [107, 179] width 94 height 15
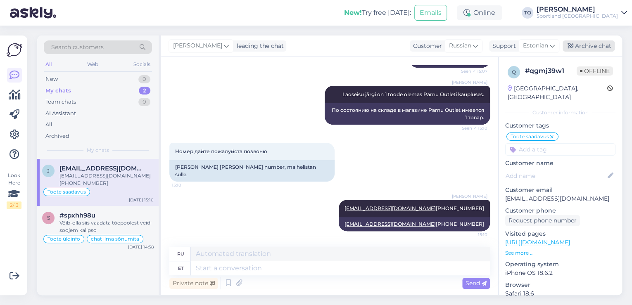
click at [591, 46] on div "Archive chat" at bounding box center [589, 46] width 52 height 11
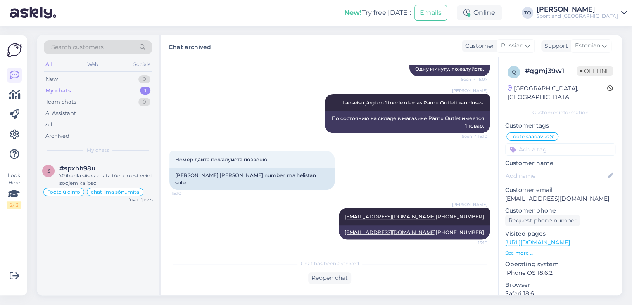
click at [94, 43] on span "Search customers" at bounding box center [77, 47] width 52 height 9
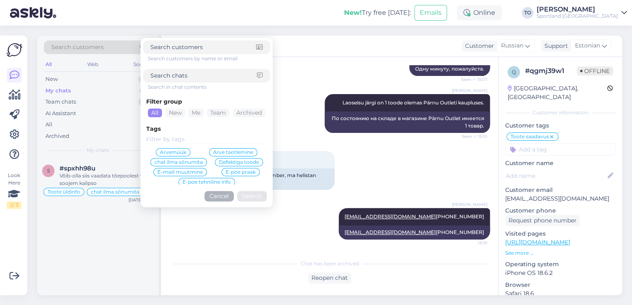
click at [186, 76] on input at bounding box center [203, 76] width 107 height 9
paste input "4000490052"
click at [255, 198] on button "Search" at bounding box center [252, 196] width 30 height 10
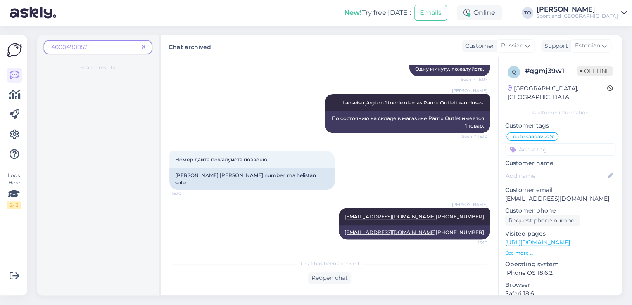
click at [146, 48] on icon at bounding box center [144, 48] width 4 height 6
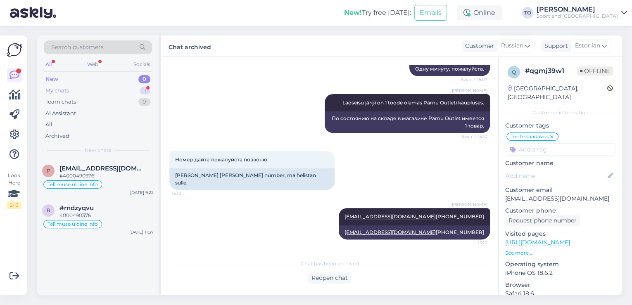
click at [122, 88] on div "My chats 1" at bounding box center [98, 91] width 108 height 12
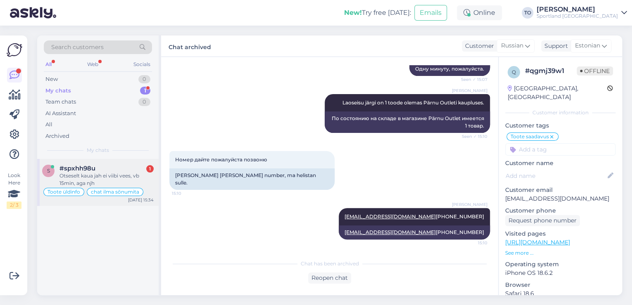
drag, startPoint x: 126, startPoint y: 174, endPoint x: 149, endPoint y: 174, distance: 23.2
click at [126, 174] on div "Otseselt kaua jah ei viibi vees, vb 15min, aga njh" at bounding box center [107, 179] width 94 height 15
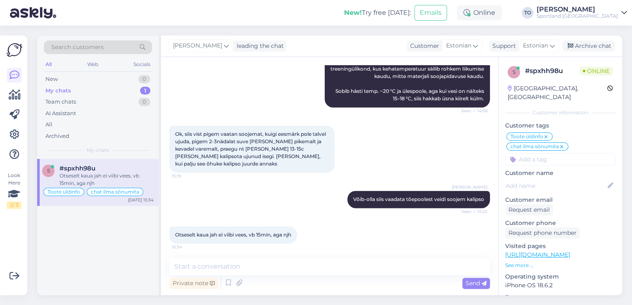
scroll to position [600, 0]
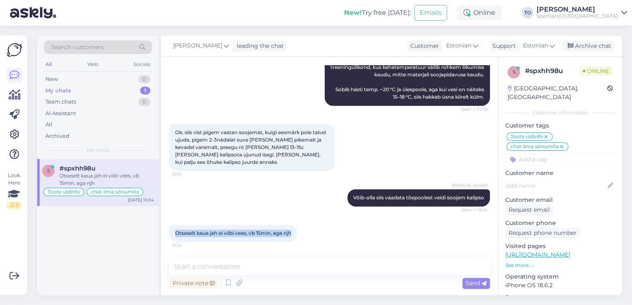
drag, startPoint x: 298, startPoint y: 233, endPoint x: 174, endPoint y: 236, distance: 123.2
click at [174, 236] on div "Otseselt kaua jah ei viibi vees, vb 15min, aga njh 15:34" at bounding box center [233, 233] width 128 height 17
copy span "Otseselt kaua jah ei viibi vees, vb 15min, aga njh"
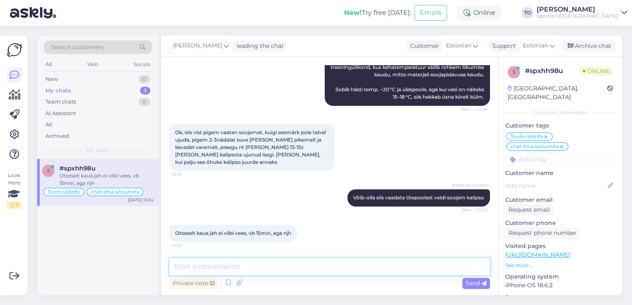
click at [245, 270] on textarea at bounding box center [329, 266] width 321 height 17
paste textarea "võib tõesti õhem kalipso olla just [PERSON_NAME], eriti kui: hindad liikumisvab…"
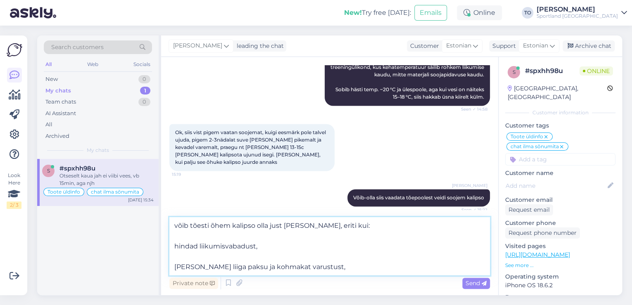
drag, startPoint x: 188, startPoint y: 226, endPoint x: 172, endPoint y: 226, distance: 15.7
click at [172, 226] on textarea "võib tõesti õhem kalipso olla just [PERSON_NAME], eriti kui: hindad liikumisvab…" at bounding box center [329, 246] width 321 height 58
click at [252, 225] on textarea "Sellisel juhul võib tõesti õhem kalipso olla just [PERSON_NAME], eriti kui: hin…" at bounding box center [329, 246] width 321 height 58
click at [174, 248] on textarea "Sellisel juhul võib tõesti ka õhem kalipso olla just [PERSON_NAME], eriti kui: …" at bounding box center [329, 246] width 321 height 58
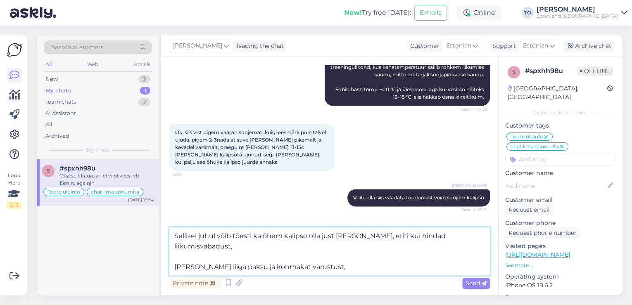
click at [174, 255] on textarea "Sellisel juhul võib tõesti ka õhem kalipso olla just [PERSON_NAME], eriti kui h…" at bounding box center [329, 252] width 321 height 48
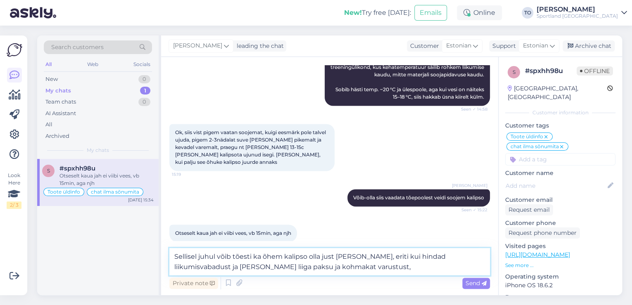
click at [425, 257] on textarea "Sellisel juhul võib tõesti ka õhem kalipso olla just [PERSON_NAME], eriti kui h…" at bounding box center [329, 261] width 321 height 27
drag, startPoint x: 353, startPoint y: 256, endPoint x: 336, endPoint y: 258, distance: 17.1
click at [336, 258] on textarea "Sellisel juhul võib tõesti ka õhem kalipso olla just [PERSON_NAME], eriti kui h…" at bounding box center [329, 261] width 321 height 27
drag, startPoint x: 334, startPoint y: 257, endPoint x: 322, endPoint y: 257, distance: 12.0
click at [322, 257] on textarea "Sellisel juhul võib tõesti ka õhem kalipso olla just [PERSON_NAME], eriti kui h…" at bounding box center [329, 261] width 321 height 27
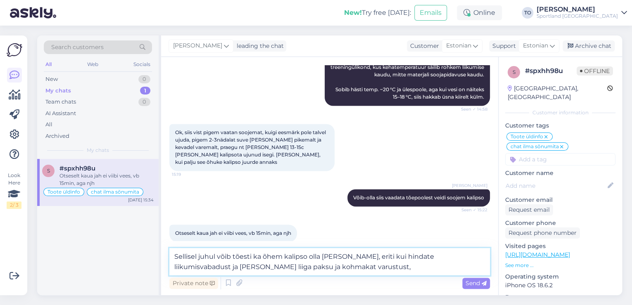
click at [340, 270] on textarea "Sellisel juhul võib tõesti ka õhem kalipso olla [PERSON_NAME], eriti kui hindat…" at bounding box center [329, 261] width 321 height 27
click at [479, 283] on span "Send" at bounding box center [476, 283] width 21 height 7
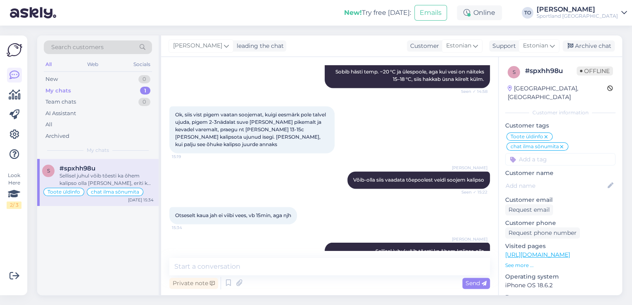
scroll to position [651, 0]
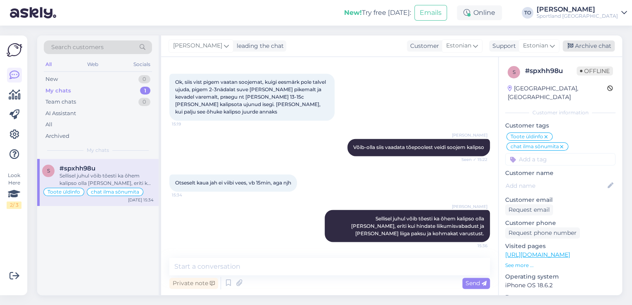
click at [592, 41] on div "Archive chat" at bounding box center [589, 46] width 52 height 11
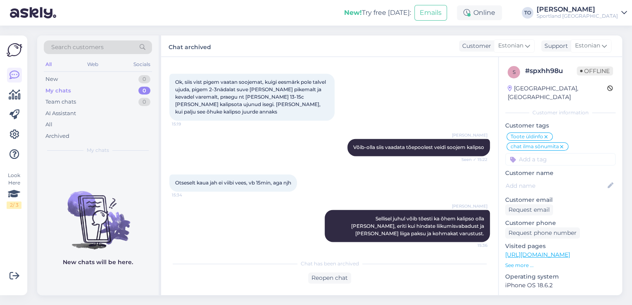
click at [610, 20] on div "New! Try free [DATE]: Emails Online Take timed break 15 mins 30 mins 1 hour 1.5…" at bounding box center [316, 13] width 632 height 26
click at [610, 12] on div "[PERSON_NAME]" at bounding box center [577, 9] width 81 height 7
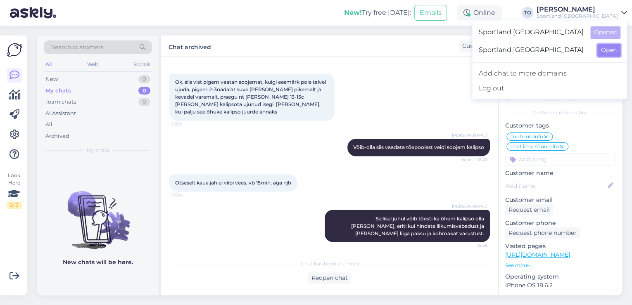
click at [614, 47] on button "Open" at bounding box center [609, 50] width 23 height 13
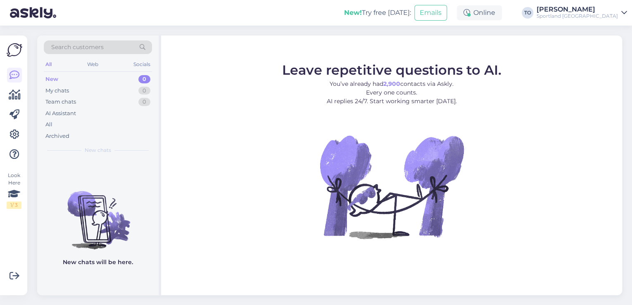
click at [602, 8] on div "[PERSON_NAME]" at bounding box center [577, 9] width 81 height 7
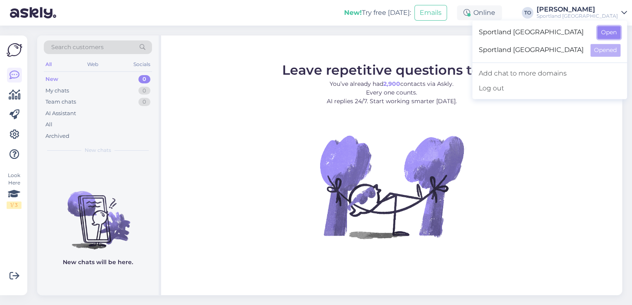
click at [608, 26] on button "Open" at bounding box center [609, 32] width 23 height 13
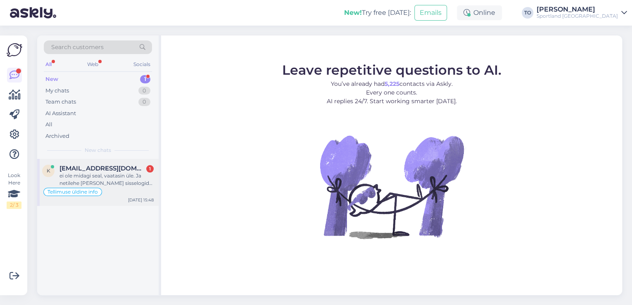
click at [81, 181] on div "ei ole midagi seal, vaatasin üle. Ja netilehe [PERSON_NAME] sisselogida, siis k…" at bounding box center [107, 179] width 94 height 15
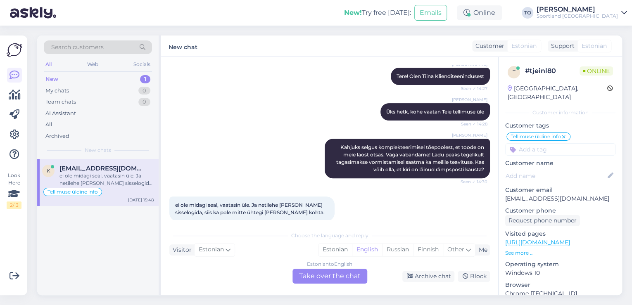
scroll to position [132, 0]
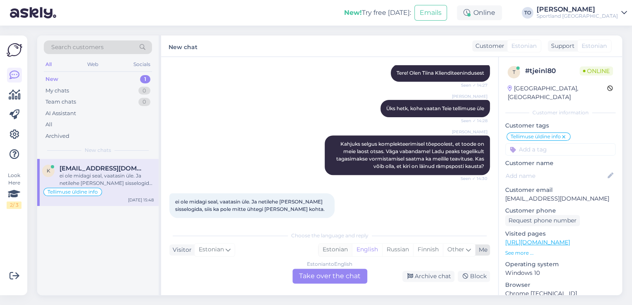
click at [344, 251] on div "Estonian" at bounding box center [335, 250] width 33 height 12
click at [338, 276] on div "Estonian to Estonian Take over the chat" at bounding box center [330, 276] width 75 height 15
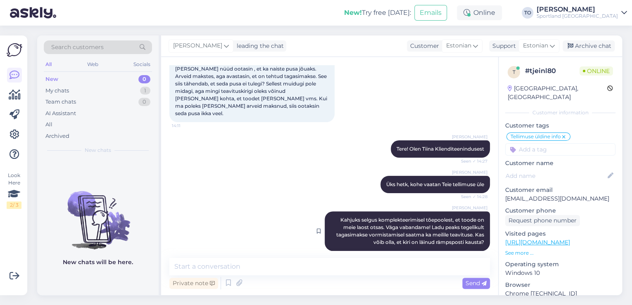
scroll to position [101, 0]
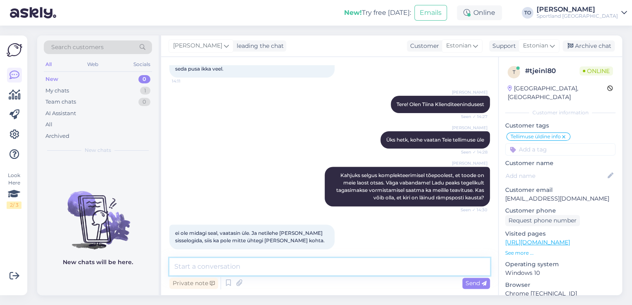
click at [309, 261] on textarea at bounding box center [329, 266] width 321 height 17
click at [332, 267] on textarea "Väga vabandame sellisel juhul, et t" at bounding box center [329, 266] width 321 height 17
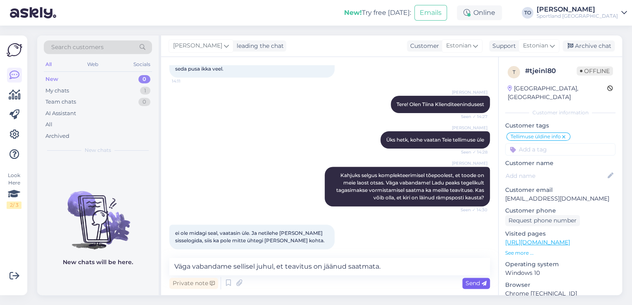
click at [483, 284] on icon at bounding box center [484, 283] width 5 height 5
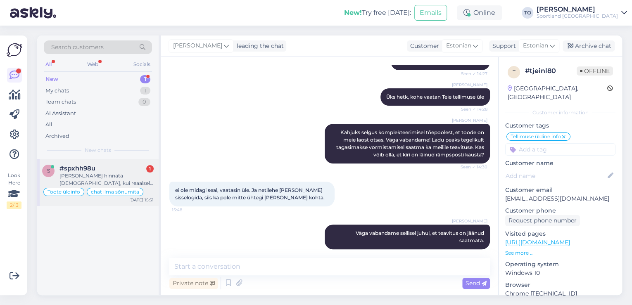
click at [94, 184] on div "[PERSON_NAME] hinnata [DEMOGRAPHIC_DATA], kui reaalselt mõlemat proovinud pole.…" at bounding box center [107, 179] width 94 height 15
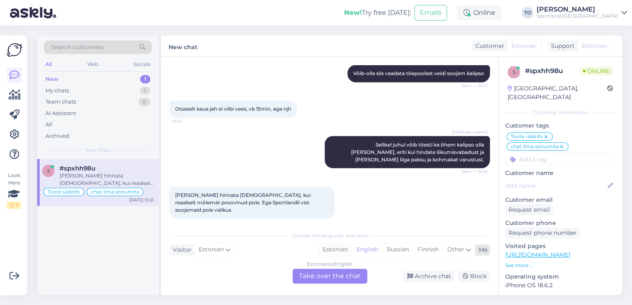
click at [336, 251] on div "Estonian" at bounding box center [335, 250] width 33 height 12
click at [336, 273] on div "Estonian to Estonian Take over the chat" at bounding box center [330, 276] width 75 height 15
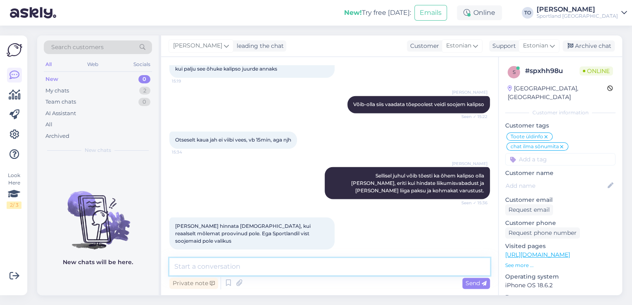
click at [343, 268] on textarea at bounding box center [329, 266] width 321 height 17
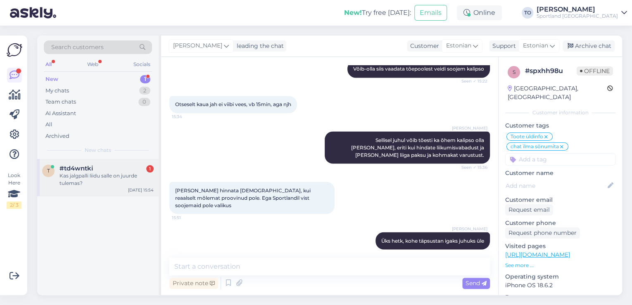
click at [87, 177] on div "Kas jalgpalli liidu salle on juurde tulemas?" at bounding box center [107, 179] width 94 height 15
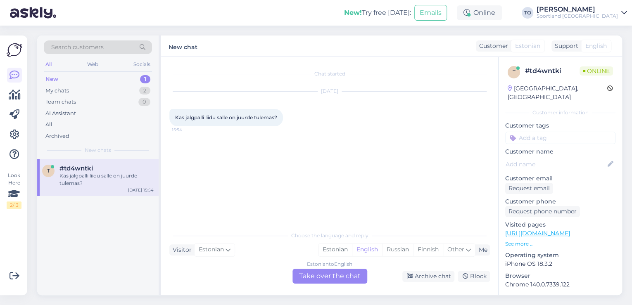
scroll to position [0, 0]
click at [344, 247] on div "Estonian" at bounding box center [335, 250] width 33 height 12
click at [336, 272] on div "Estonian to Estonian Take over the chat" at bounding box center [330, 276] width 75 height 15
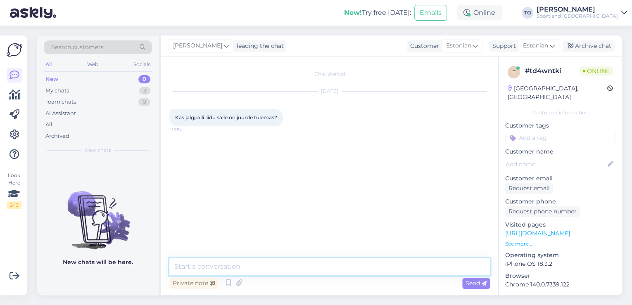
click at [321, 267] on textarea at bounding box center [329, 266] width 321 height 17
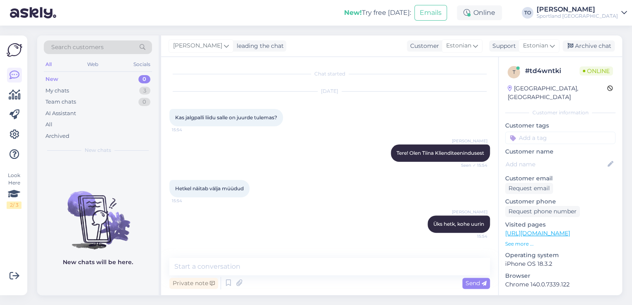
click at [570, 230] on link "[URL][DOMAIN_NAME]" at bounding box center [538, 233] width 65 height 7
click at [138, 89] on div "My chats 3" at bounding box center [98, 91] width 108 height 12
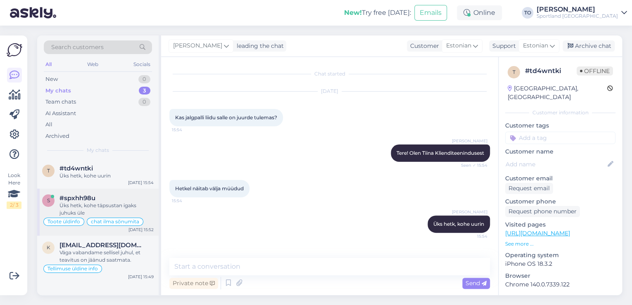
click at [134, 213] on div "Üks hetk, kohe täpsustan igaks juhuks üle" at bounding box center [107, 209] width 94 height 15
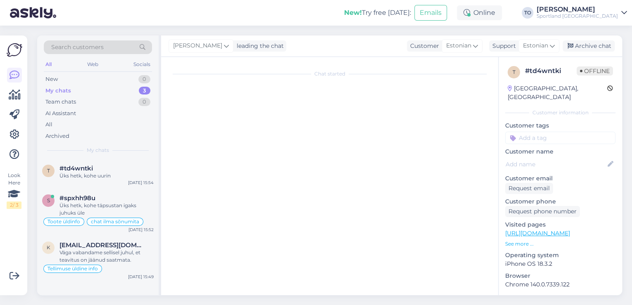
scroll to position [729, 0]
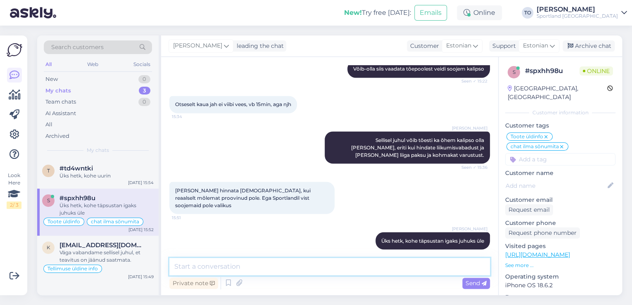
click at [351, 268] on textarea at bounding box center [329, 266] width 321 height 17
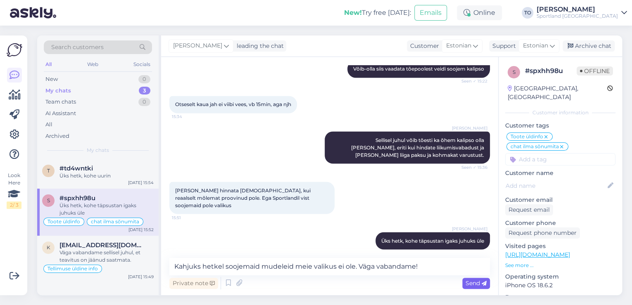
click at [472, 283] on span "Send" at bounding box center [476, 283] width 21 height 7
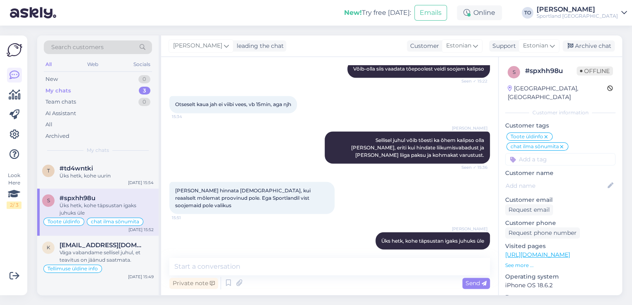
scroll to position [772, 0]
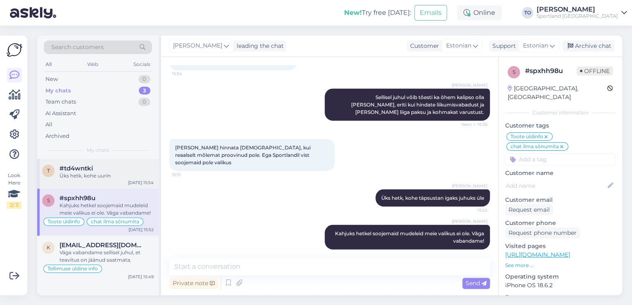
click at [84, 175] on div "Üks hetk, kohe uurin" at bounding box center [107, 175] width 94 height 7
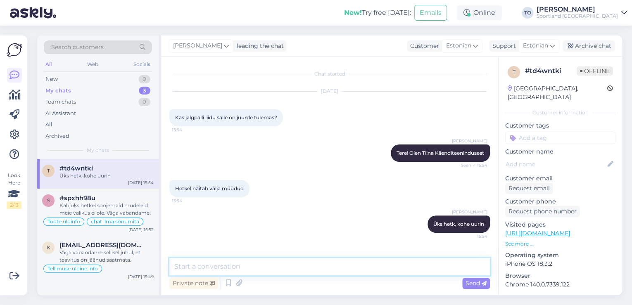
click at [216, 265] on textarea at bounding box center [329, 266] width 321 height 17
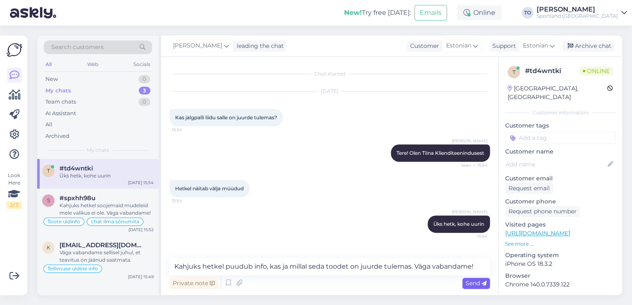
click at [474, 284] on span "Send" at bounding box center [476, 283] width 21 height 7
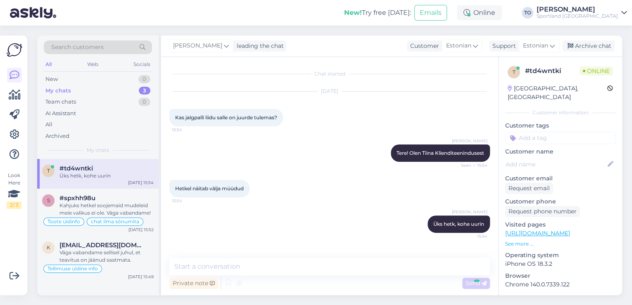
scroll to position [34, 0]
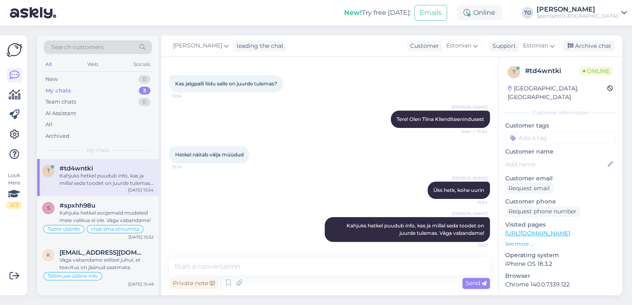
click at [549, 148] on p "Customer name" at bounding box center [561, 152] width 110 height 9
click at [549, 132] on input at bounding box center [561, 138] width 110 height 12
click at [550, 166] on div "Toote saadavus" at bounding box center [560, 170] width 47 height 8
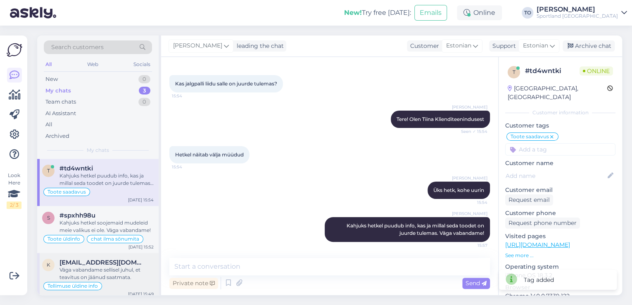
scroll to position [4, 0]
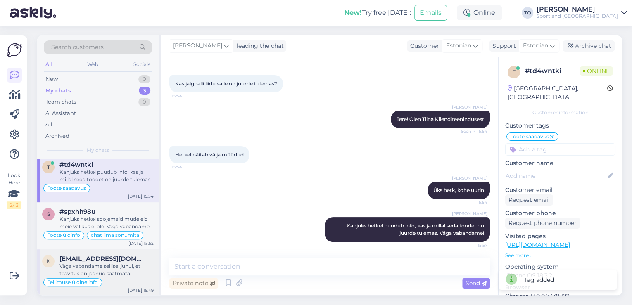
click at [131, 270] on div "Väga vabandame sellisel juhul, et teavitus on jäänud saatmata." at bounding box center [107, 270] width 94 height 15
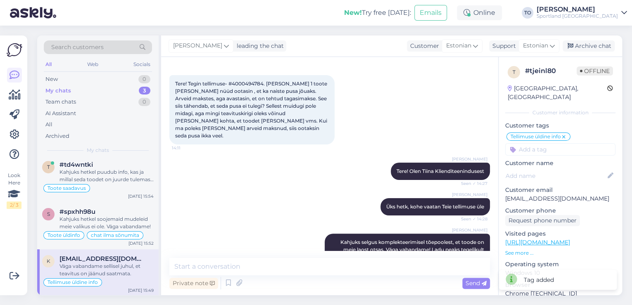
scroll to position [144, 0]
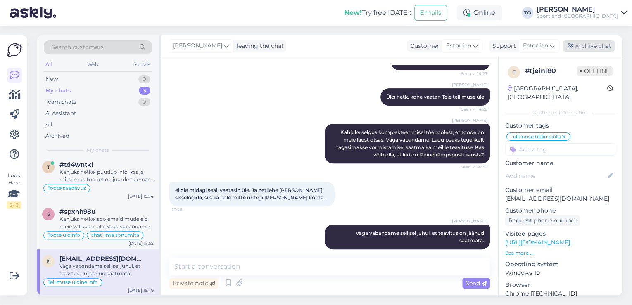
click at [592, 48] on div "Archive chat" at bounding box center [589, 46] width 52 height 11
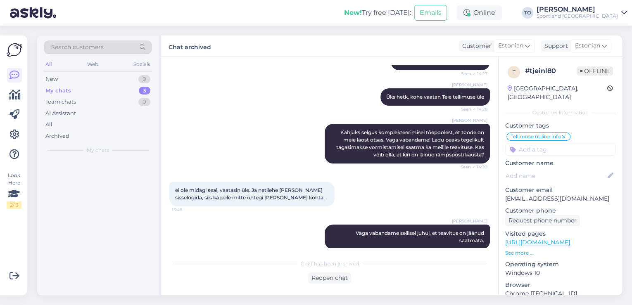
scroll to position [0, 0]
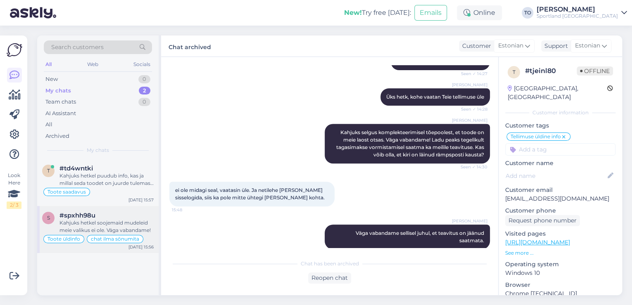
click at [130, 223] on div "Kahjuks hetkel soojemaid mudeleid meie valikus ei ole. Väga vabandame!" at bounding box center [107, 226] width 94 height 15
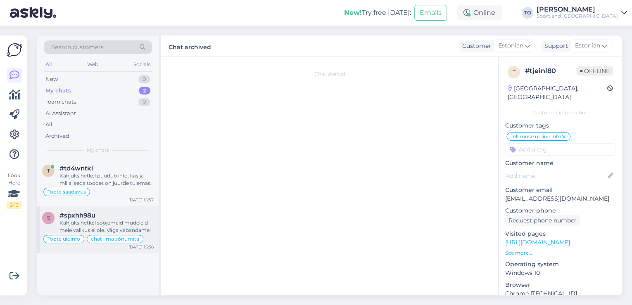
scroll to position [772, 0]
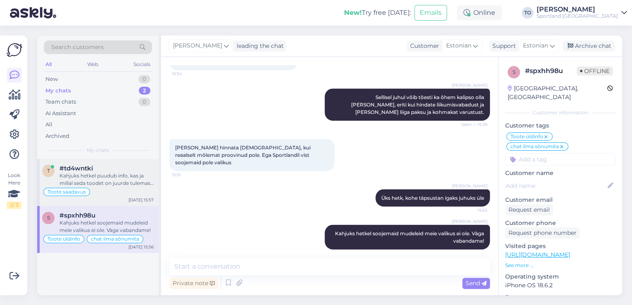
click at [107, 182] on div "Kahjuks hetkel puudub info, kas ja millal seda toodet on juurde tulemas. Väga v…" at bounding box center [107, 179] width 94 height 15
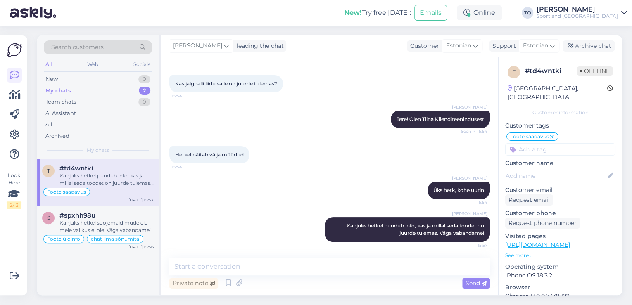
click at [106, 48] on div "Search customers" at bounding box center [98, 48] width 108 height 14
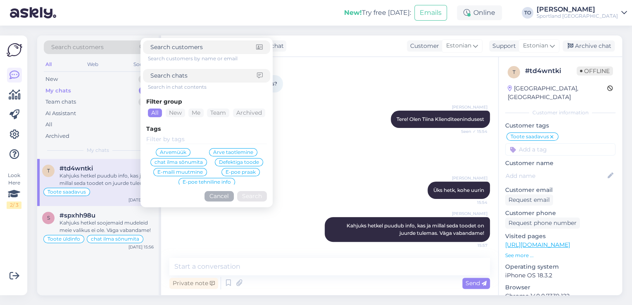
click at [188, 77] on input at bounding box center [203, 76] width 107 height 9
paste input "8000030698"
click at [253, 198] on button "Search" at bounding box center [252, 196] width 30 height 10
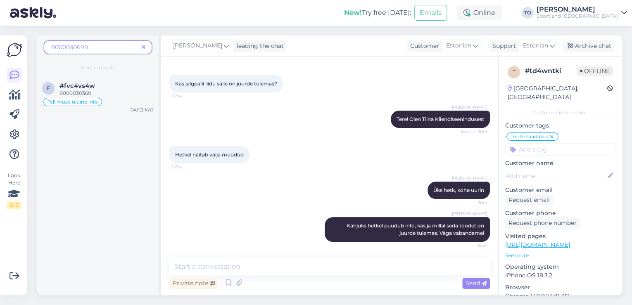
click at [145, 42] on div "8000030698" at bounding box center [98, 48] width 108 height 14
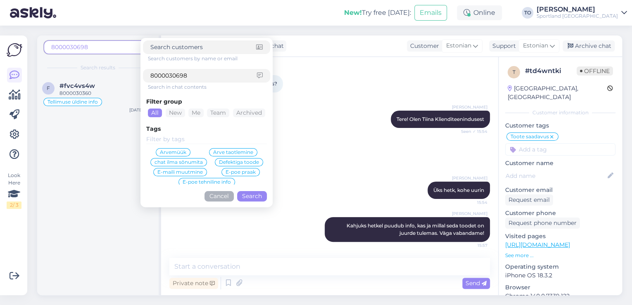
click at [244, 17] on div "New! Try free [DATE]: Emails Online TO [PERSON_NAME] Sportland [GEOGRAPHIC_DATA]" at bounding box center [316, 13] width 632 height 26
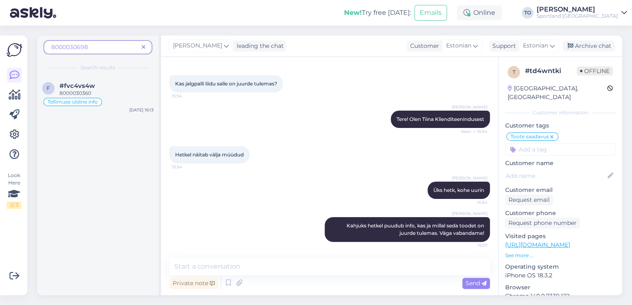
click at [141, 47] on span at bounding box center [143, 47] width 10 height 9
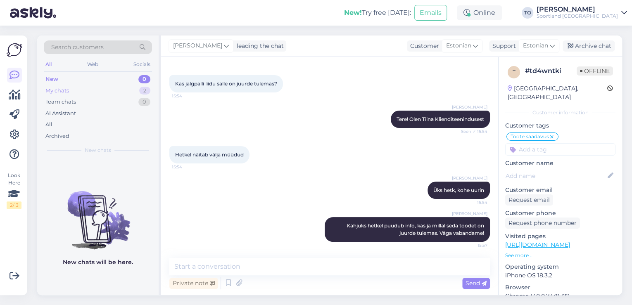
click at [105, 91] on div "My chats 2" at bounding box center [98, 91] width 108 height 12
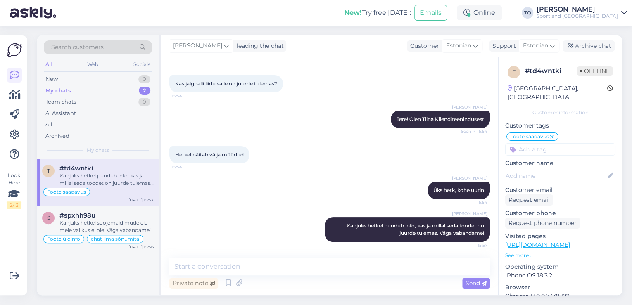
click at [106, 184] on div "Kahjuks hetkel puudub info, kas ja millal seda toodet on juurde tulemas. Väga v…" at bounding box center [107, 179] width 94 height 15
click at [592, 48] on div "Archive chat" at bounding box center [589, 46] width 52 height 11
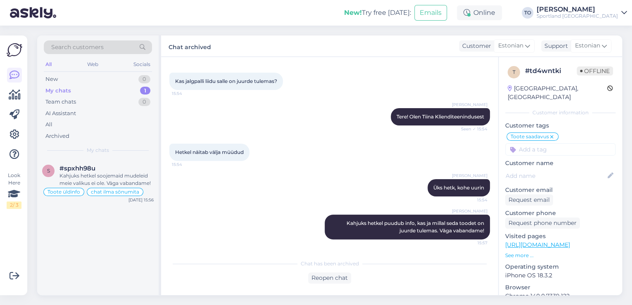
scroll to position [37, 0]
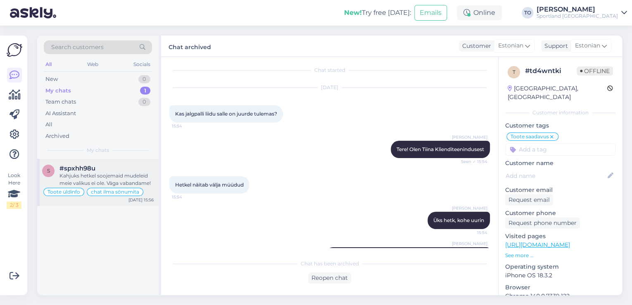
drag, startPoint x: 69, startPoint y: 172, endPoint x: 74, endPoint y: 172, distance: 5.8
click at [69, 172] on span "#spxhh98u" at bounding box center [78, 168] width 36 height 7
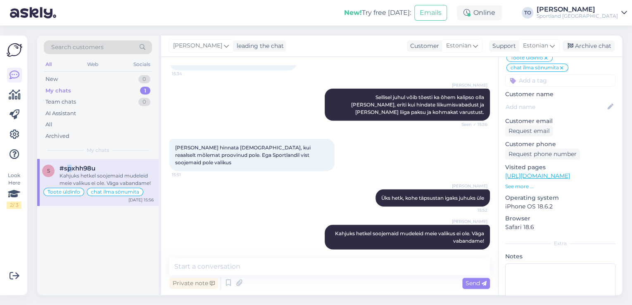
scroll to position [0, 0]
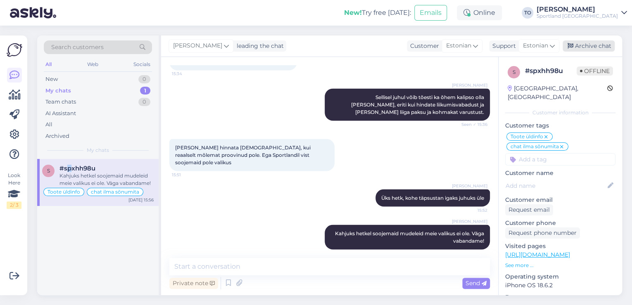
click at [593, 50] on div "Archive chat" at bounding box center [589, 46] width 52 height 11
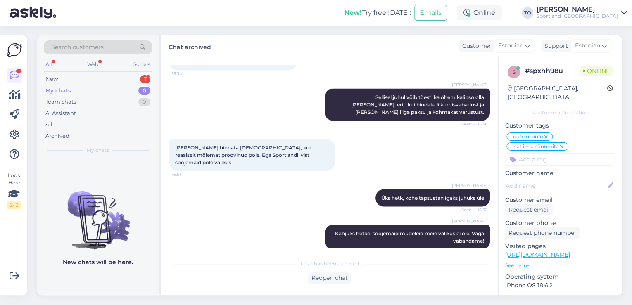
scroll to position [811, 0]
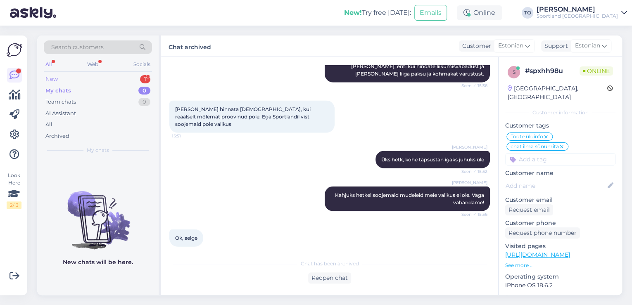
click at [93, 74] on div "New 1" at bounding box center [98, 80] width 108 height 12
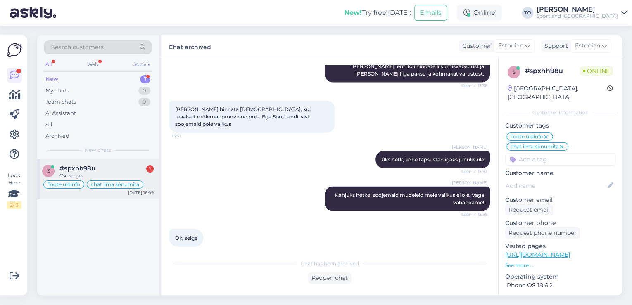
click at [88, 171] on span "#spxhh98u" at bounding box center [78, 168] width 36 height 7
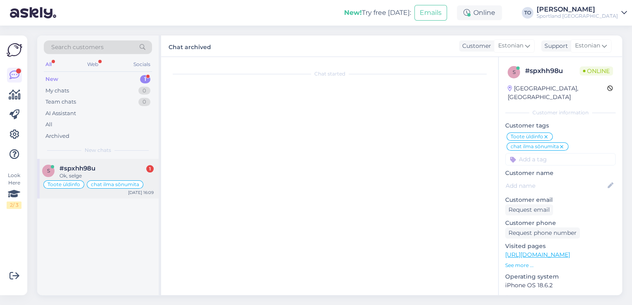
scroll to position [839, 0]
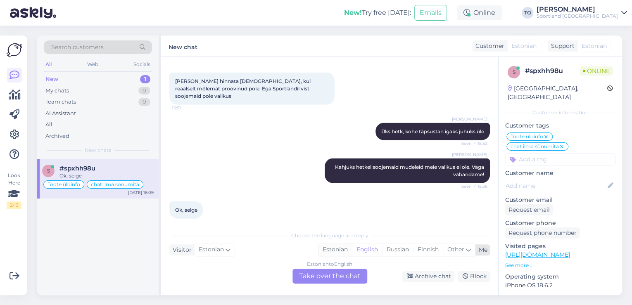
click at [339, 249] on div "Estonian" at bounding box center [335, 250] width 33 height 12
click at [334, 277] on div "Estonian to Estonian Take over the chat" at bounding box center [330, 276] width 75 height 15
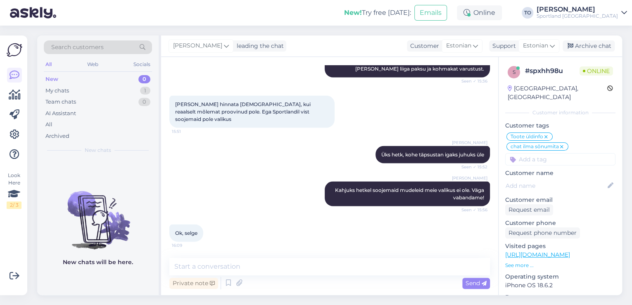
scroll to position [808, 0]
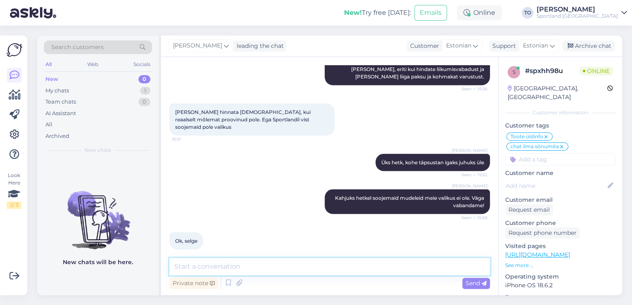
click at [292, 267] on textarea at bounding box center [329, 266] width 321 height 17
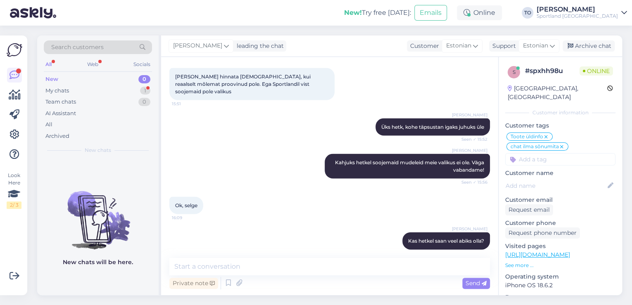
scroll to position [879, 0]
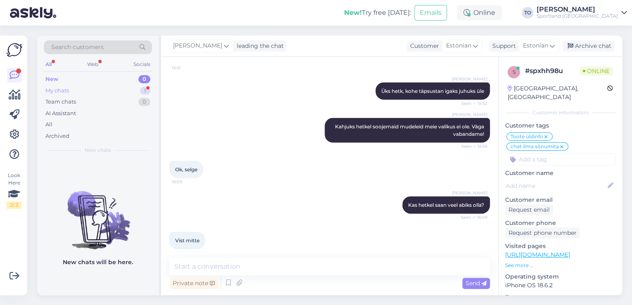
click at [126, 89] on div "My chats 1" at bounding box center [98, 91] width 108 height 12
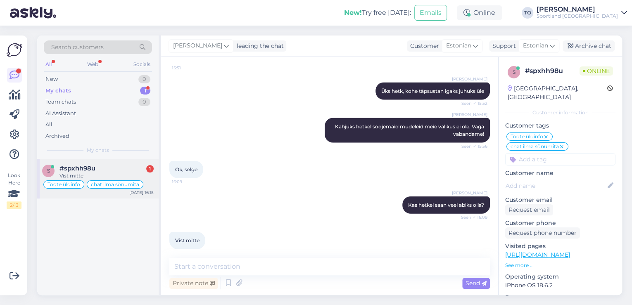
click at [141, 173] on div "Vist mitte" at bounding box center [107, 175] width 94 height 7
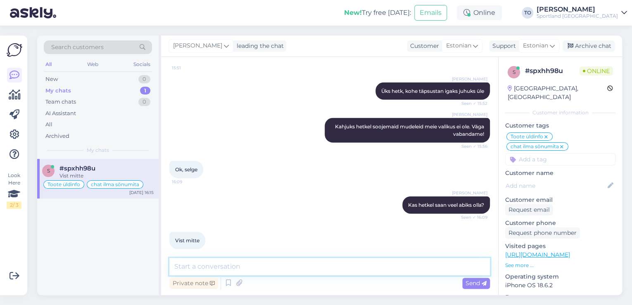
click at [293, 265] on textarea at bounding box center [329, 266] width 321 height 17
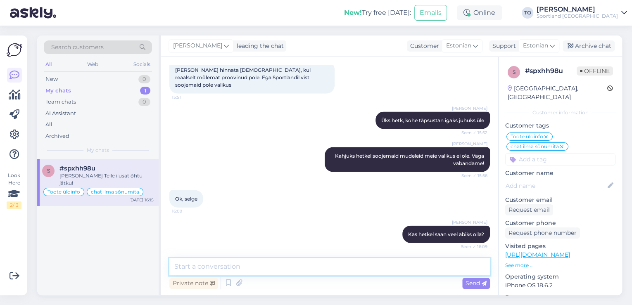
scroll to position [914, 0]
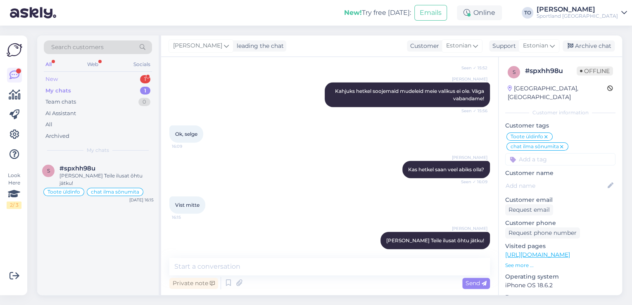
click at [109, 81] on div "New 1" at bounding box center [98, 80] width 108 height 12
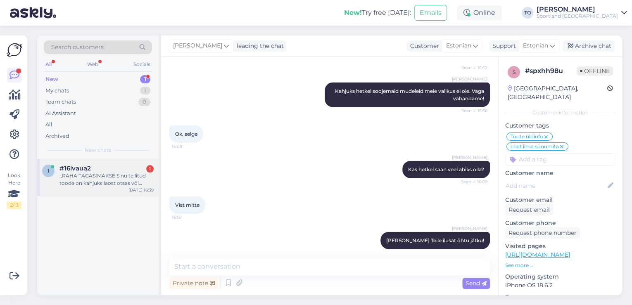
click at [102, 182] on div ",,RAHA TAGASIMAKSE Sinu tellitud toode on kahjuks laost otsas või oleme Sinu ta…" at bounding box center [107, 179] width 94 height 15
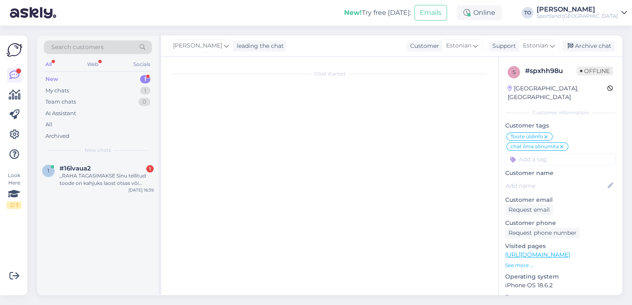
scroll to position [0, 0]
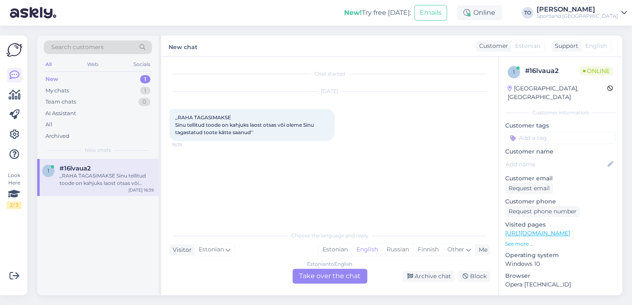
drag, startPoint x: 351, startPoint y: 252, endPoint x: 324, endPoint y: 275, distance: 34.6
click at [350, 253] on div "Estonian" at bounding box center [335, 250] width 33 height 12
click at [324, 275] on div "Estonian to Estonian Take over the chat" at bounding box center [330, 276] width 75 height 15
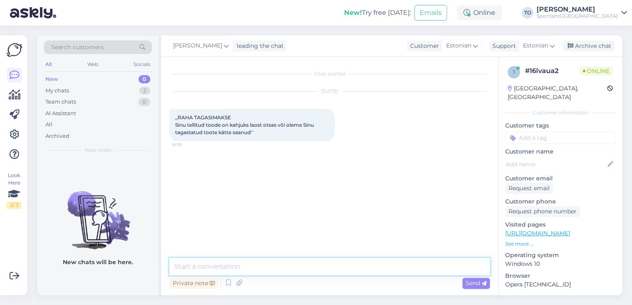
click at [293, 270] on textarea at bounding box center [329, 266] width 321 height 17
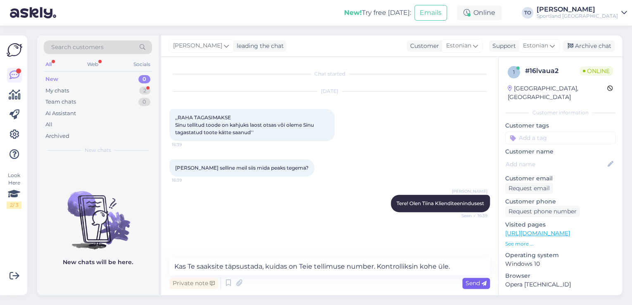
click at [471, 281] on span "Send" at bounding box center [476, 283] width 21 height 7
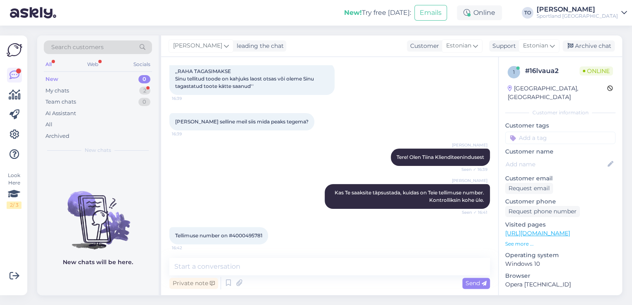
scroll to position [49, 0]
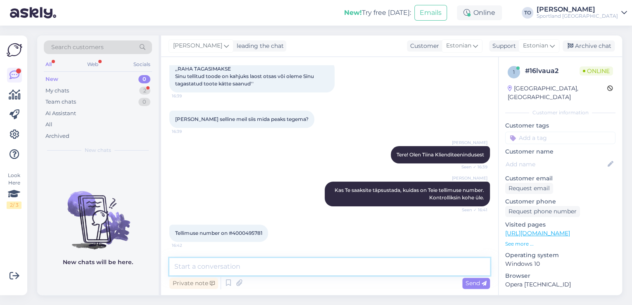
click at [229, 263] on textarea at bounding box center [329, 266] width 321 height 17
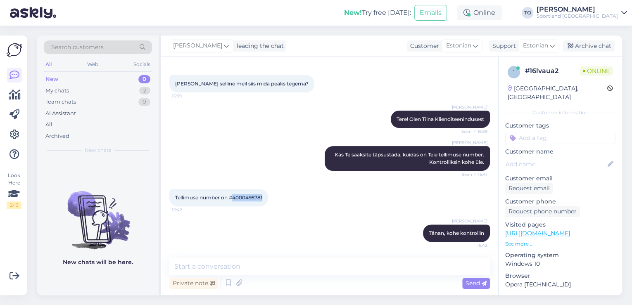
drag, startPoint x: 233, startPoint y: 198, endPoint x: 261, endPoint y: 198, distance: 27.7
click at [262, 198] on span "Tellimuse number on #4000495781" at bounding box center [218, 198] width 87 height 6
click at [317, 266] on textarea at bounding box center [329, 266] width 321 height 17
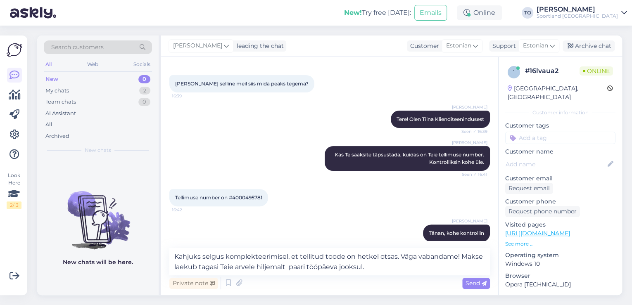
drag, startPoint x: 473, startPoint y: 279, endPoint x: 362, endPoint y: 290, distance: 112.1
click at [474, 279] on div "Send" at bounding box center [477, 283] width 28 height 11
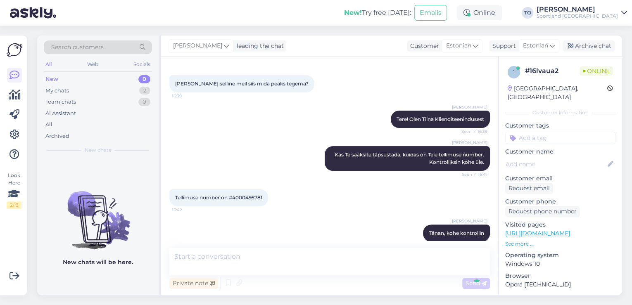
scroll to position [135, 0]
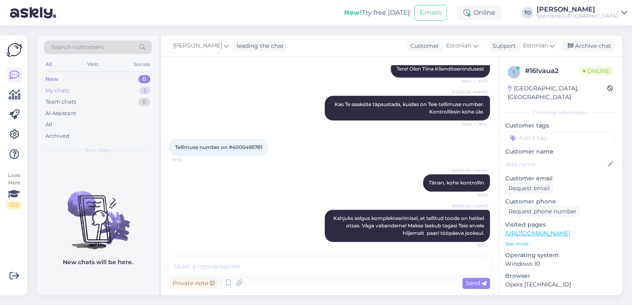
click at [137, 89] on div "My chats 2" at bounding box center [98, 91] width 108 height 12
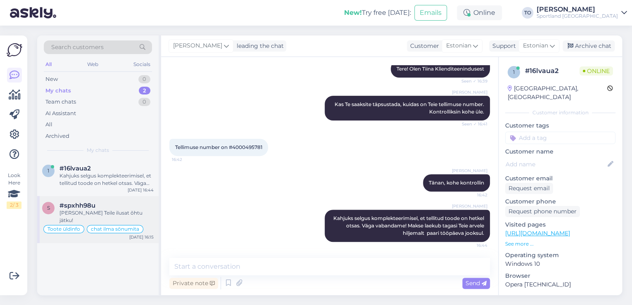
click at [115, 210] on div "[PERSON_NAME] Teile ilusat õhtu jätku!" at bounding box center [107, 217] width 94 height 15
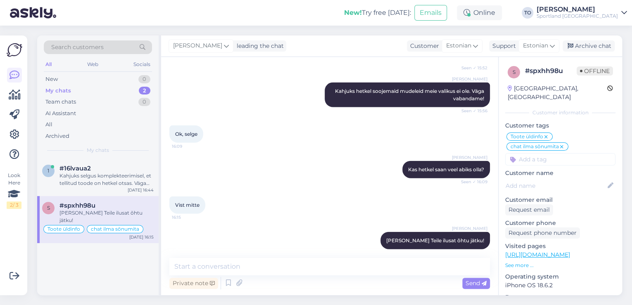
scroll to position [914, 0]
click at [580, 50] on div "Archive chat" at bounding box center [589, 46] width 52 height 11
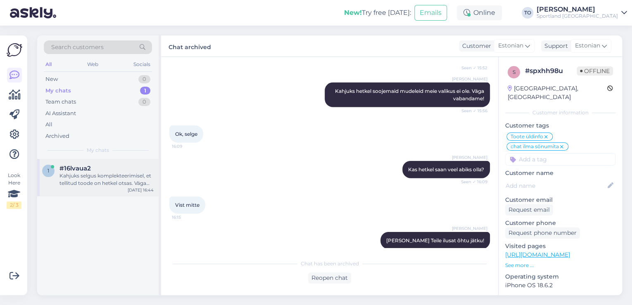
click at [145, 180] on div "Kahjuks selgus komplekteerimisel, et tellitud toode on hetkel otsas. Väga vaban…" at bounding box center [107, 179] width 94 height 15
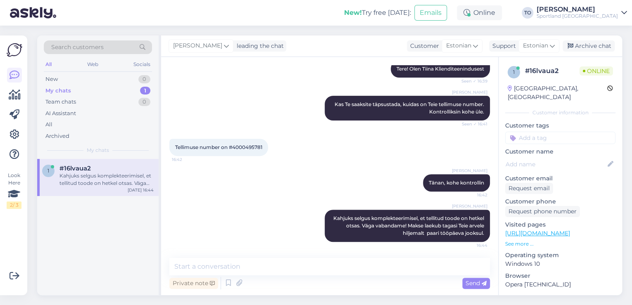
click at [561, 132] on input at bounding box center [561, 138] width 110 height 12
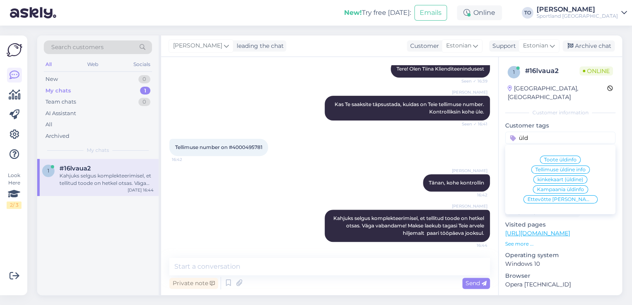
click at [565, 167] on span "Tellimuse üldine info" at bounding box center [561, 169] width 50 height 5
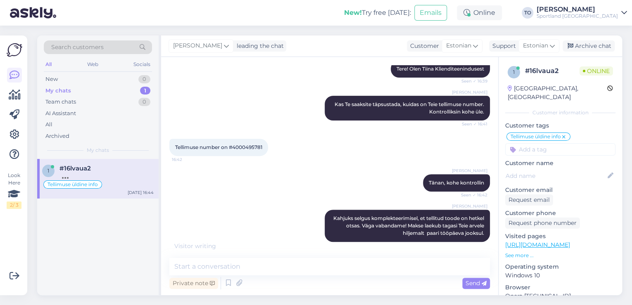
scroll to position [170, 0]
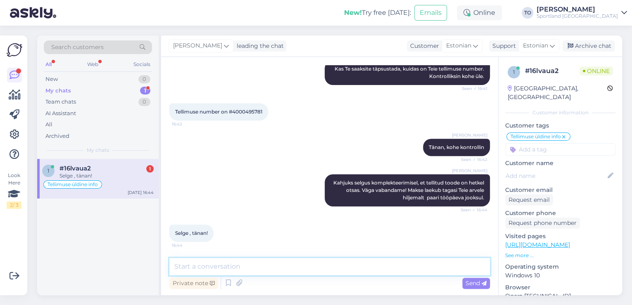
click at [363, 264] on textarea at bounding box center [329, 266] width 321 height 17
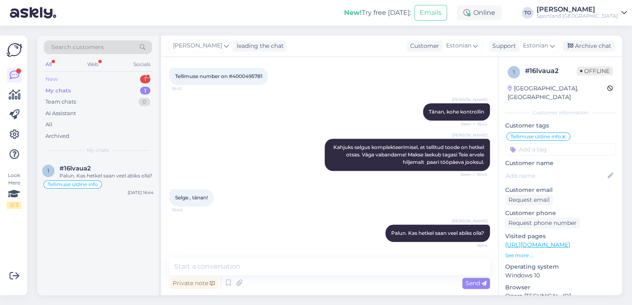
click at [123, 81] on div "New 1" at bounding box center [98, 80] width 108 height 12
click at [114, 174] on div "Tere. Mis suuruses rehvid on rattal KROSS WOMEN'S LILLE 2 COMFORT BIKE+" at bounding box center [107, 179] width 94 height 15
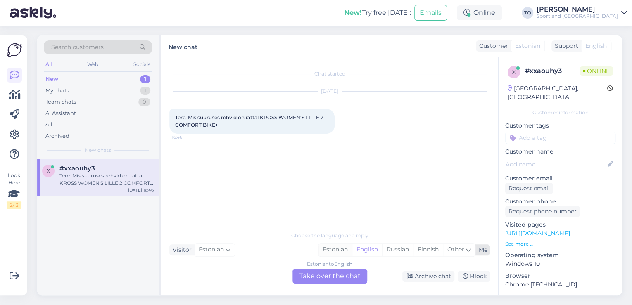
click at [332, 250] on div "Estonian" at bounding box center [335, 250] width 33 height 12
click at [333, 279] on div "Estonian to Estonian Take over the chat" at bounding box center [330, 276] width 75 height 15
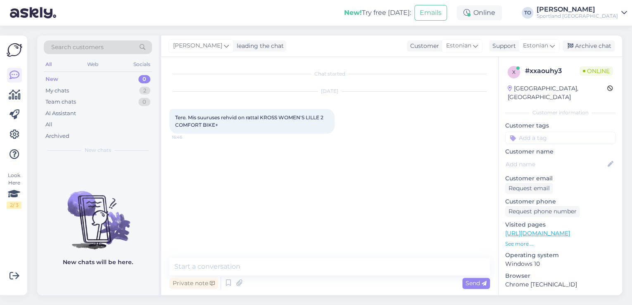
click at [309, 276] on div "Private note Send" at bounding box center [329, 284] width 321 height 16
click at [310, 270] on textarea at bounding box center [329, 266] width 321 height 17
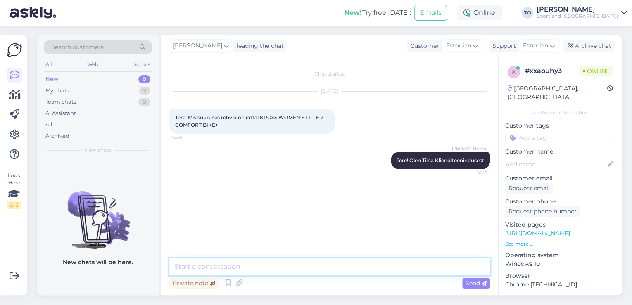
click at [307, 271] on textarea at bounding box center [329, 266] width 321 height 17
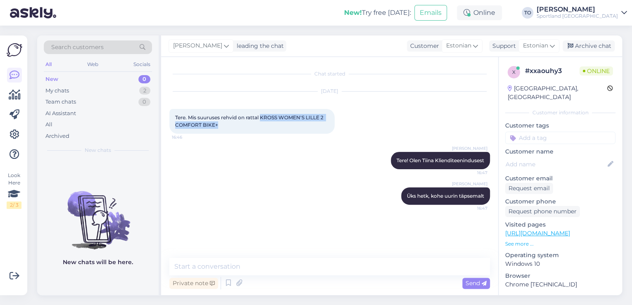
drag, startPoint x: 261, startPoint y: 119, endPoint x: 322, endPoint y: 125, distance: 61.1
click at [322, 125] on div "Tere. Mis suuruses rehvid on rattal KROSS WOMEN'S LILLE 2 COMFORT BIKE+ 16:46" at bounding box center [251, 121] width 165 height 25
click at [214, 138] on div "[DATE] Tere. Mis suuruses rehvid on rattal KROSS WOMEN'S LILLE 2 COMFORT BIKE+ …" at bounding box center [329, 113] width 321 height 60
drag, startPoint x: 174, startPoint y: 116, endPoint x: 218, endPoint y: 126, distance: 45.0
click at [218, 126] on div "Tere. Mis suuruses rehvid on rattal KROSS WOMEN'S LILLE 2 COMFORT BIKE+ 16:46" at bounding box center [251, 121] width 165 height 25
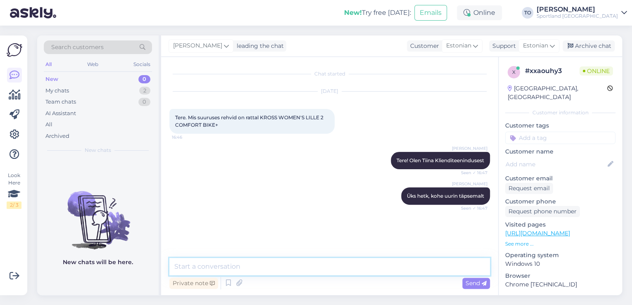
click at [289, 264] on textarea at bounding box center [329, 266] width 321 height 17
click at [239, 264] on textarea "Rehvi suurus on" at bounding box center [329, 266] width 321 height 17
paste textarea "28 × 1,75 tolli"
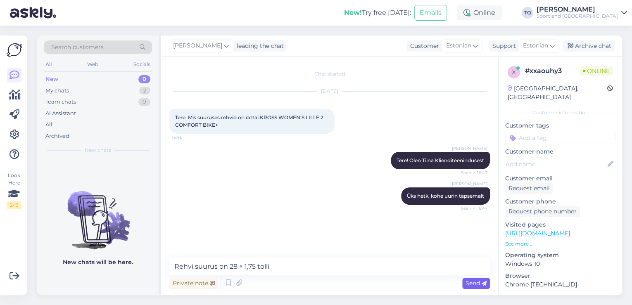
click at [484, 281] on icon at bounding box center [484, 283] width 5 height 5
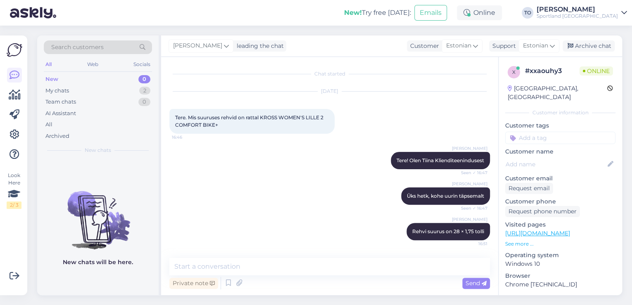
click at [559, 132] on input at bounding box center [561, 138] width 110 height 12
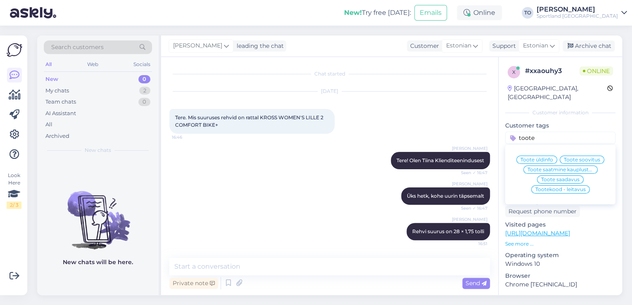
click at [544, 156] on div "Toote üldinfo" at bounding box center [537, 160] width 41 height 8
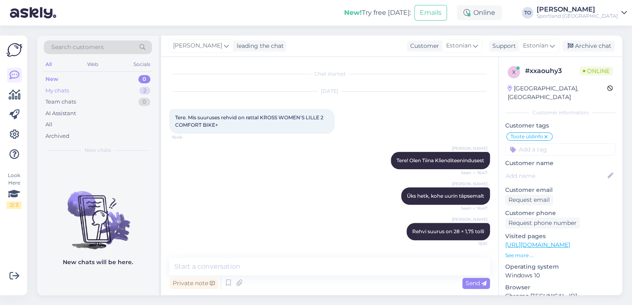
click at [67, 88] on div "My chats" at bounding box center [57, 91] width 24 height 8
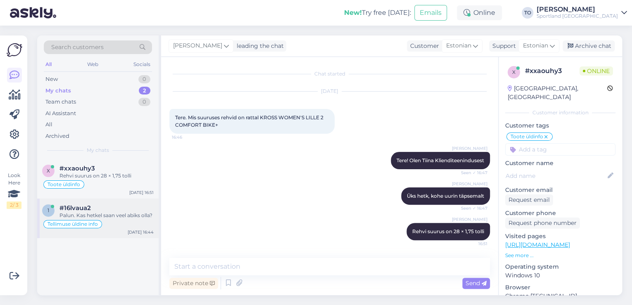
click at [103, 212] on div "Palun. Kas hetkel saan veel abiks olla?" at bounding box center [107, 215] width 94 height 7
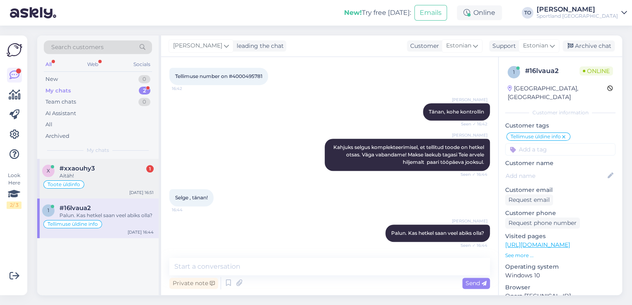
drag, startPoint x: 101, startPoint y: 172, endPoint x: 123, endPoint y: 172, distance: 21.5
click at [104, 172] on div "Aitäh!" at bounding box center [107, 175] width 94 height 7
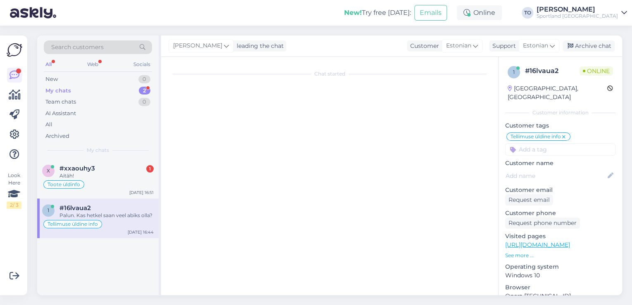
scroll to position [34, 0]
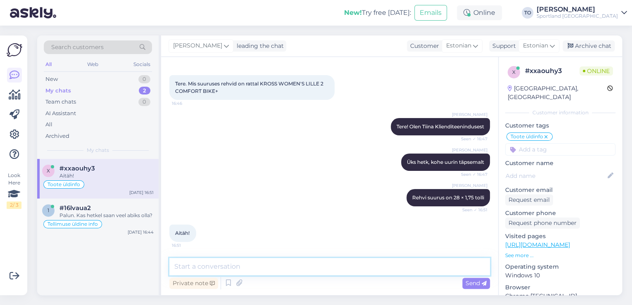
click at [309, 271] on textarea at bounding box center [329, 266] width 321 height 17
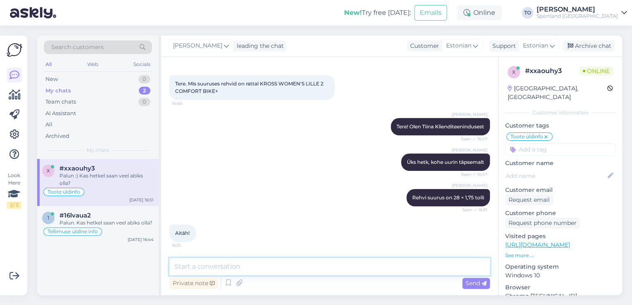
scroll to position [69, 0]
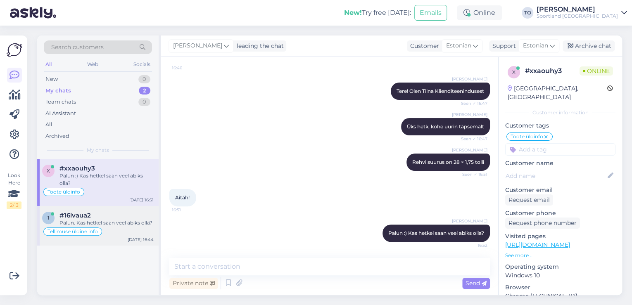
click at [118, 220] on div "Palun. Kas hetkel saan veel abiks olla?" at bounding box center [107, 222] width 94 height 7
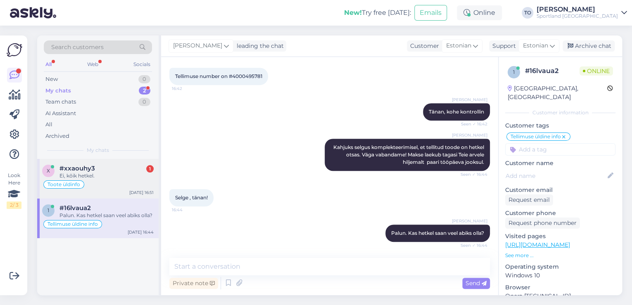
click at [131, 184] on div "Toote üldinfo" at bounding box center [98, 185] width 112 height 10
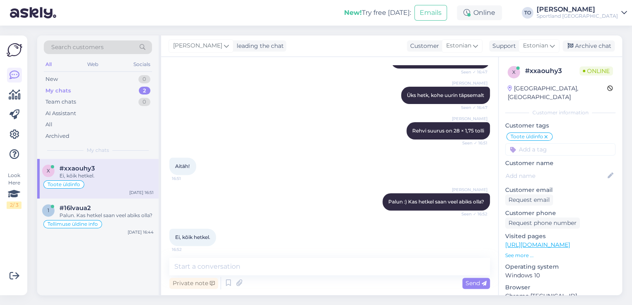
scroll to position [105, 0]
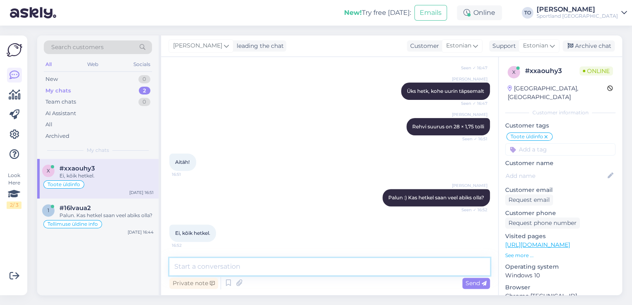
click at [289, 267] on textarea at bounding box center [329, 266] width 321 height 17
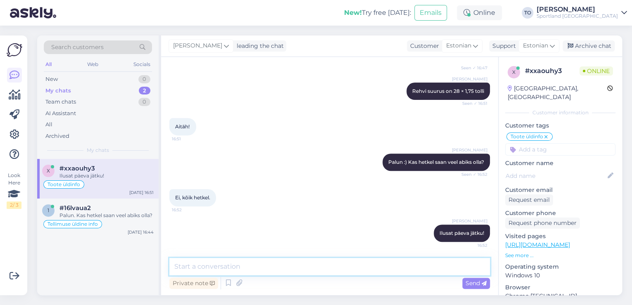
click at [308, 260] on textarea at bounding box center [329, 266] width 321 height 17
click at [121, 215] on div "Palun. Kas hetkel saan veel abiks olla?" at bounding box center [107, 215] width 94 height 7
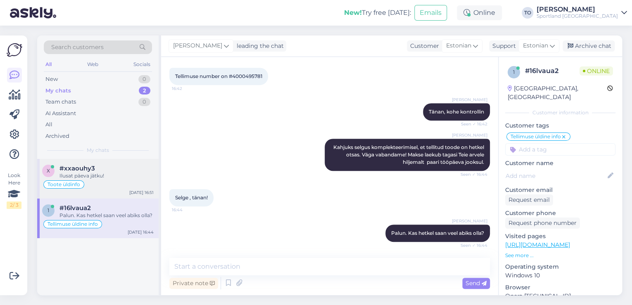
click at [89, 170] on span "#xxaouhy3" at bounding box center [78, 168] width 36 height 7
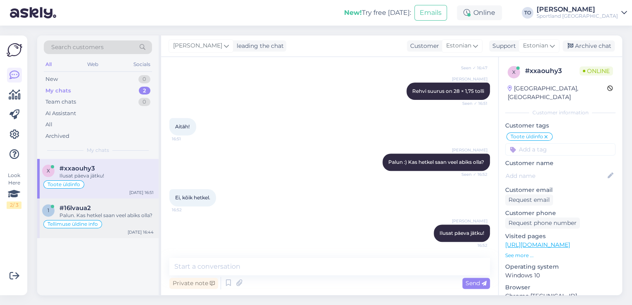
click at [124, 218] on div "Palun. Kas hetkel saan veel abiks olla?" at bounding box center [107, 215] width 94 height 7
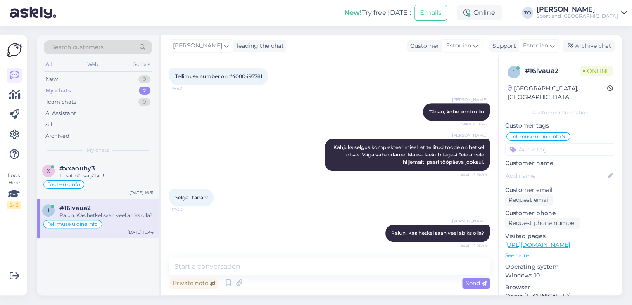
drag, startPoint x: 598, startPoint y: 47, endPoint x: 575, endPoint y: 70, distance: 32.2
click at [598, 47] on div "Archive chat" at bounding box center [589, 46] width 52 height 11
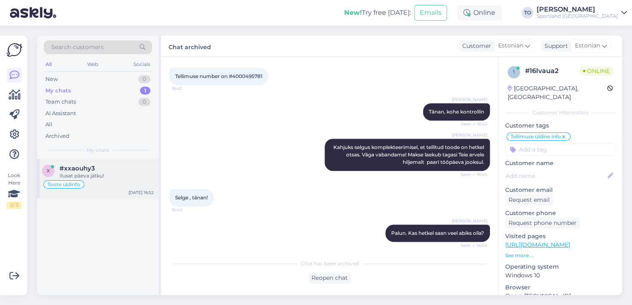
click at [126, 183] on div "Toote üldinfo" at bounding box center [98, 185] width 112 height 10
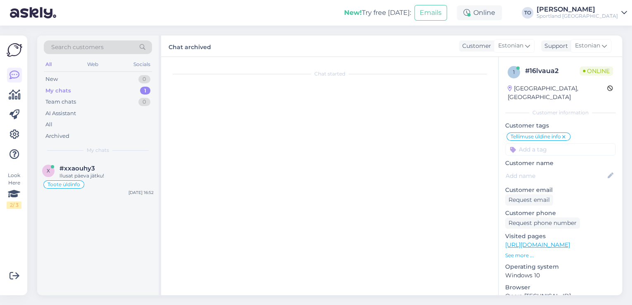
scroll to position [141, 0]
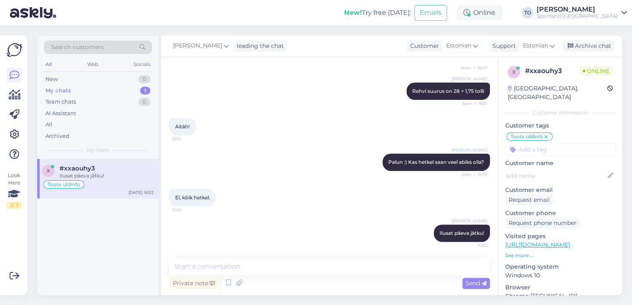
click at [110, 50] on div "Search customers" at bounding box center [98, 48] width 108 height 14
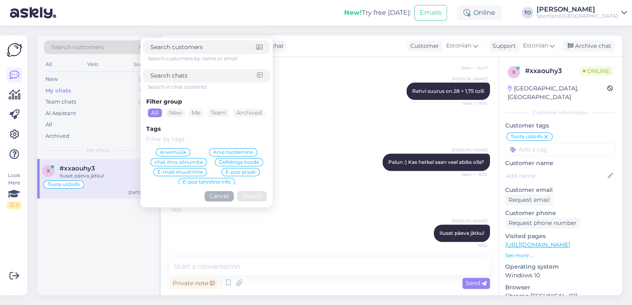
click at [193, 78] on input at bounding box center [203, 76] width 107 height 9
paste input "4000490594"
click at [263, 200] on button "Search" at bounding box center [252, 196] width 30 height 10
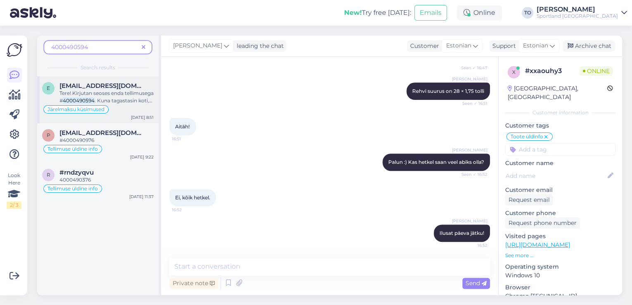
click at [122, 92] on span "Tere! Kirjutan seoses enda tellimusega #" at bounding box center [107, 97] width 94 height 14
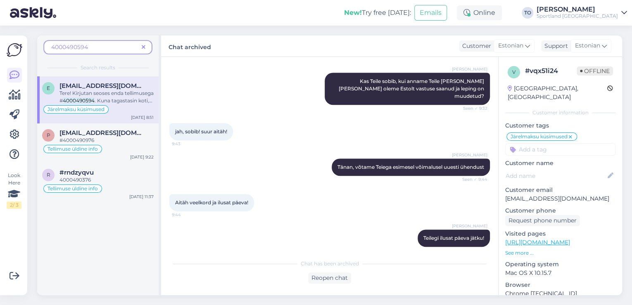
scroll to position [237, 0]
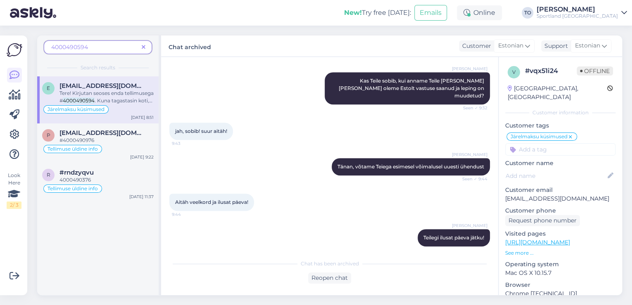
click at [145, 46] on icon at bounding box center [144, 48] width 4 height 6
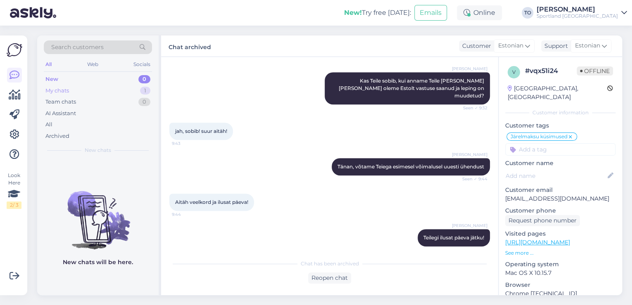
click at [101, 91] on div "My chats 1" at bounding box center [98, 91] width 108 height 12
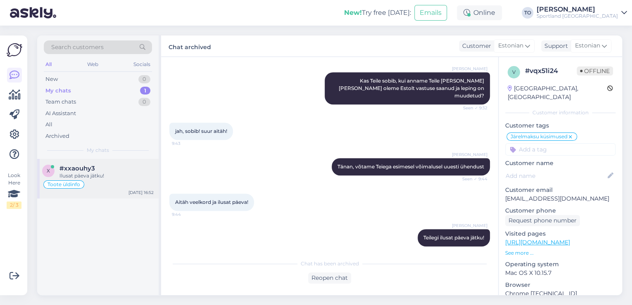
click at [111, 172] on div "Ilusat päeva jätku!" at bounding box center [107, 175] width 94 height 7
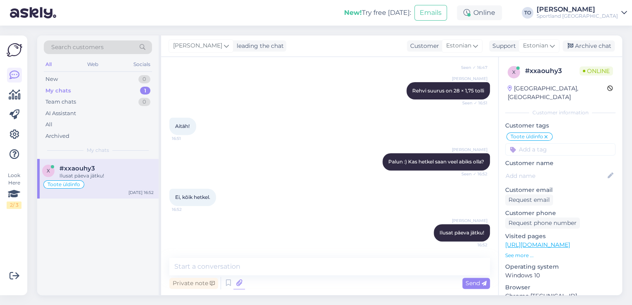
scroll to position [141, 0]
click at [602, 49] on div "Archive chat" at bounding box center [589, 46] width 52 height 11
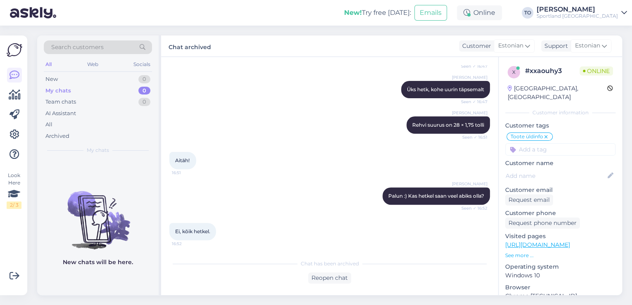
scroll to position [74, 0]
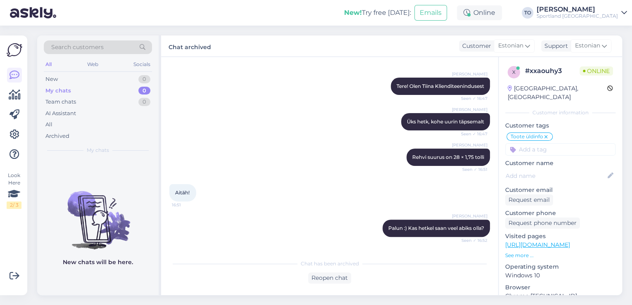
click at [604, 17] on div "Sportland [GEOGRAPHIC_DATA]" at bounding box center [577, 16] width 81 height 7
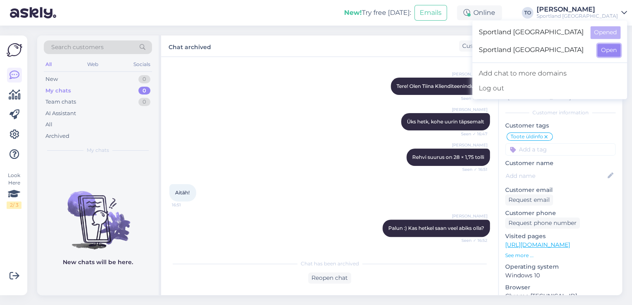
click at [608, 47] on button "Open" at bounding box center [609, 50] width 23 height 13
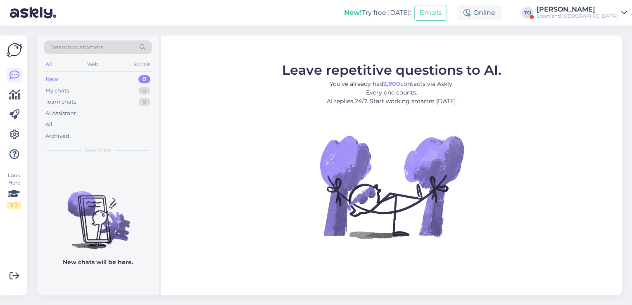
click at [610, 12] on div "[PERSON_NAME]" at bounding box center [577, 9] width 81 height 7
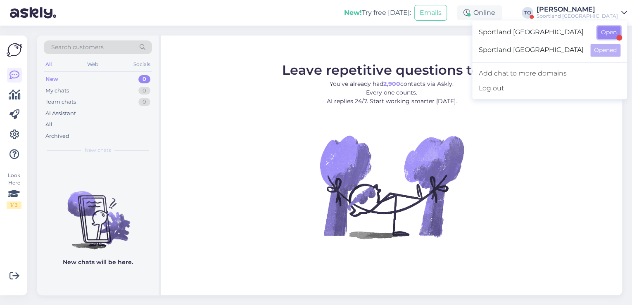
click at [614, 31] on button "Open" at bounding box center [609, 32] width 23 height 13
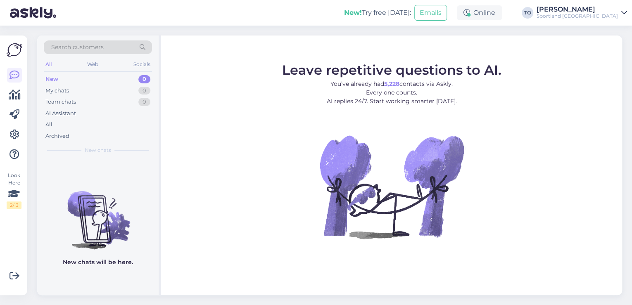
click at [597, 17] on div "Sportland [GEOGRAPHIC_DATA]" at bounding box center [577, 16] width 81 height 7
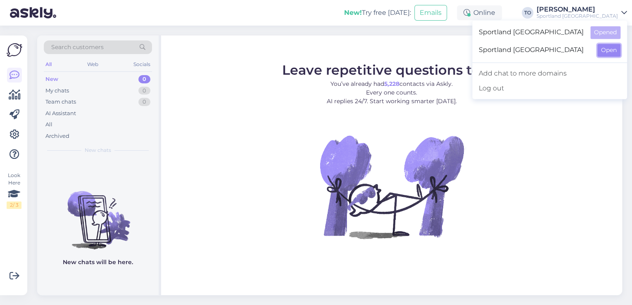
click at [607, 53] on button "Open" at bounding box center [609, 50] width 23 height 13
